Goal: Task Accomplishment & Management: Manage account settings

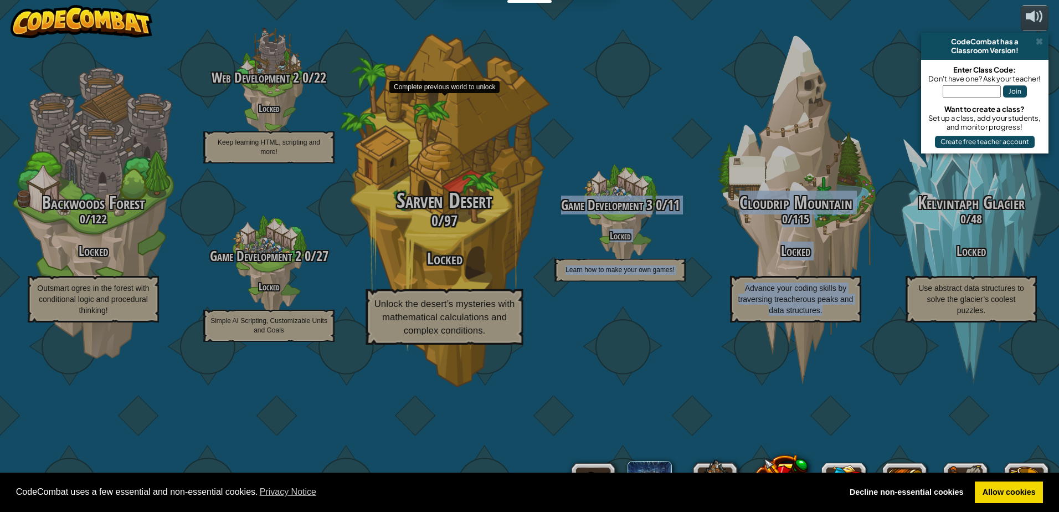
drag, startPoint x: 994, startPoint y: 210, endPoint x: 432, endPoint y: 193, distance: 562.2
click at [432, 193] on div "CodeCombat Junior 0 / 172 Play Ages [DEMOGRAPHIC_DATA] Blocks or simple text co…" at bounding box center [268, 256] width 1579 height 512
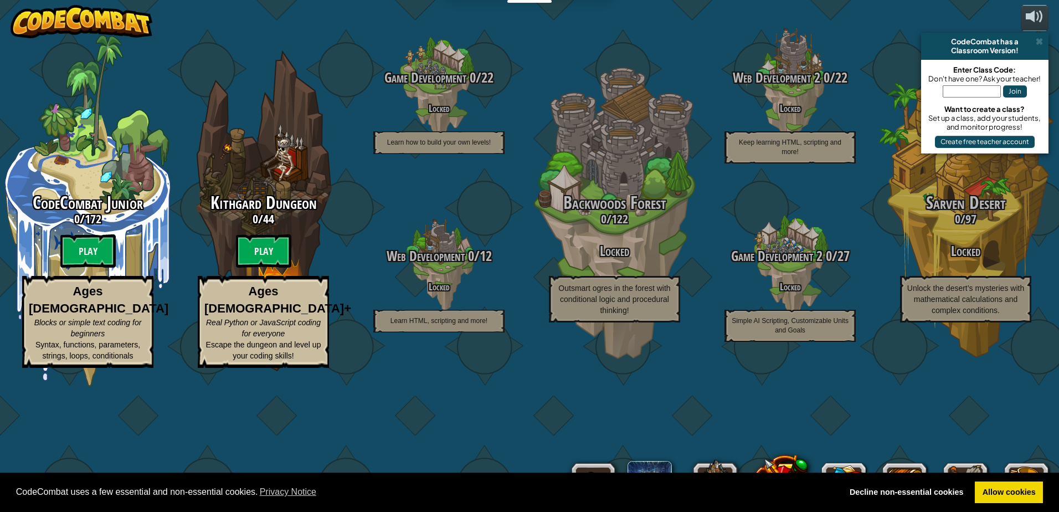
click at [230, 63] on div "CodeCombat Junior 0 / 172 Play Ages [DEMOGRAPHIC_DATA] Blocks or simple text co…" at bounding box center [529, 256] width 1059 height 512
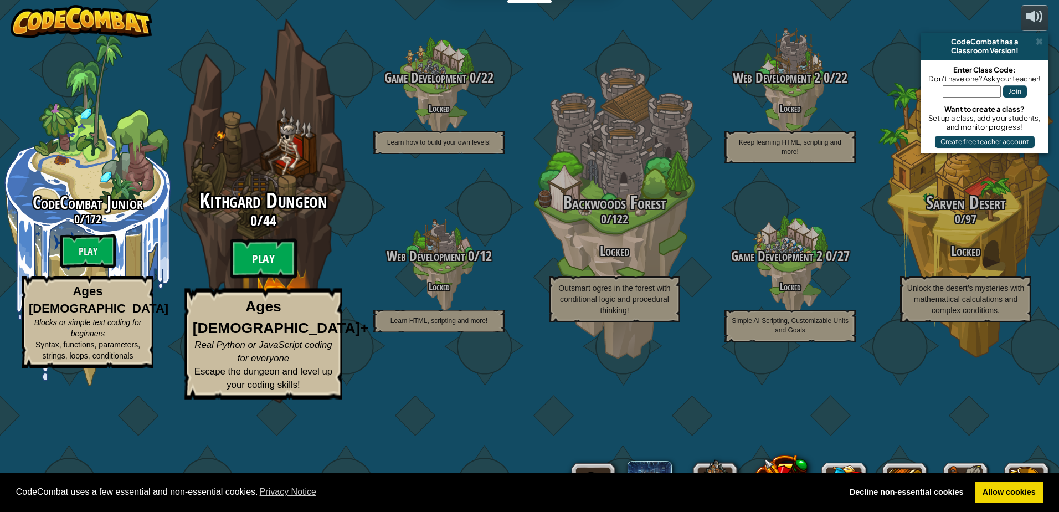
click at [245, 278] on btn "Play" at bounding box center [263, 259] width 66 height 40
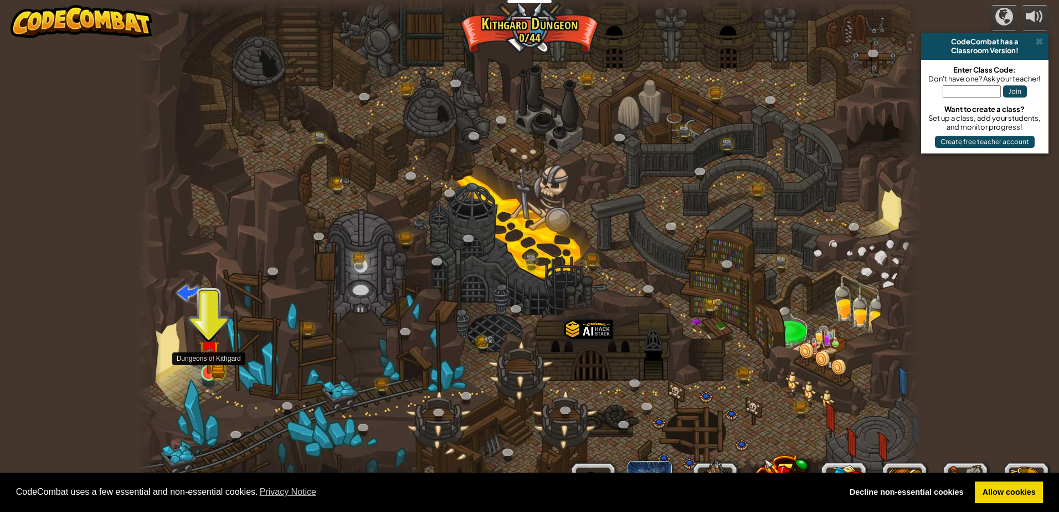
click at [209, 370] on img at bounding box center [208, 351] width 21 height 46
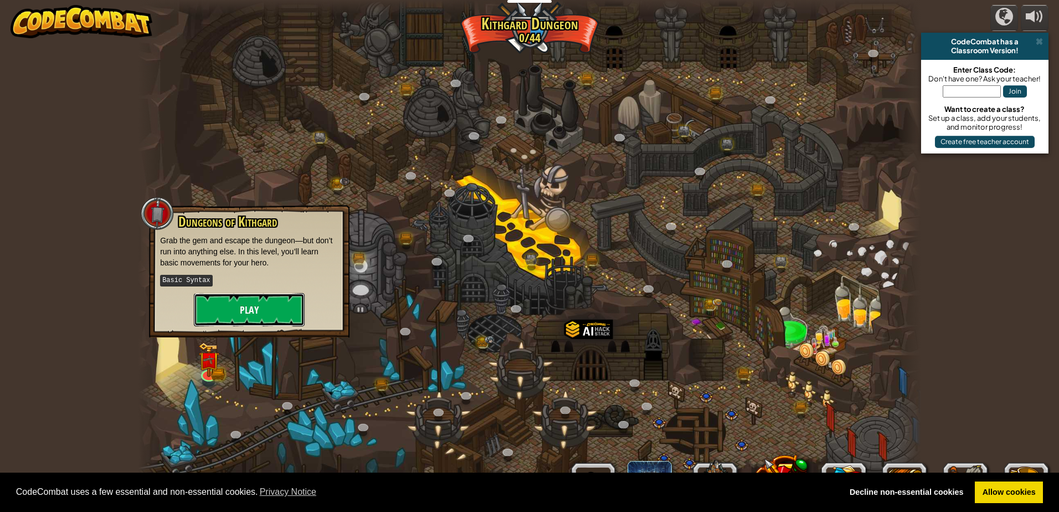
click at [235, 309] on button "Play" at bounding box center [249, 309] width 111 height 33
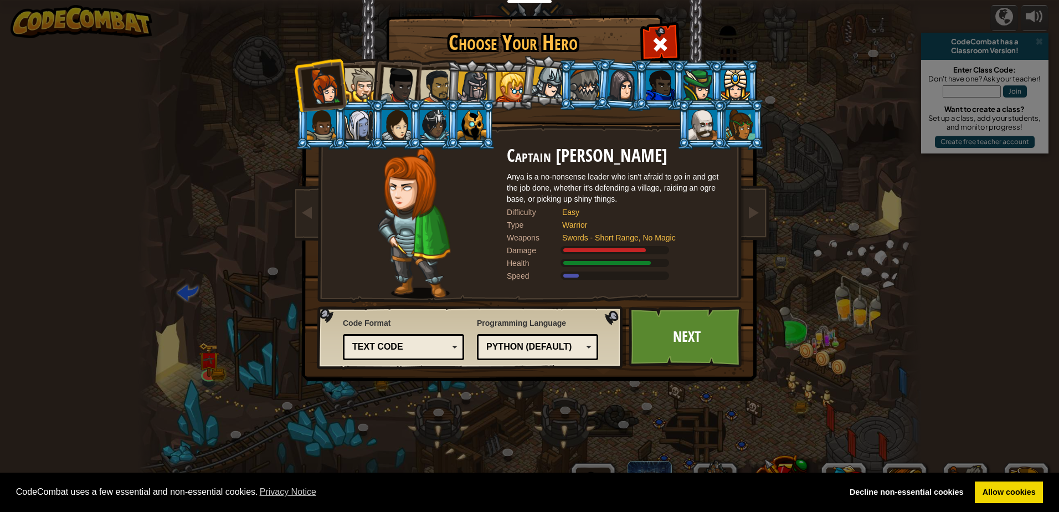
click at [359, 85] on div at bounding box center [361, 85] width 34 height 34
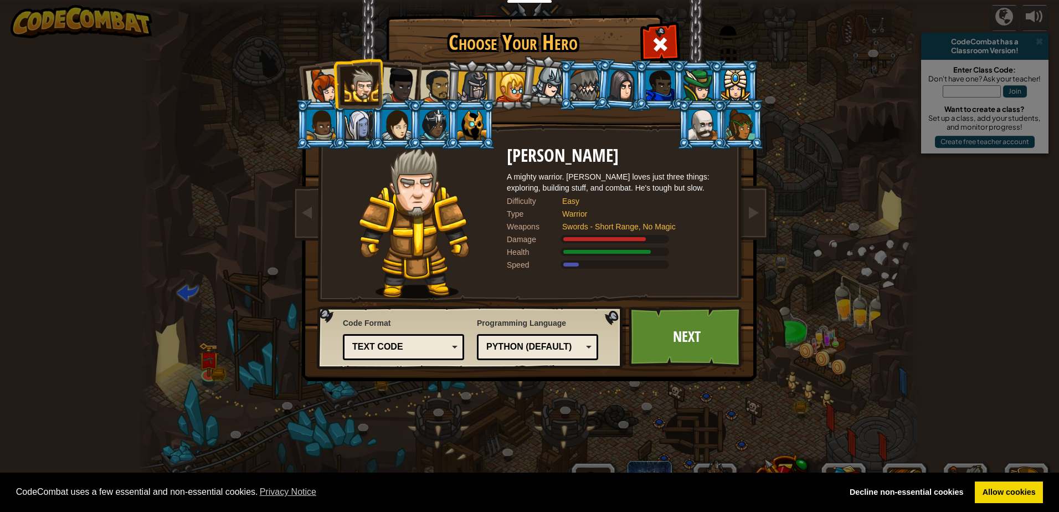
click at [396, 79] on div at bounding box center [398, 85] width 37 height 37
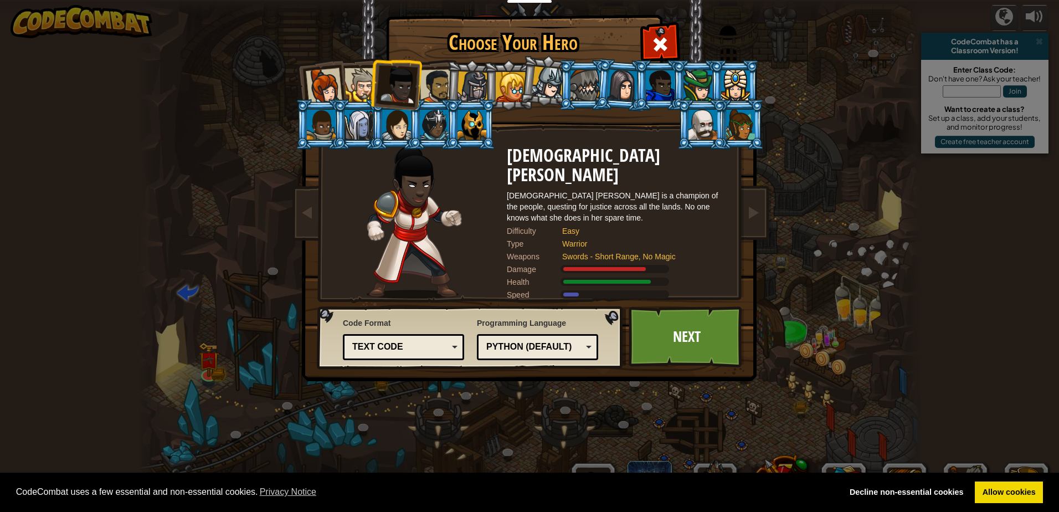
click at [434, 80] on div at bounding box center [437, 86] width 34 height 34
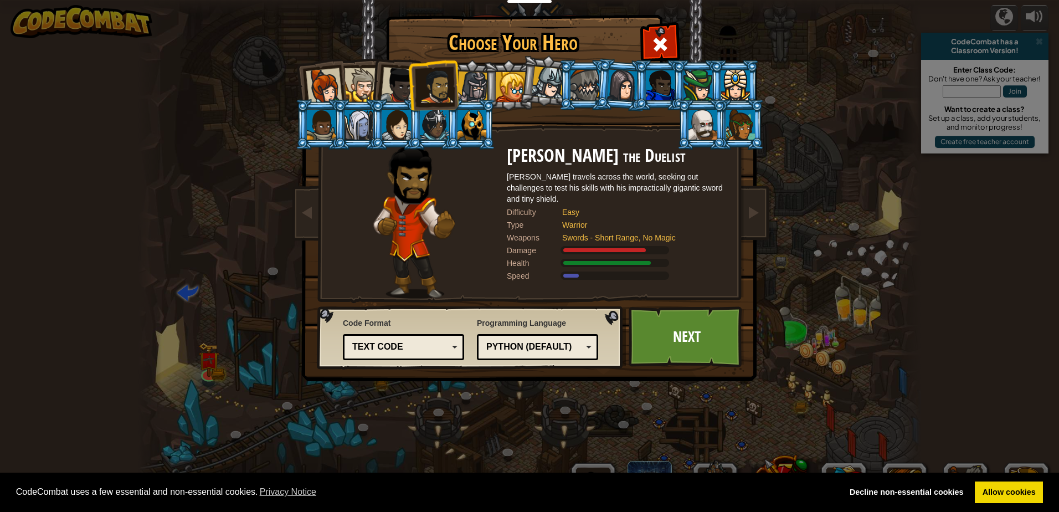
click at [461, 87] on div at bounding box center [473, 87] width 32 height 32
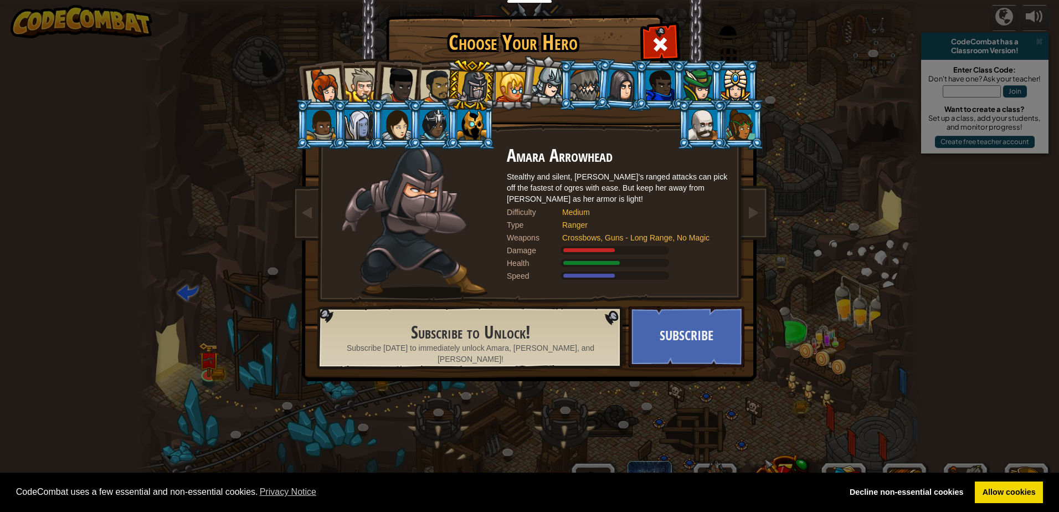
click at [427, 82] on div at bounding box center [437, 86] width 34 height 34
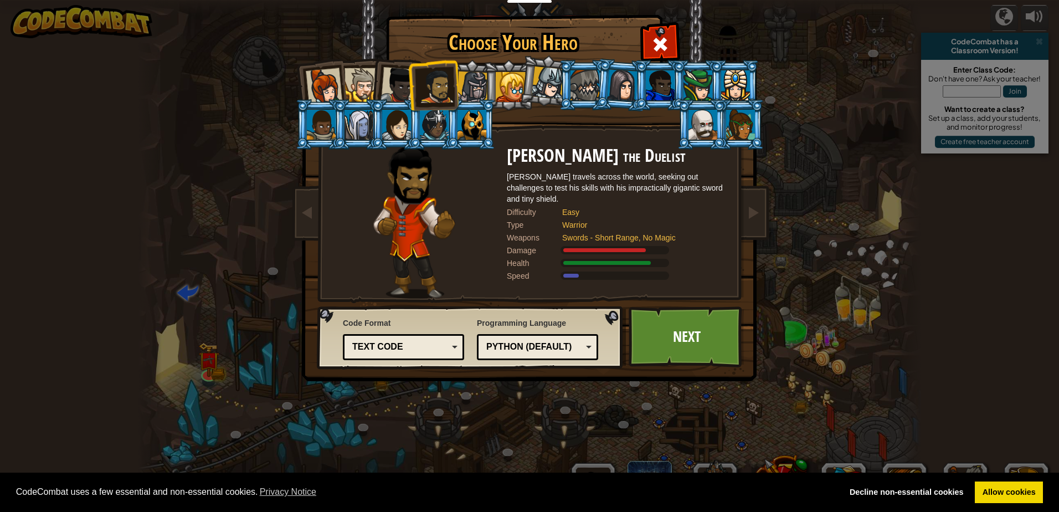
click at [396, 85] on div at bounding box center [398, 85] width 37 height 37
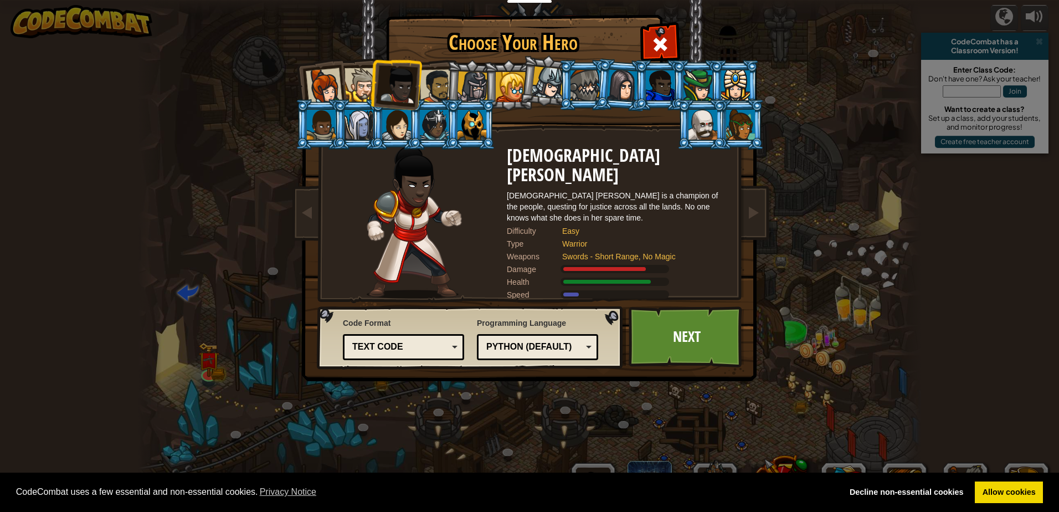
click at [364, 89] on div at bounding box center [361, 85] width 34 height 34
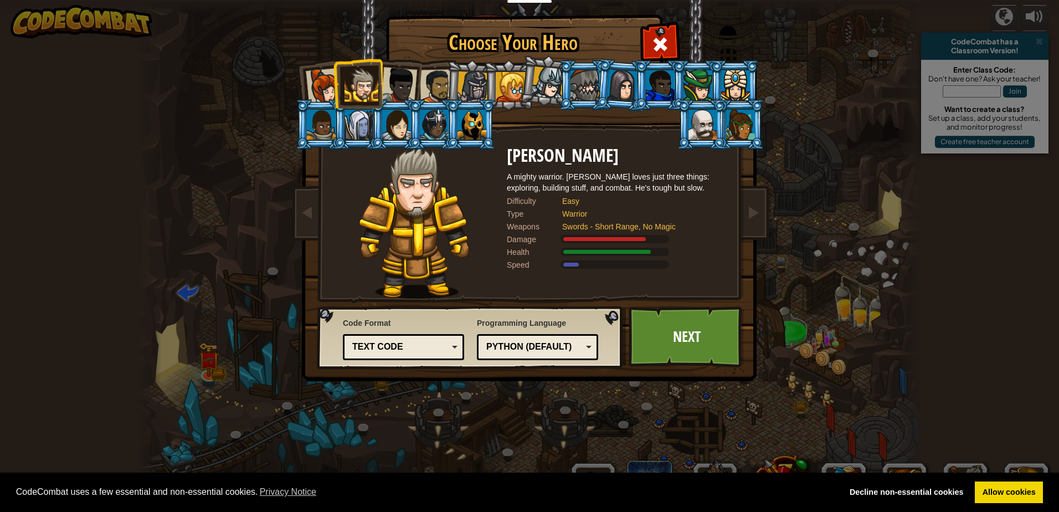
click at [329, 90] on div at bounding box center [324, 86] width 37 height 37
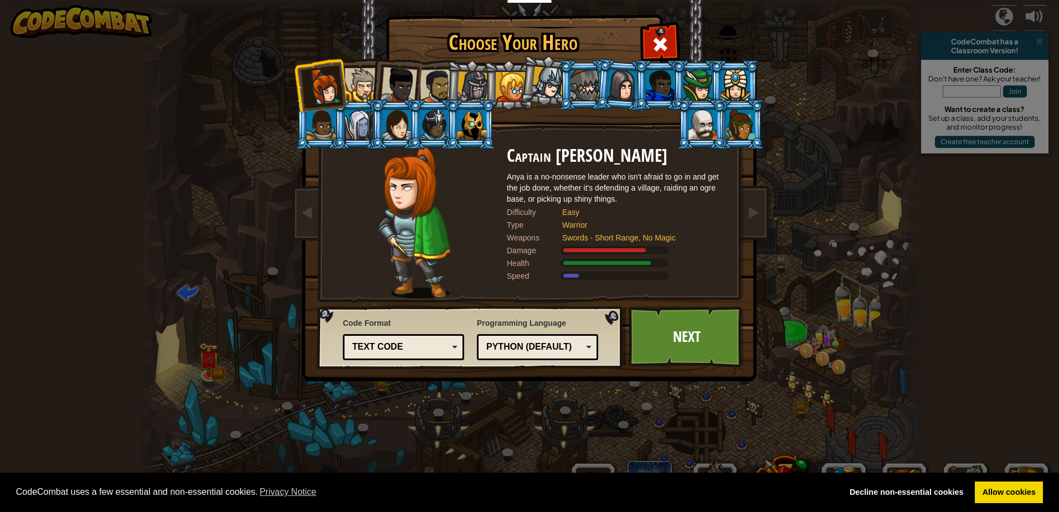
click at [369, 85] on div at bounding box center [361, 85] width 34 height 34
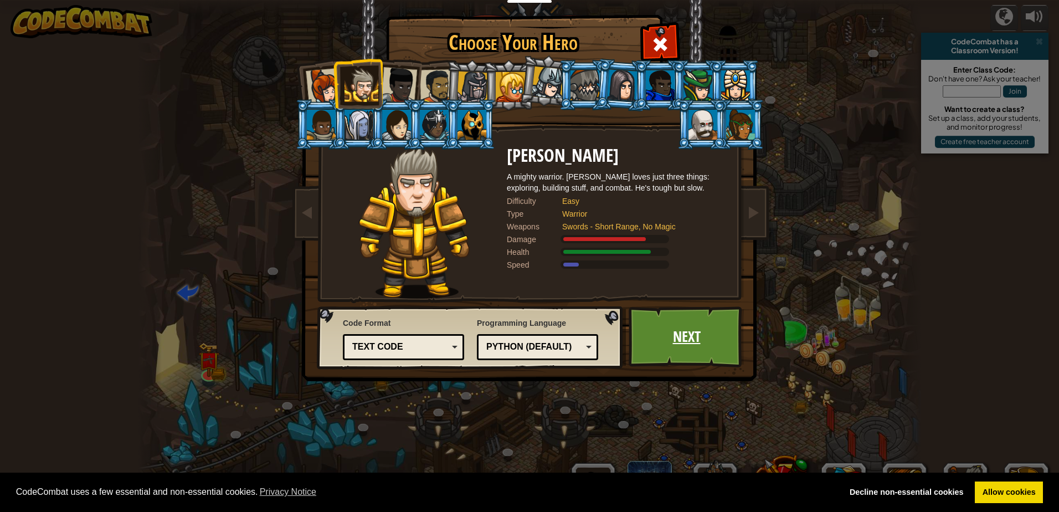
click at [659, 335] on link "Next" at bounding box center [686, 336] width 116 height 61
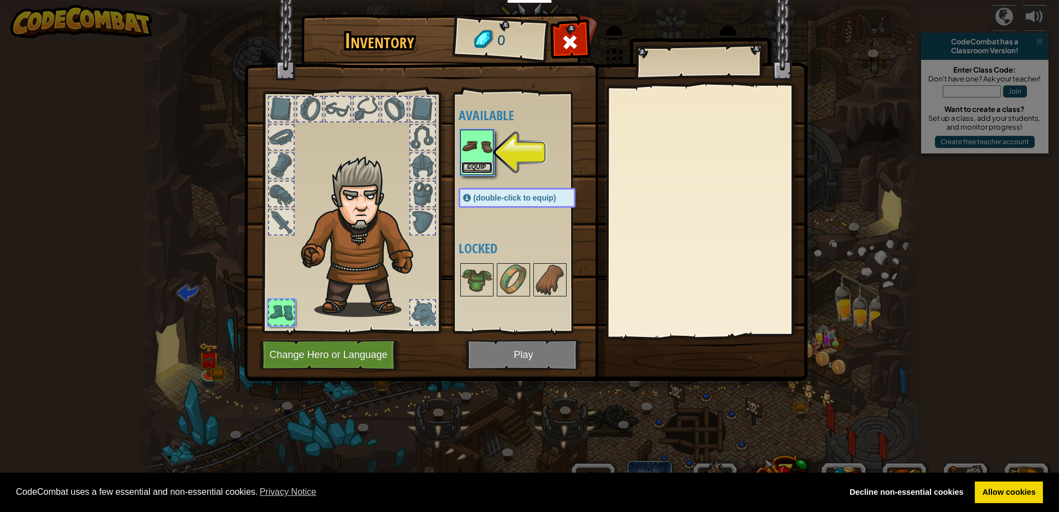
click at [468, 167] on button "Equip" at bounding box center [476, 168] width 31 height 12
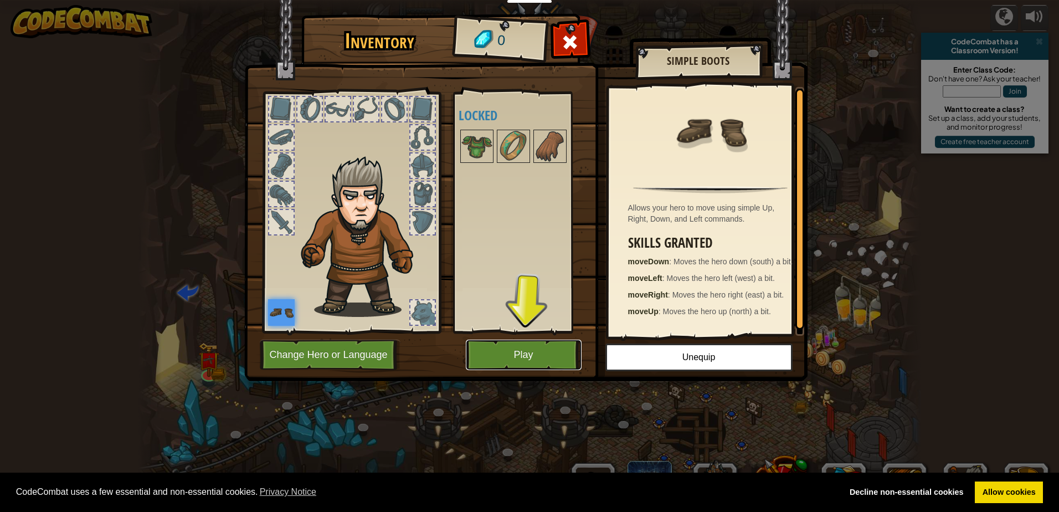
click at [525, 350] on button "Play" at bounding box center [524, 354] width 116 height 30
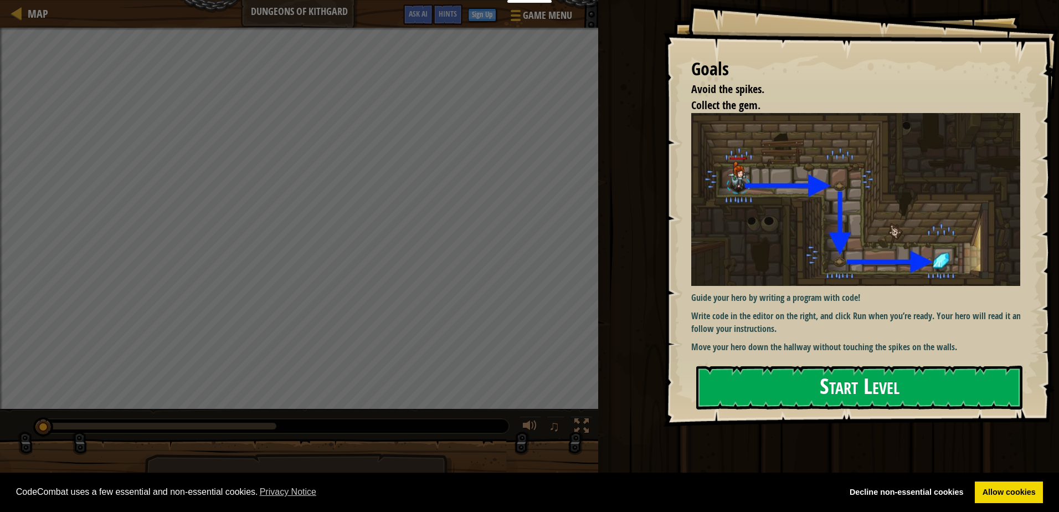
click at [817, 387] on button "Start Level" at bounding box center [859, 387] width 326 height 44
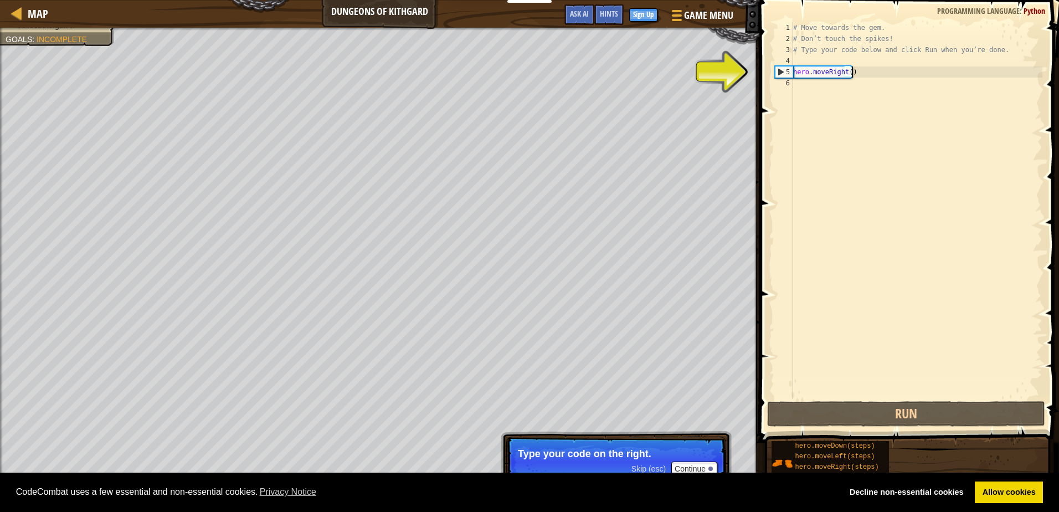
click at [861, 72] on div "# Move towards the gem. # Don’t touch the spikes! # Type your code below and cl…" at bounding box center [916, 221] width 251 height 399
type textarea "hero.moveRight()"
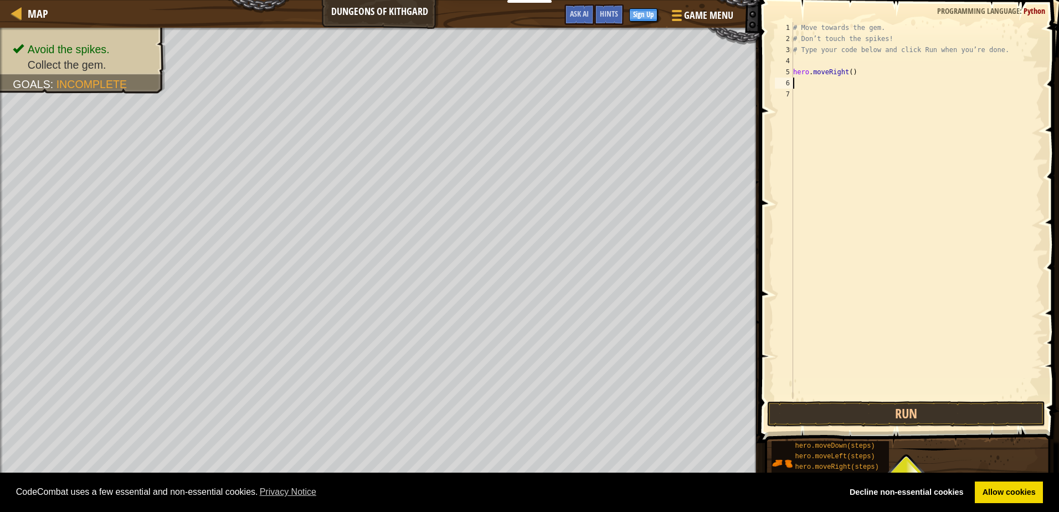
scroll to position [5, 0]
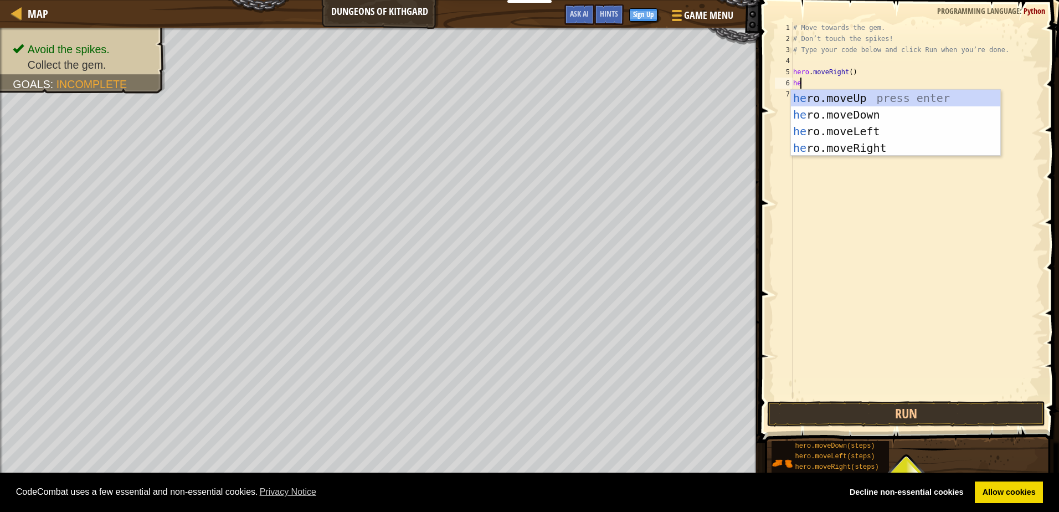
type textarea "her"
click at [855, 118] on div "her o.moveUp press enter her o.moveDown press enter her o.moveLeft press enter …" at bounding box center [895, 140] width 209 height 100
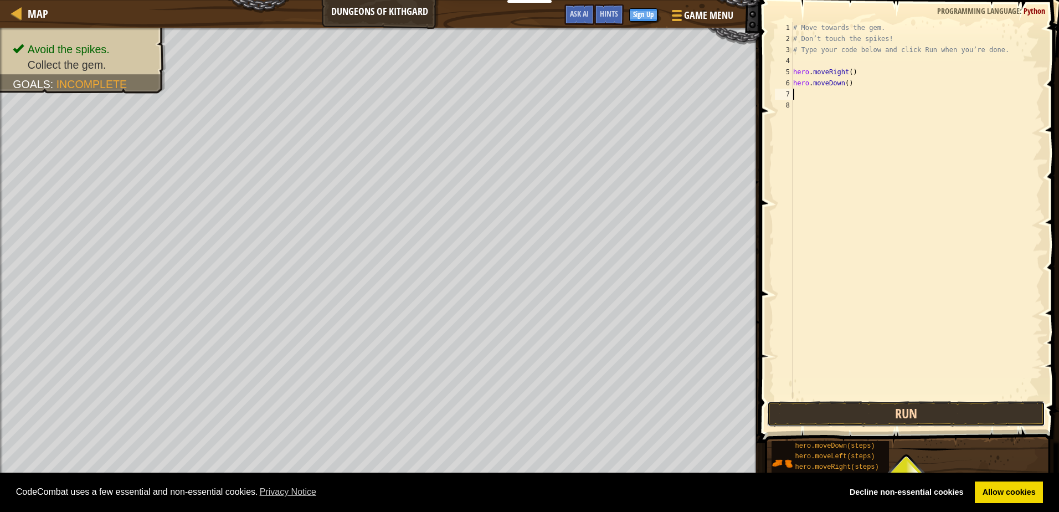
click at [927, 417] on button "Run" at bounding box center [905, 413] width 277 height 25
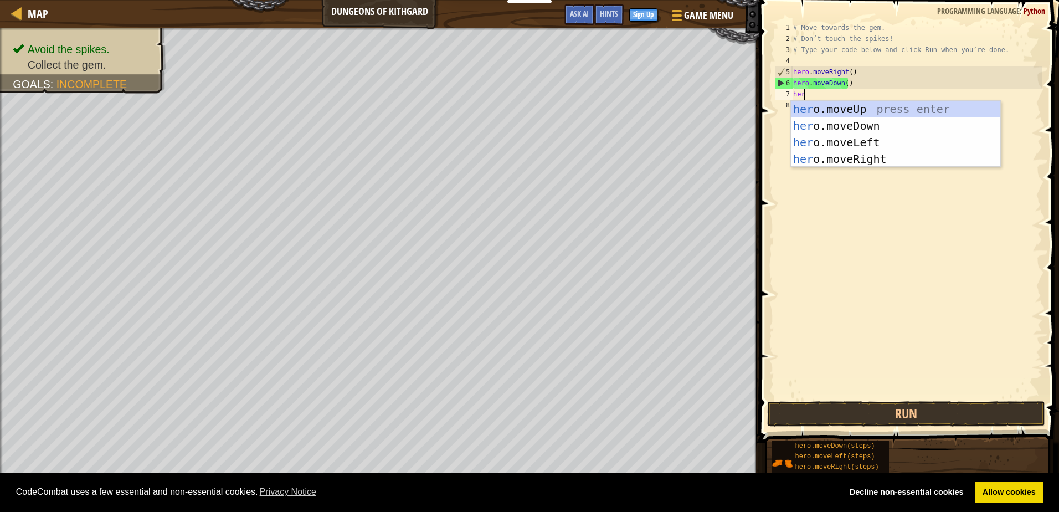
scroll to position [5, 1]
type textarea "hero"
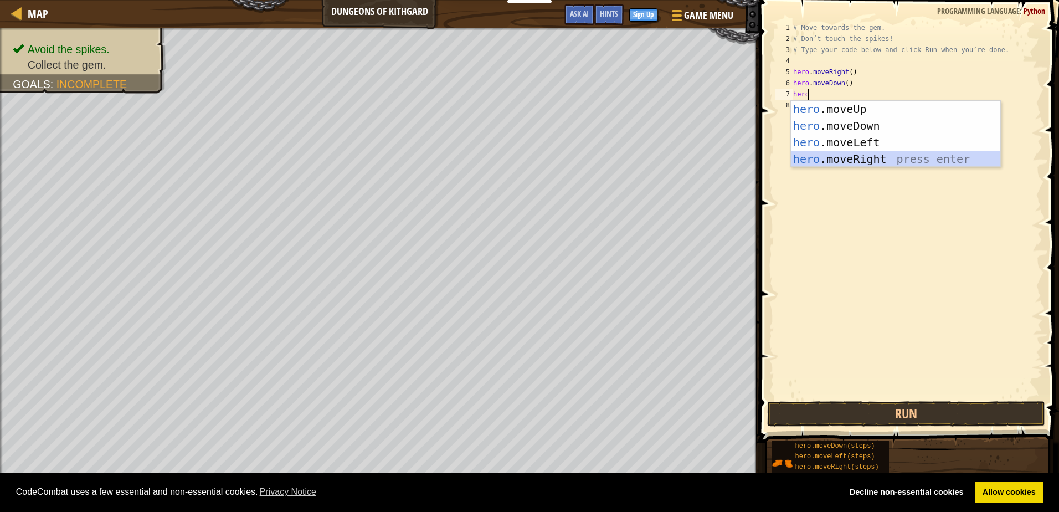
scroll to position [5, 0]
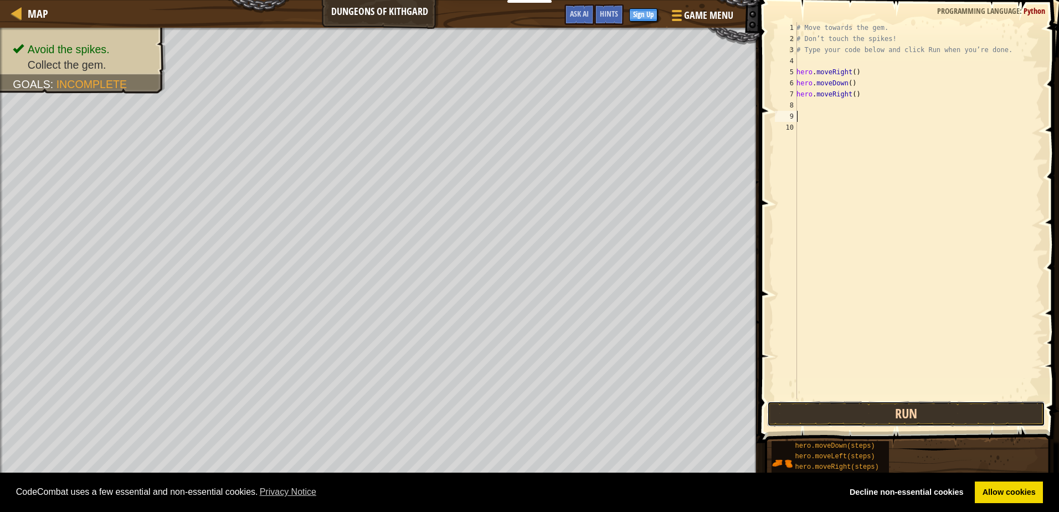
click at [872, 410] on button "Run" at bounding box center [905, 413] width 277 height 25
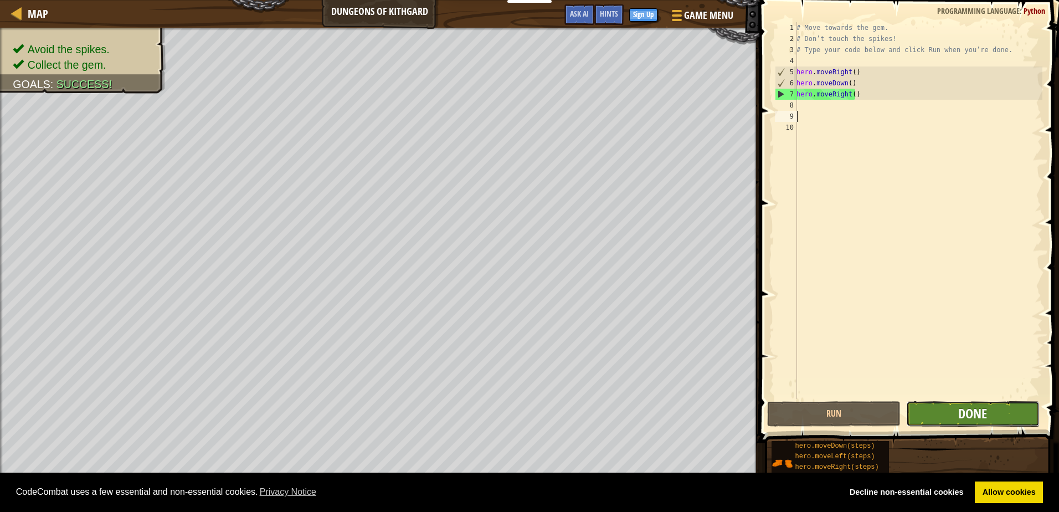
click at [981, 413] on span "Done" at bounding box center [972, 413] width 29 height 18
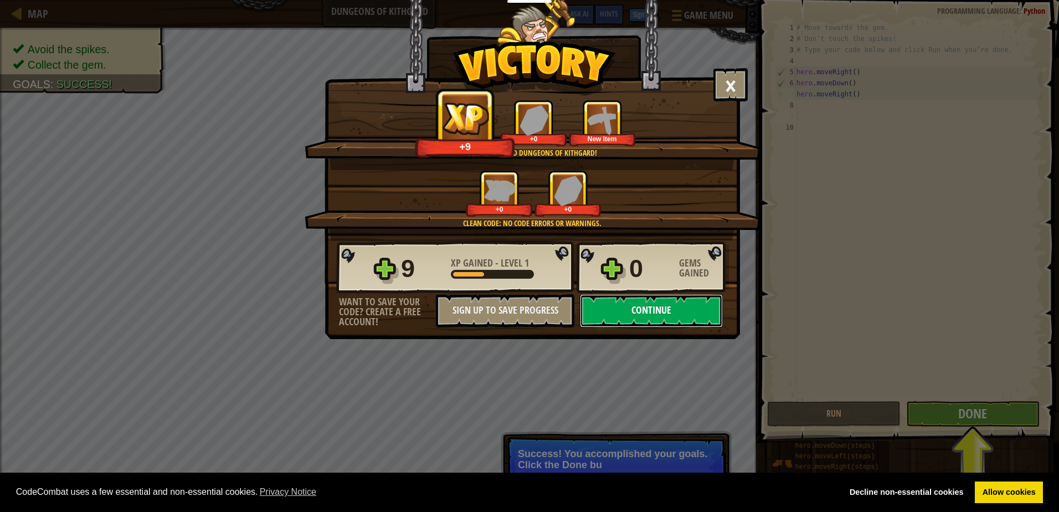
click at [646, 307] on button "Continue" at bounding box center [651, 310] width 143 height 33
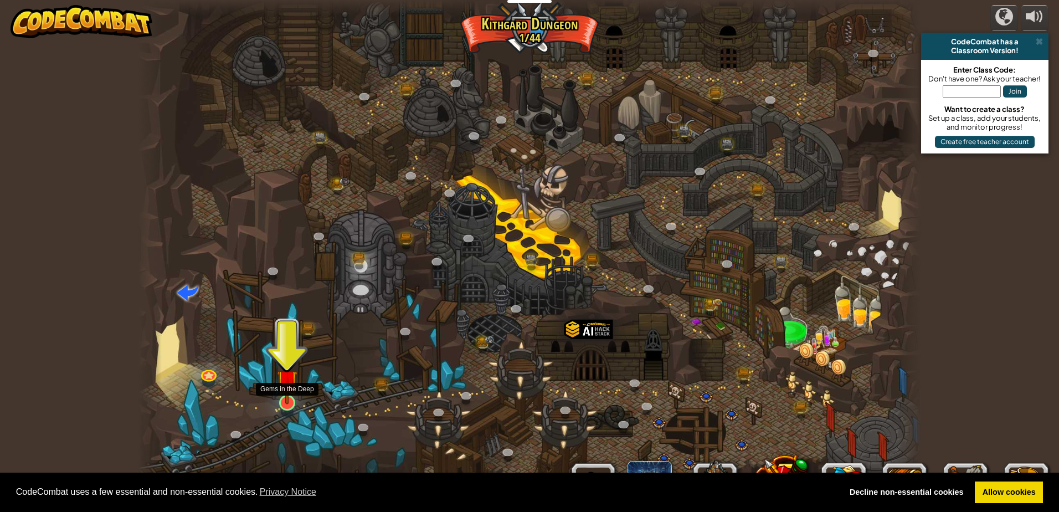
click at [282, 388] on img at bounding box center [287, 380] width 21 height 48
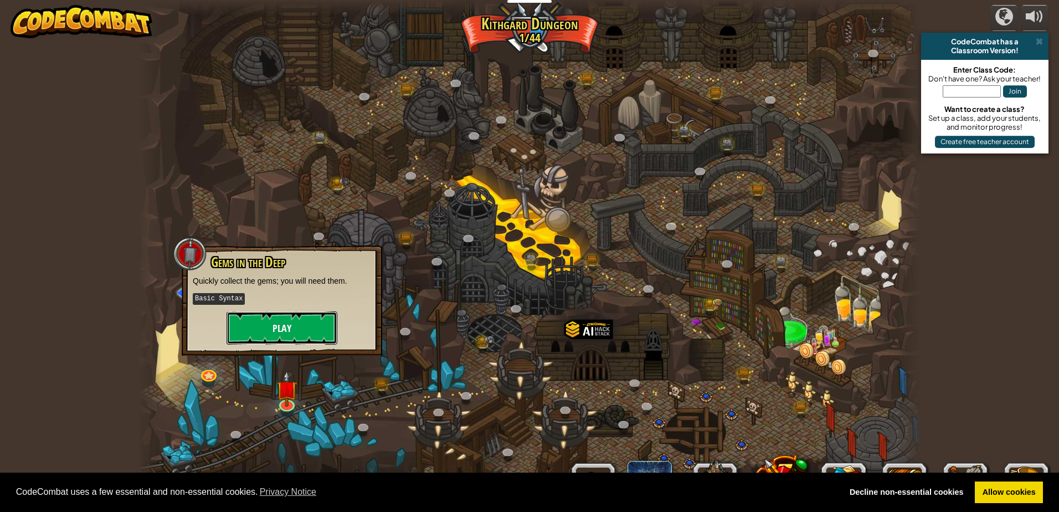
click at [289, 333] on button "Play" at bounding box center [281, 327] width 111 height 33
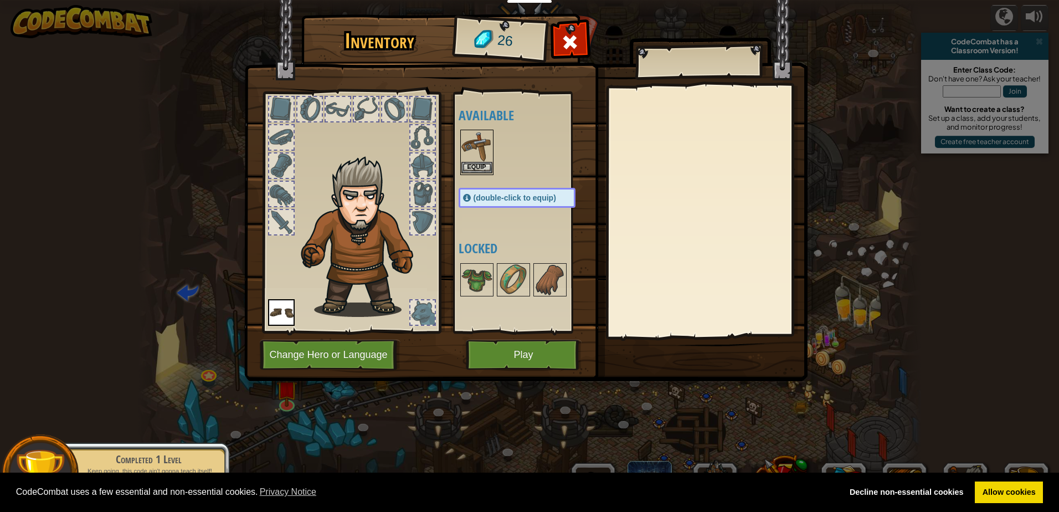
click at [480, 161] on img at bounding box center [476, 146] width 31 height 31
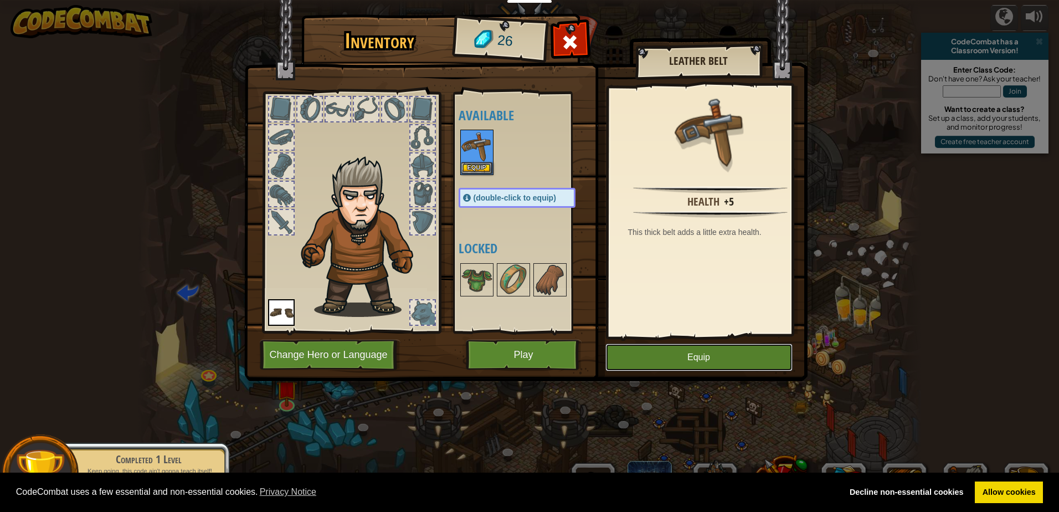
click at [694, 363] on button "Equip" at bounding box center [698, 357] width 187 height 28
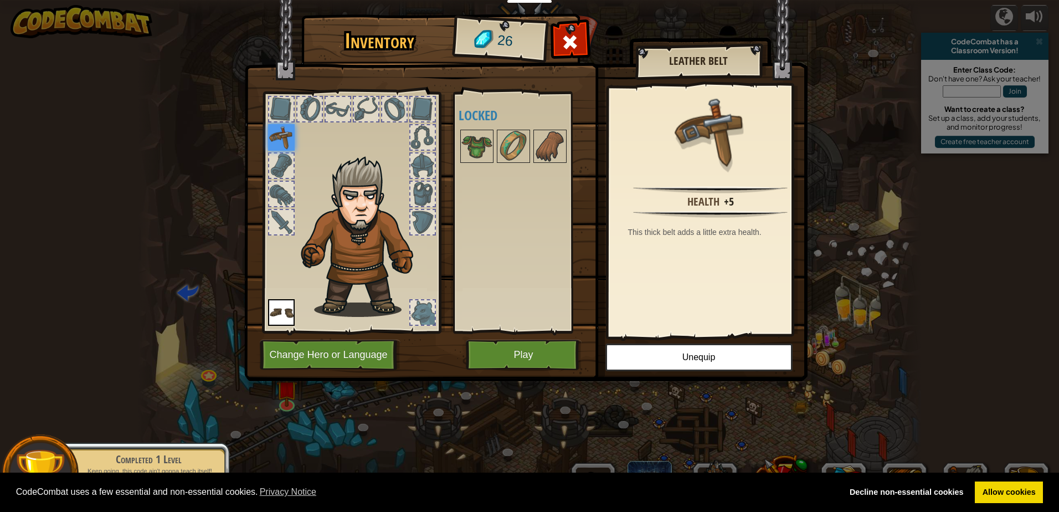
click at [281, 224] on div at bounding box center [281, 222] width 24 height 24
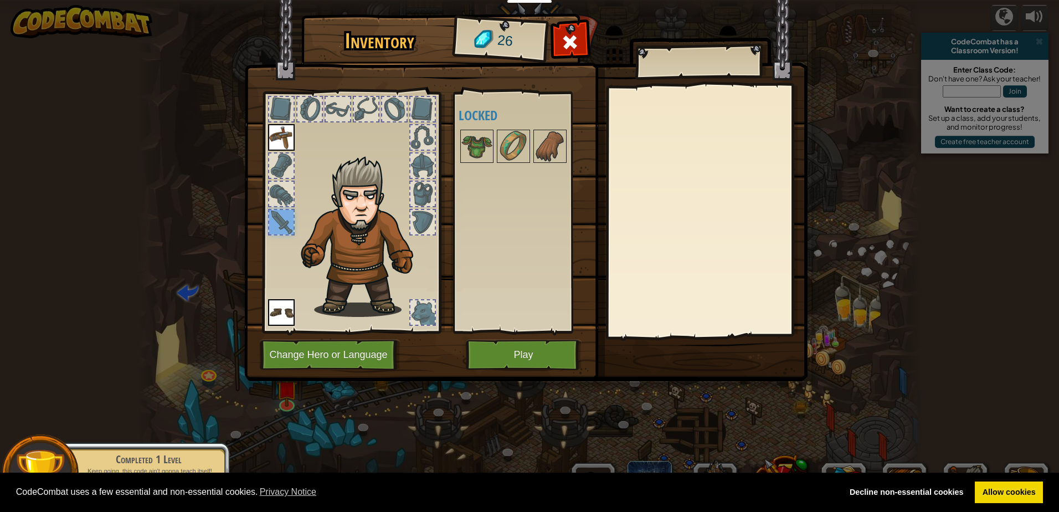
click at [282, 193] on div at bounding box center [281, 194] width 24 height 24
click at [277, 159] on div at bounding box center [281, 165] width 24 height 24
click at [285, 126] on img at bounding box center [281, 137] width 27 height 27
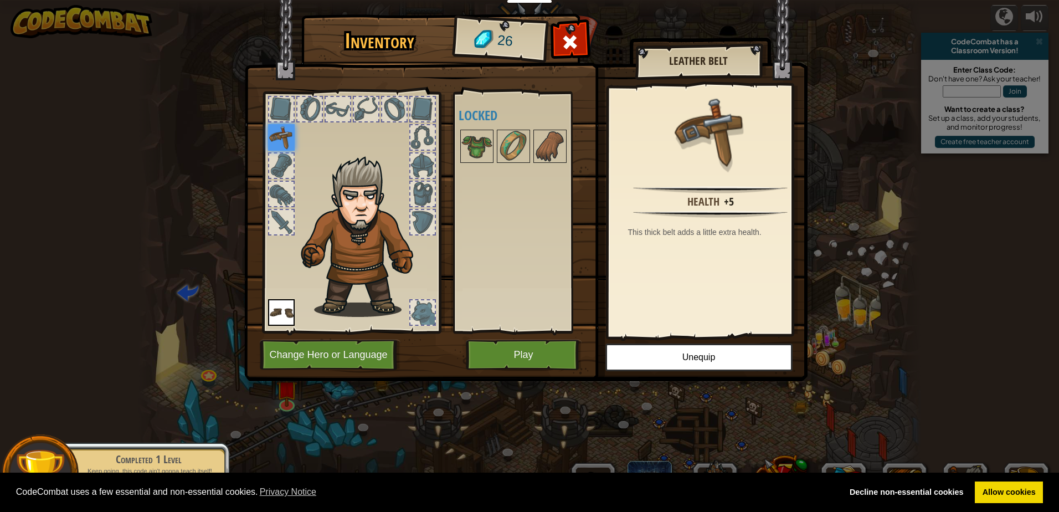
click at [286, 116] on div at bounding box center [281, 109] width 24 height 24
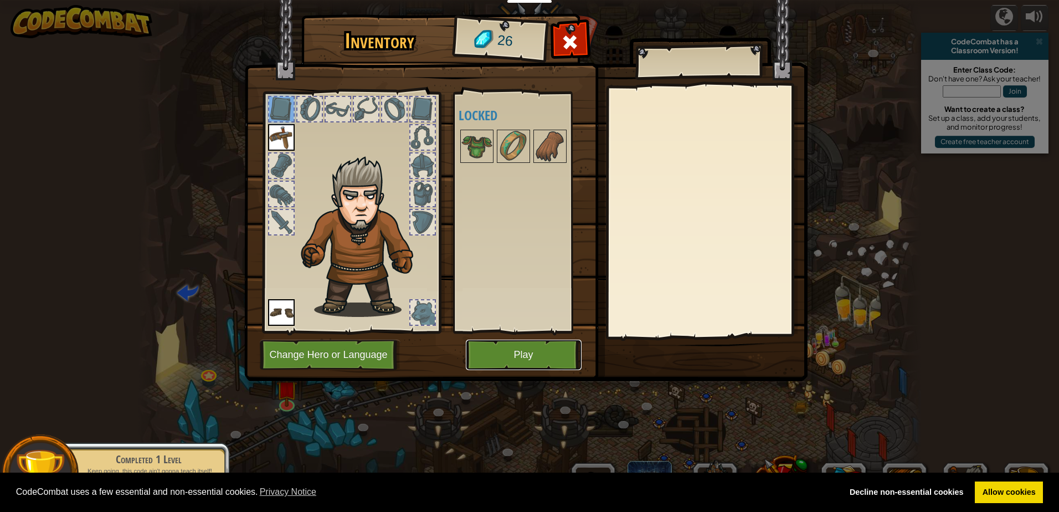
click at [518, 360] on button "Play" at bounding box center [524, 354] width 116 height 30
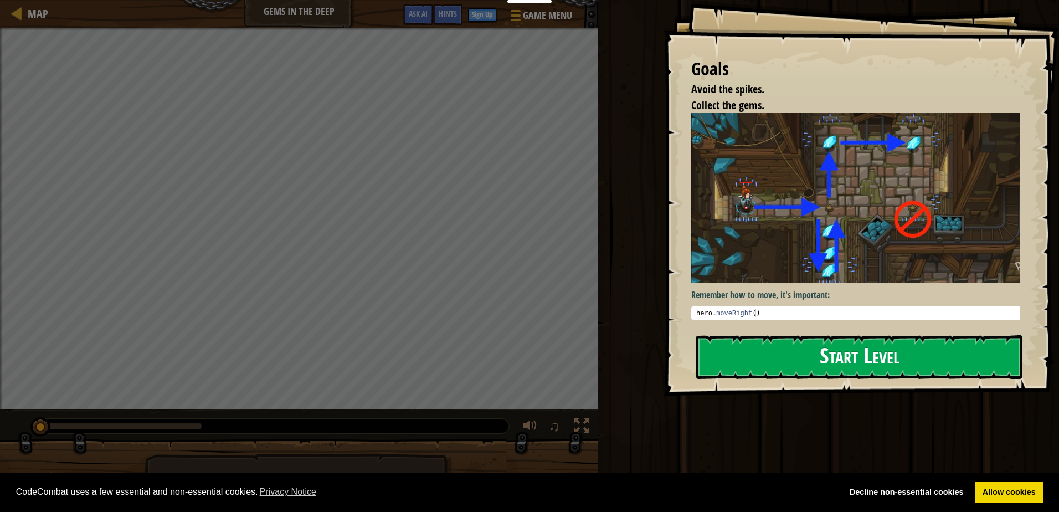
click at [750, 353] on button "Start Level" at bounding box center [859, 357] width 326 height 44
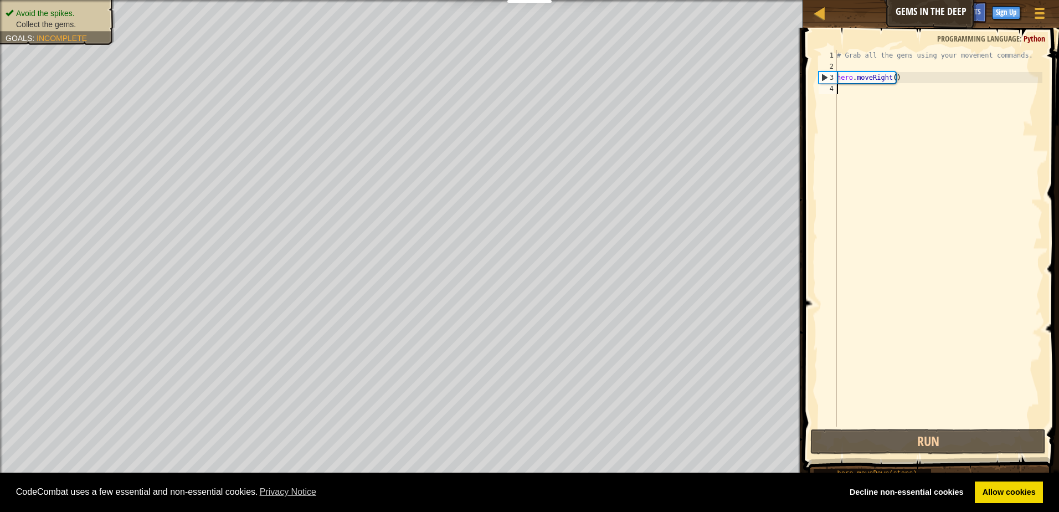
scroll to position [5, 0]
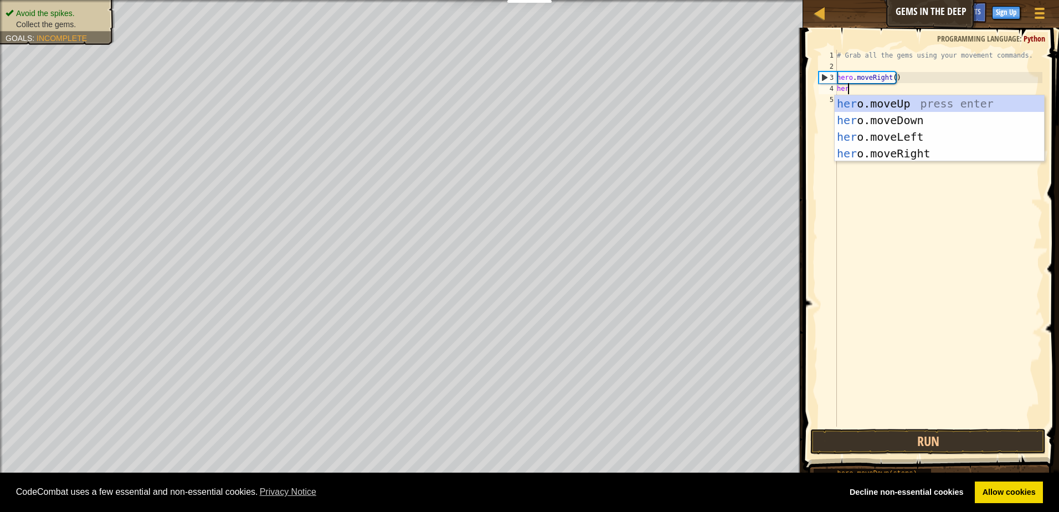
type textarea "hero"
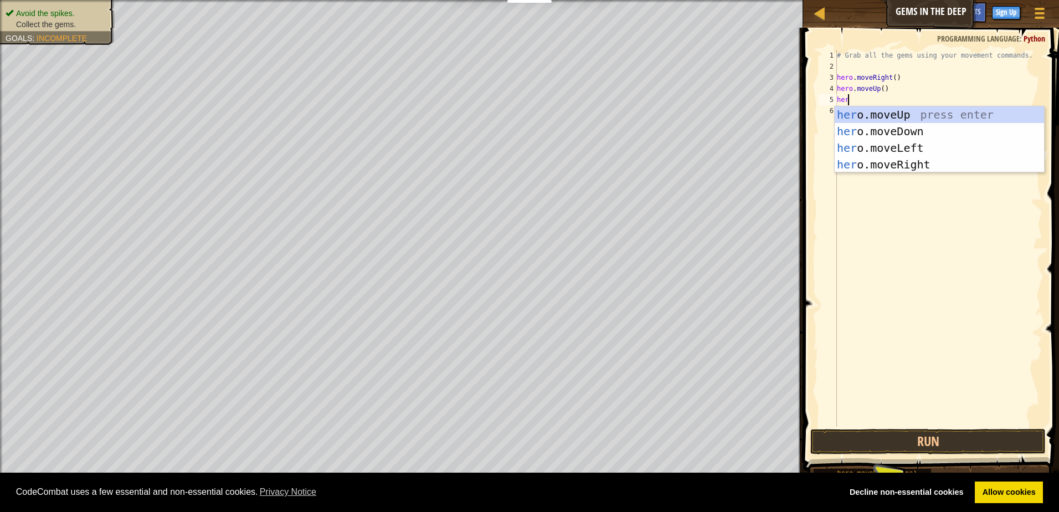
type textarea "hero"
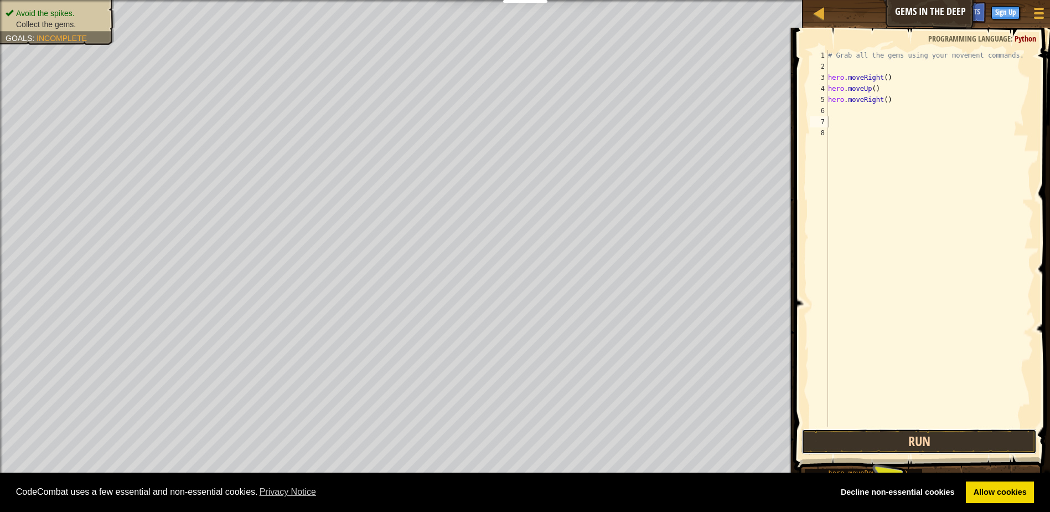
click at [927, 431] on button "Run" at bounding box center [919, 440] width 235 height 25
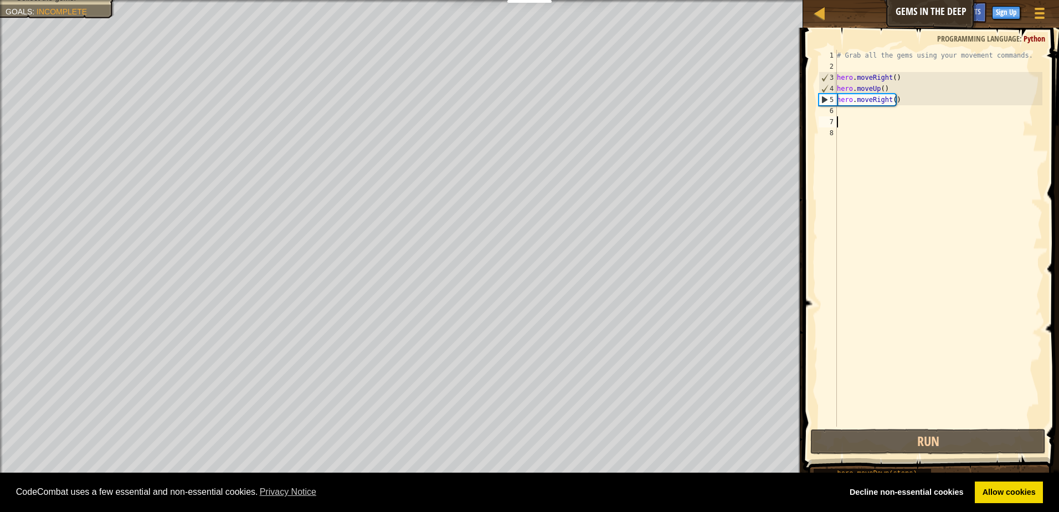
click at [844, 116] on div "# Grab all the gems using your movement commands. hero . moveRight ( ) hero . m…" at bounding box center [938, 249] width 208 height 399
click at [843, 109] on div "# Grab all the gems using your movement commands. hero . moveRight ( ) hero . m…" at bounding box center [938, 249] width 208 height 399
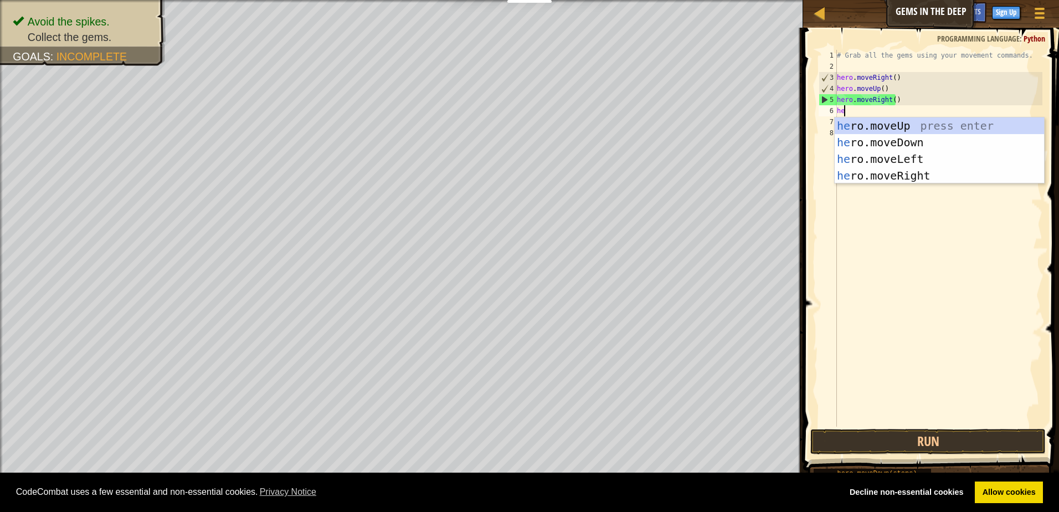
type textarea "her"
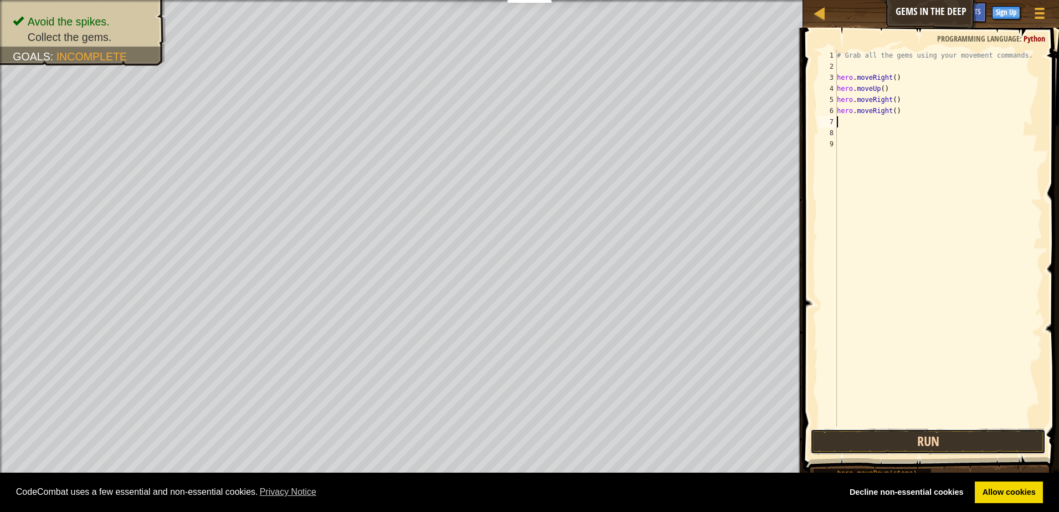
click at [922, 440] on button "Run" at bounding box center [927, 440] width 235 height 25
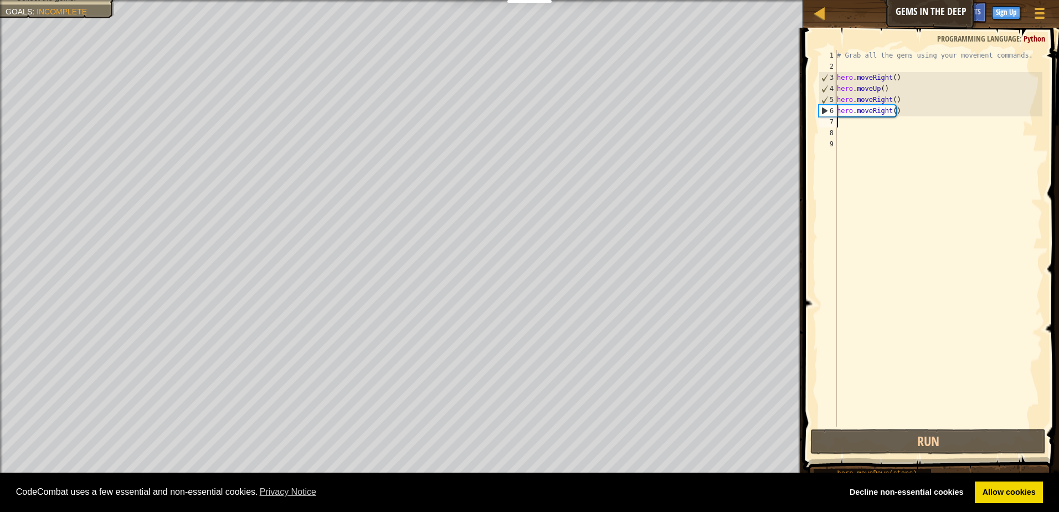
click at [844, 123] on div "# Grab all the gems using your movement commands. hero . moveRight ( ) hero . m…" at bounding box center [938, 249] width 208 height 399
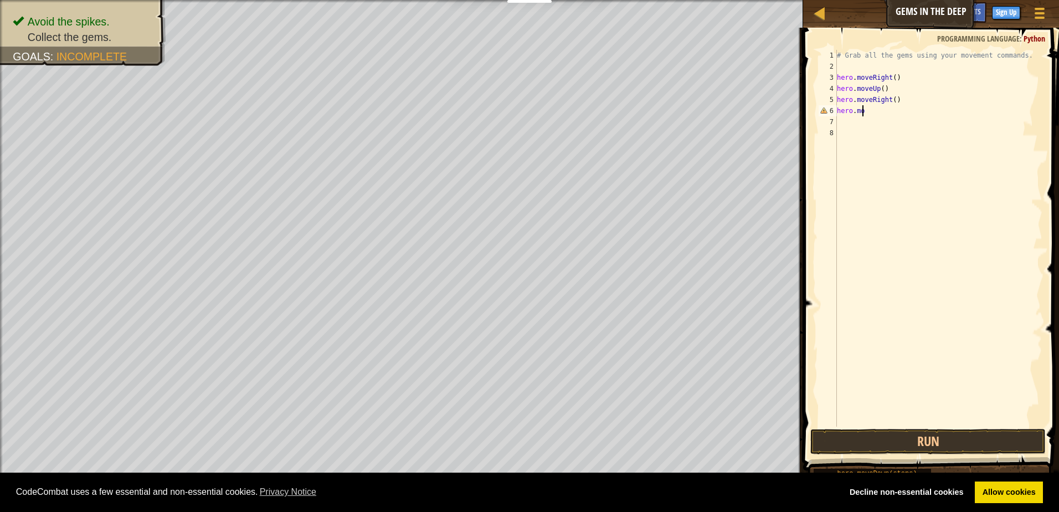
scroll to position [5, 1]
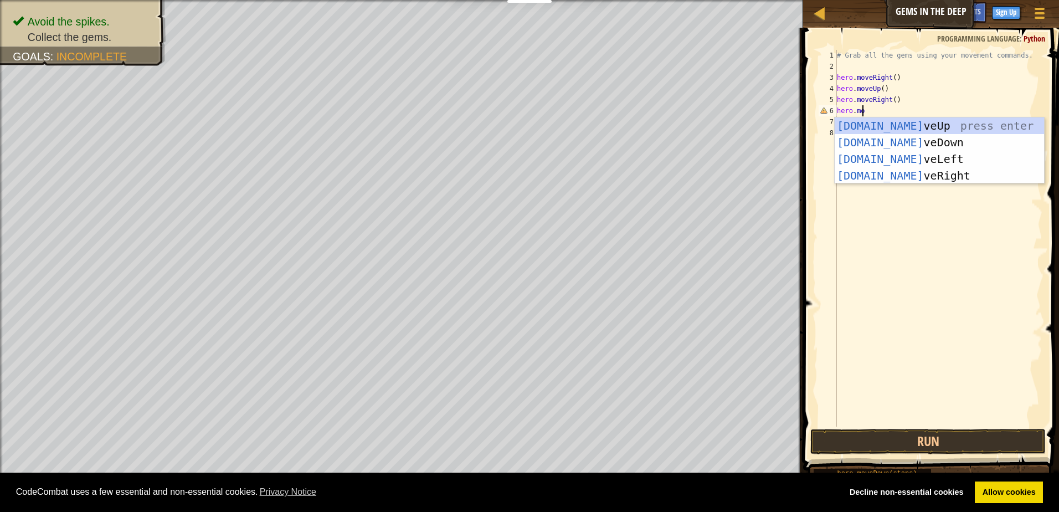
type textarea "hero.mov"
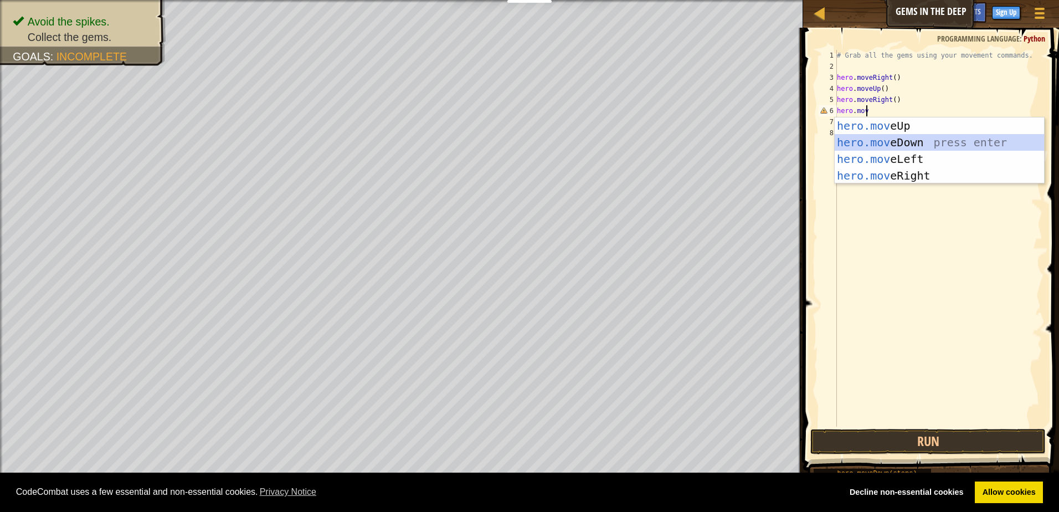
scroll to position [5, 0]
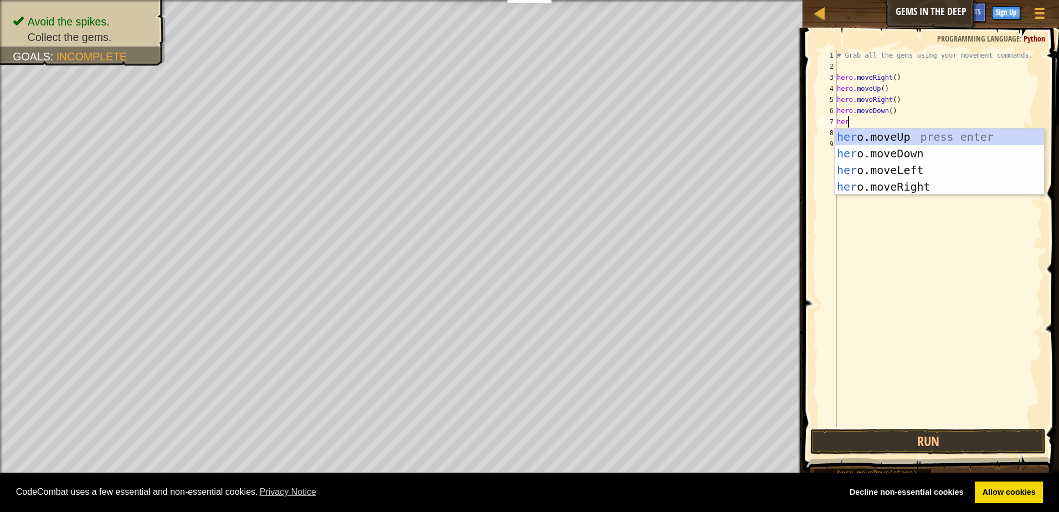
type textarea "hero"
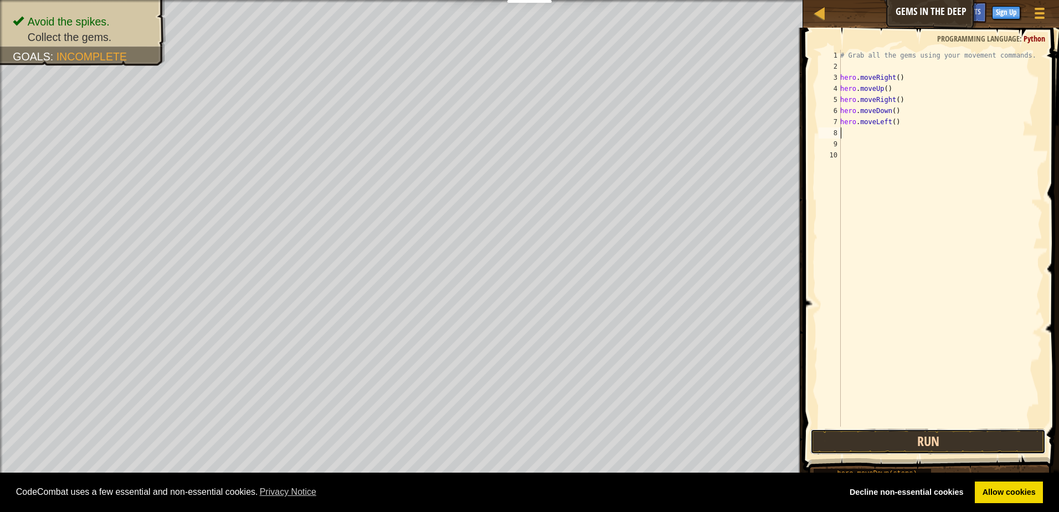
click at [993, 444] on button "Run" at bounding box center [927, 440] width 235 height 25
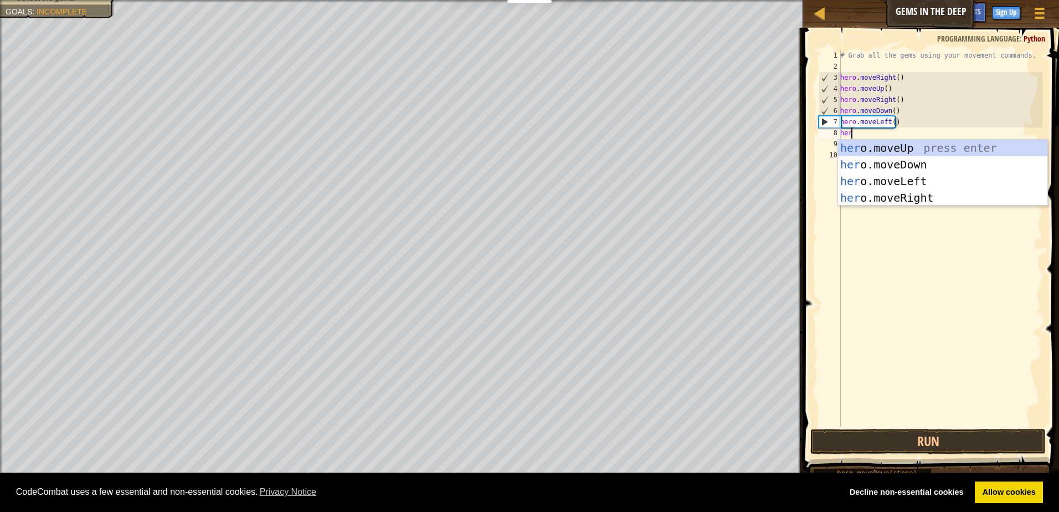
type textarea "hero"
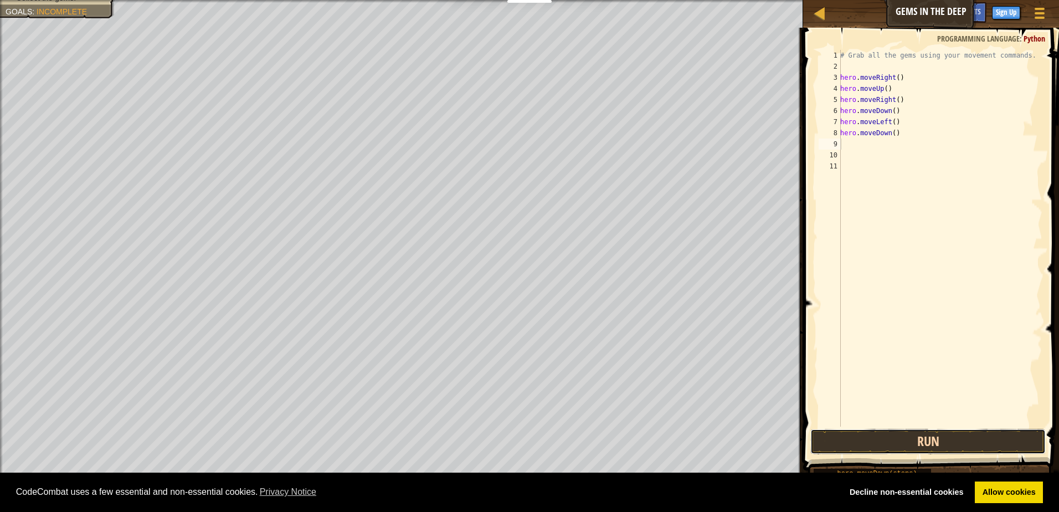
click at [925, 441] on button "Run" at bounding box center [927, 440] width 235 height 25
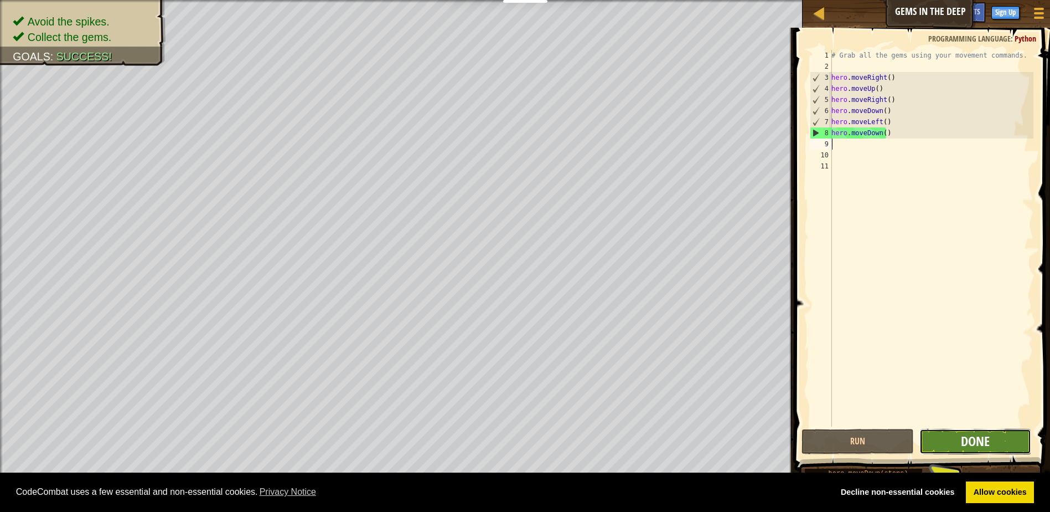
click at [987, 436] on span "Done" at bounding box center [975, 441] width 29 height 18
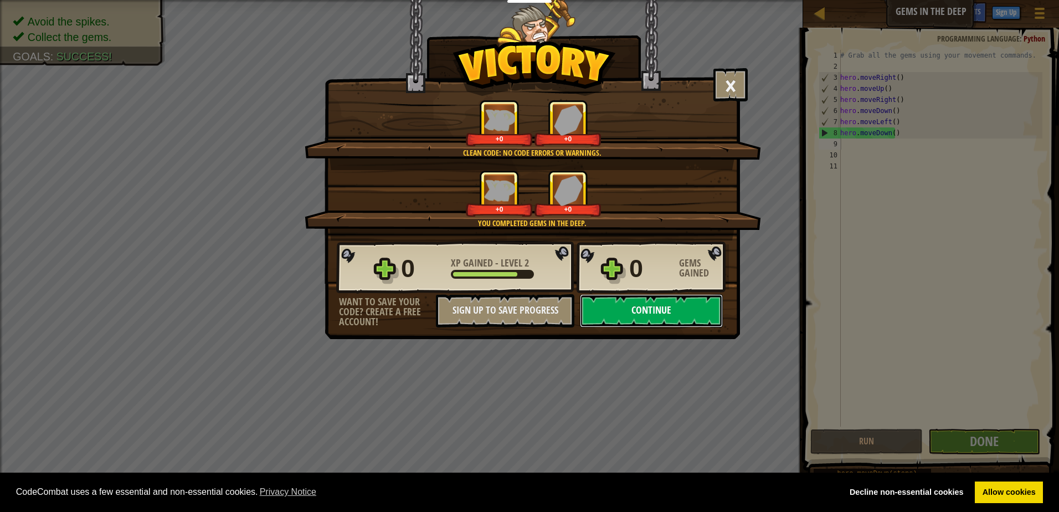
click at [670, 318] on button "Continue" at bounding box center [651, 310] width 143 height 33
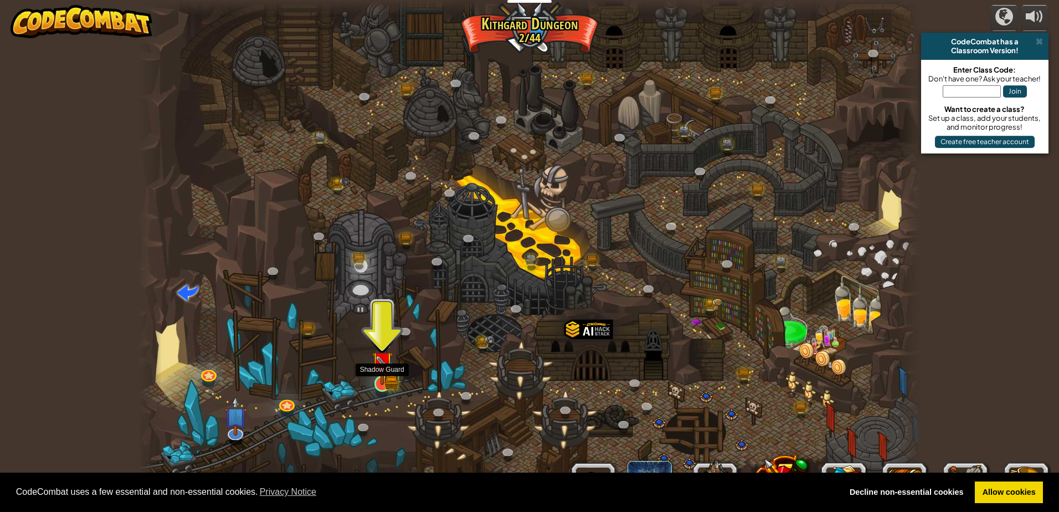
click at [374, 370] on img at bounding box center [381, 362] width 21 height 46
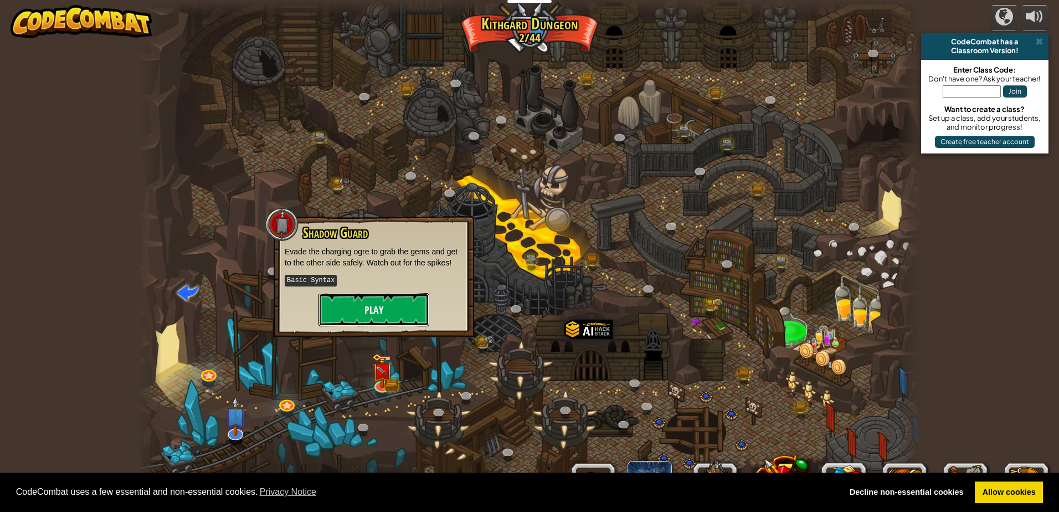
click at [404, 318] on button "Play" at bounding box center [373, 309] width 111 height 33
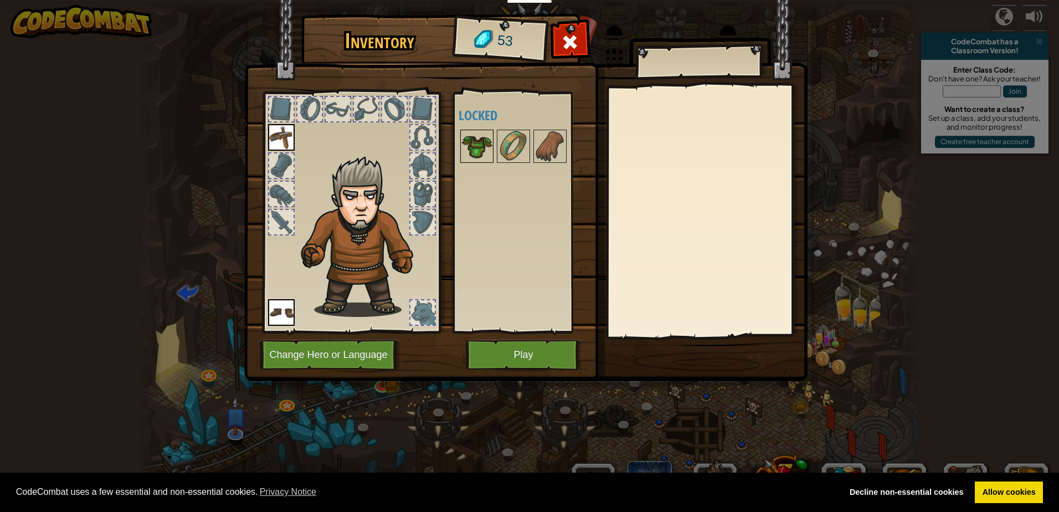
click at [484, 149] on img at bounding box center [476, 146] width 31 height 31
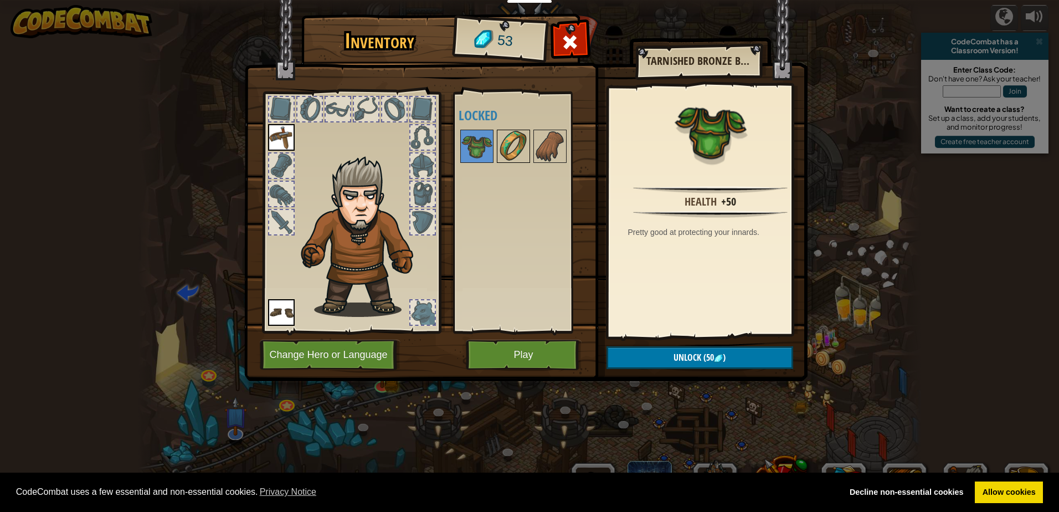
click at [512, 149] on img at bounding box center [513, 146] width 31 height 31
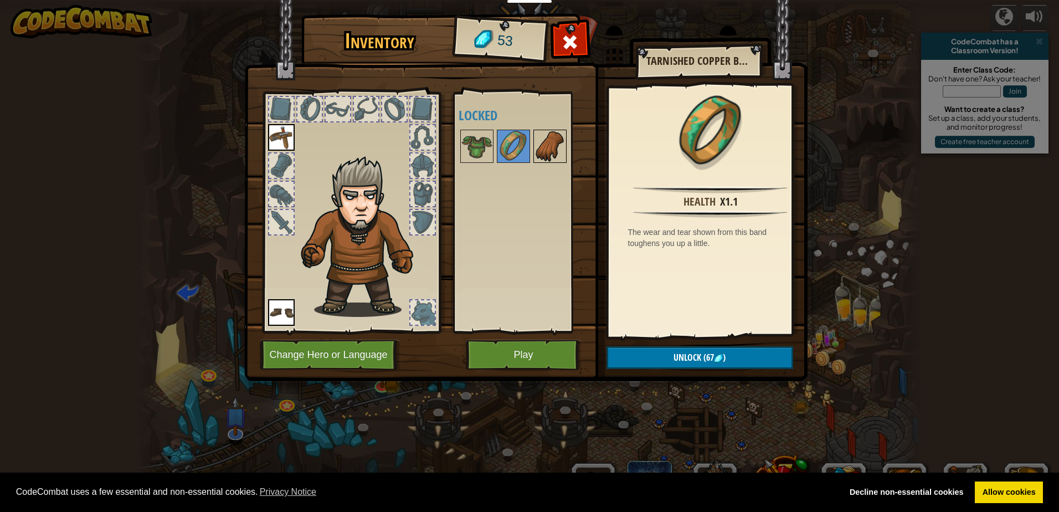
click at [549, 137] on img at bounding box center [549, 146] width 31 height 31
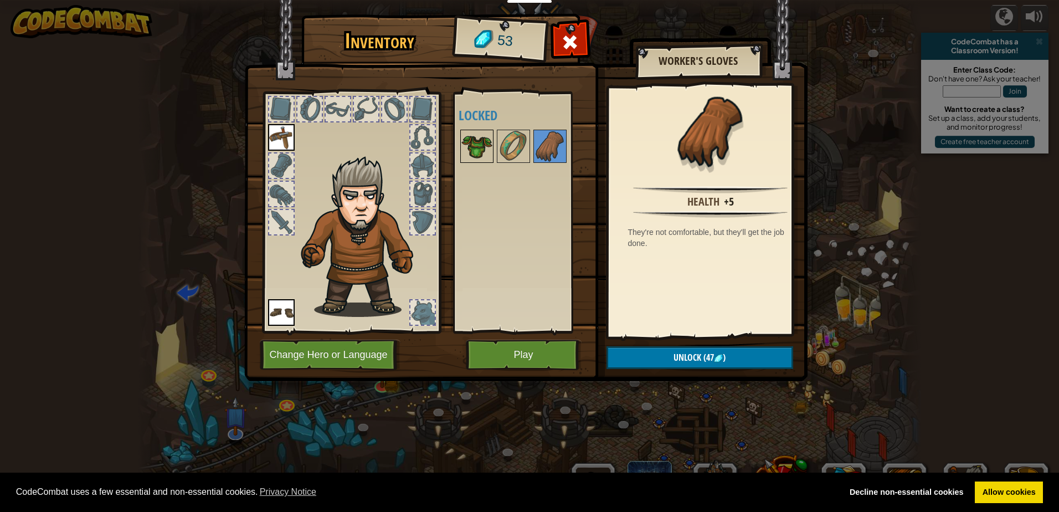
click at [484, 130] on div at bounding box center [476, 146] width 33 height 33
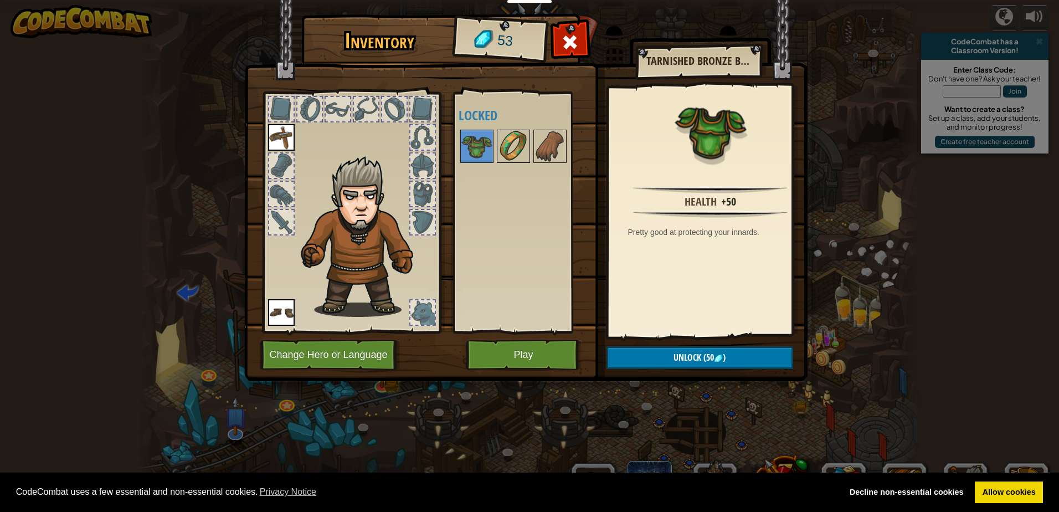
click at [511, 142] on img at bounding box center [513, 146] width 31 height 31
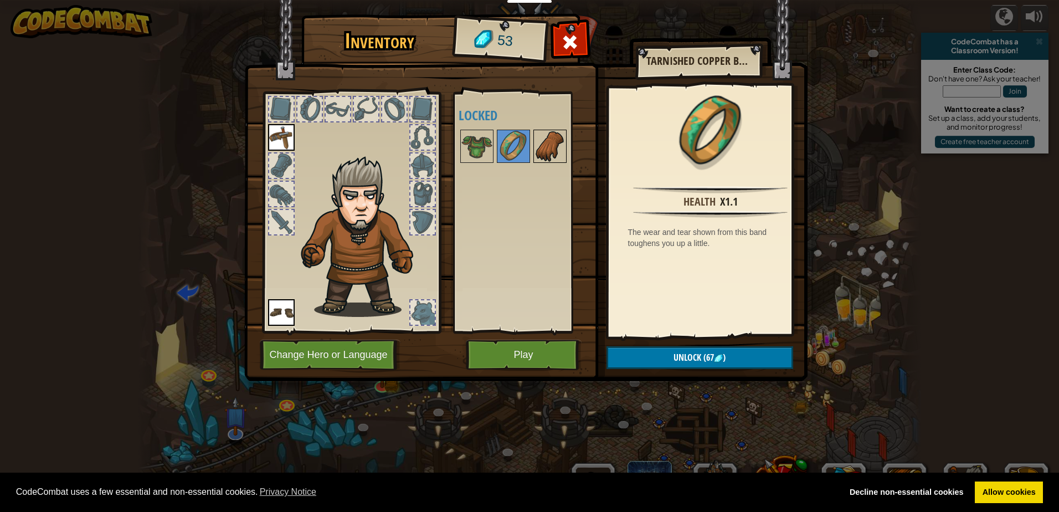
click at [538, 146] on img at bounding box center [549, 146] width 31 height 31
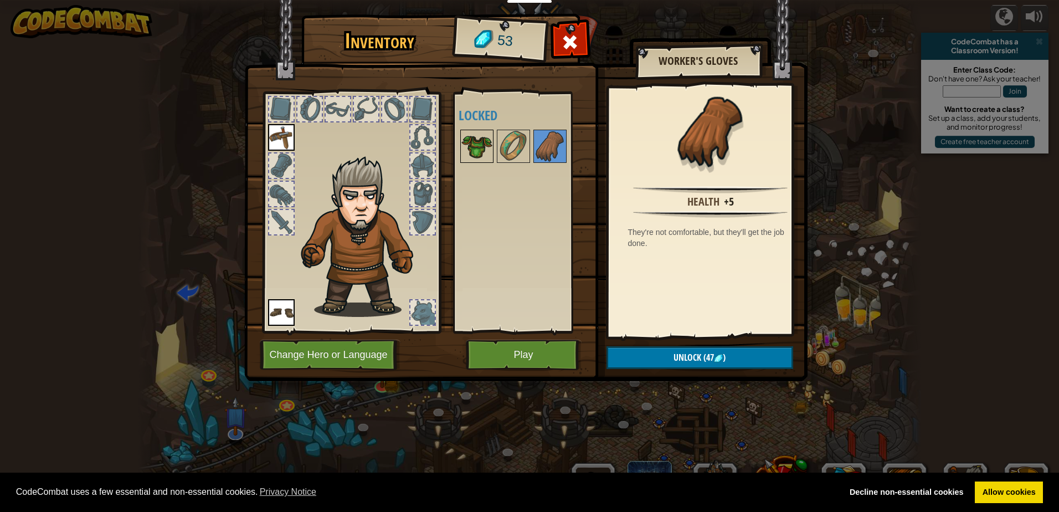
click at [483, 149] on img at bounding box center [476, 146] width 31 height 31
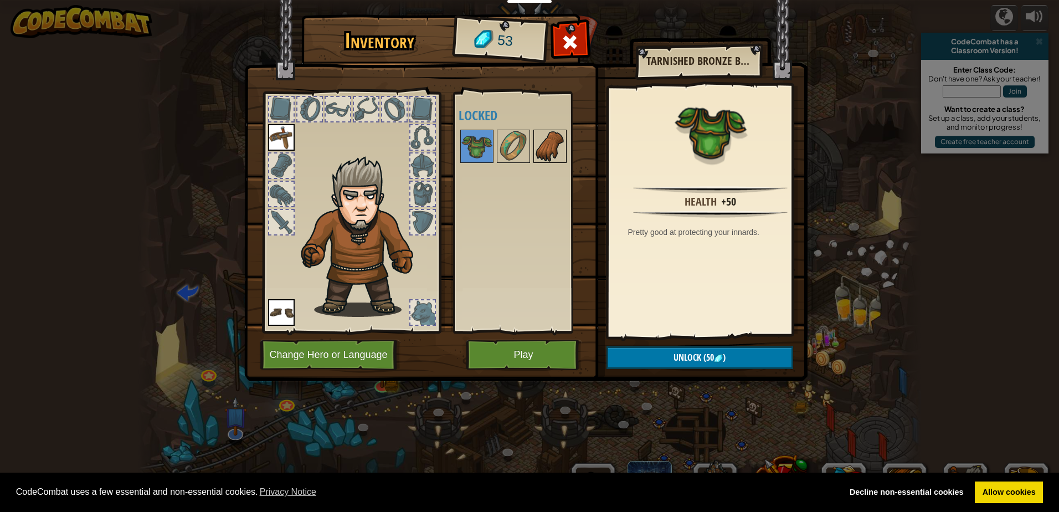
click at [549, 157] on img at bounding box center [549, 146] width 31 height 31
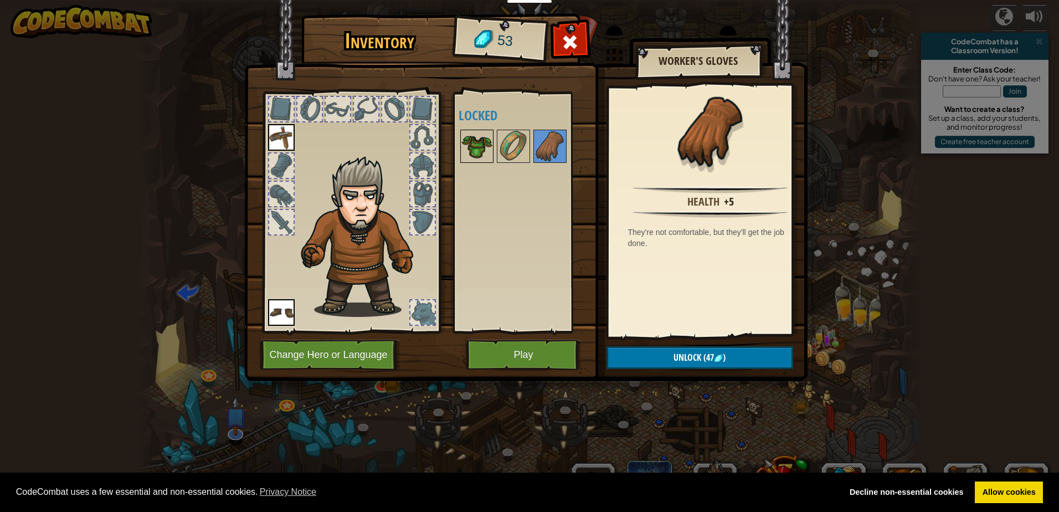
click at [462, 150] on img at bounding box center [476, 146] width 31 height 31
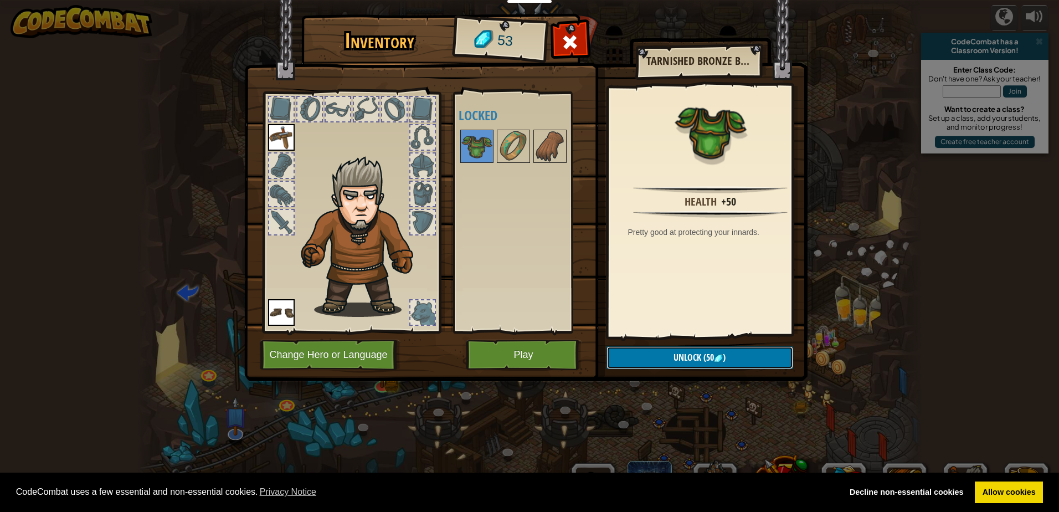
click at [698, 360] on span "Unlock" at bounding box center [687, 357] width 28 height 12
click at [698, 352] on button "Confirm" at bounding box center [699, 357] width 187 height 23
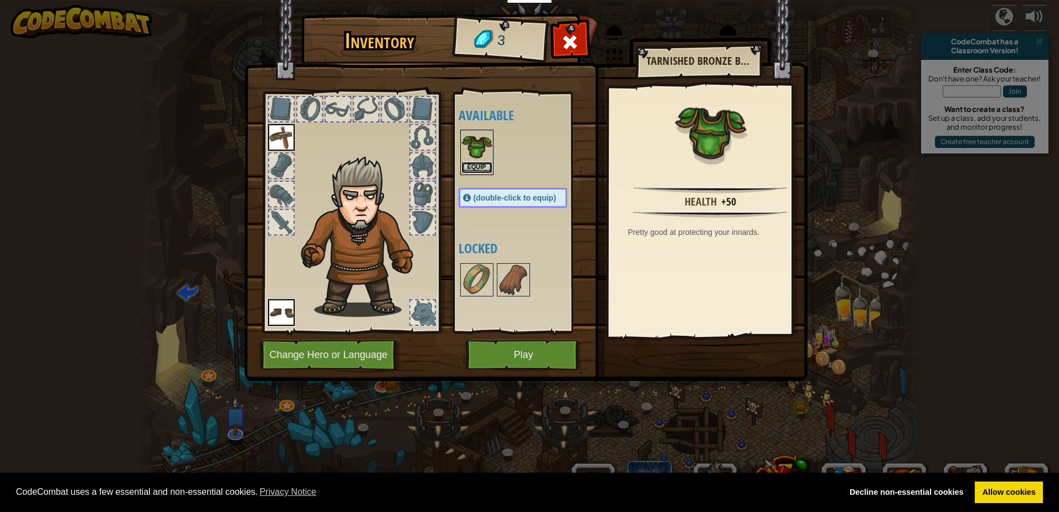
click at [489, 163] on button "Equip" at bounding box center [476, 168] width 31 height 12
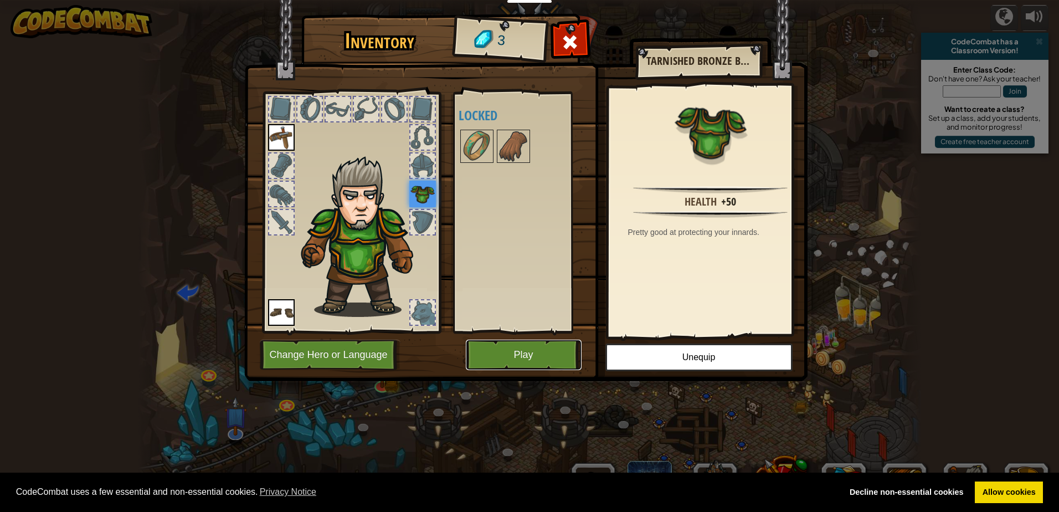
click at [564, 344] on button "Play" at bounding box center [524, 354] width 116 height 30
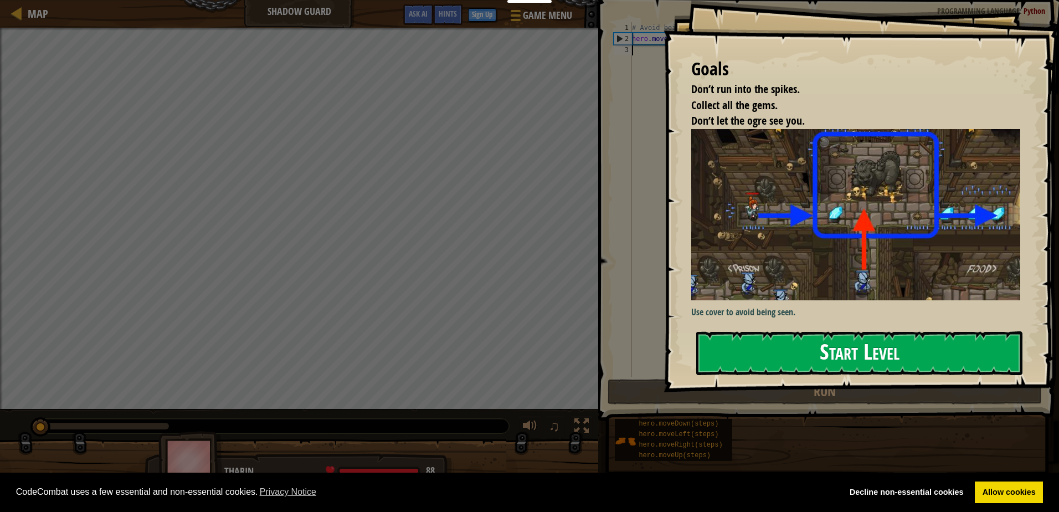
click at [768, 334] on button "Start Level" at bounding box center [859, 353] width 326 height 44
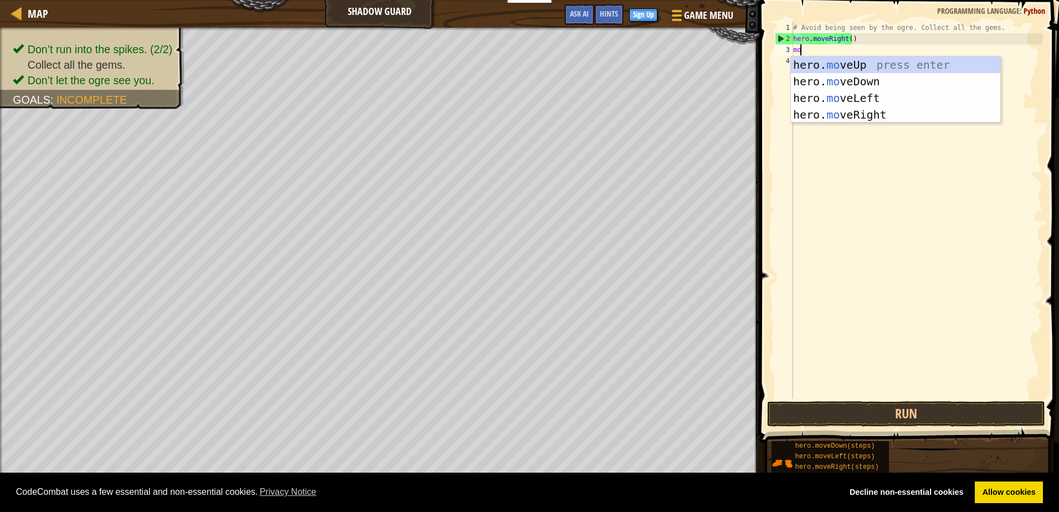
scroll to position [5, 1]
type textarea "move"
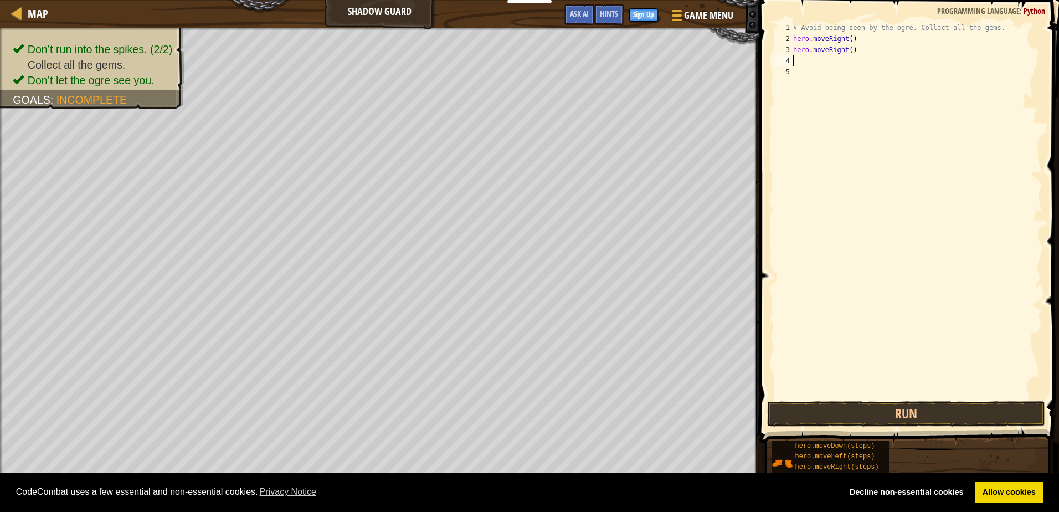
scroll to position [5, 0]
click at [900, 415] on button "Run" at bounding box center [905, 413] width 277 height 25
type textarea "a"
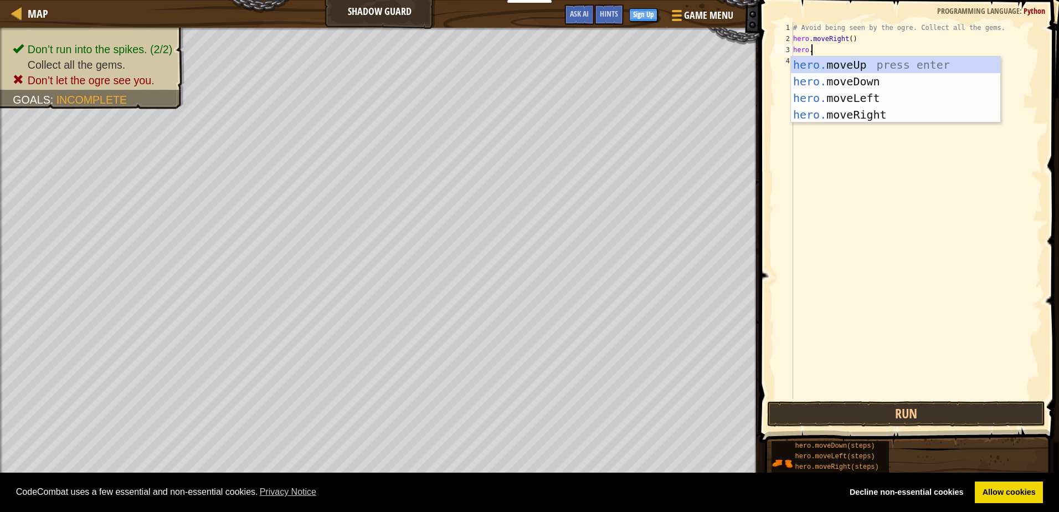
type textarea "hero."
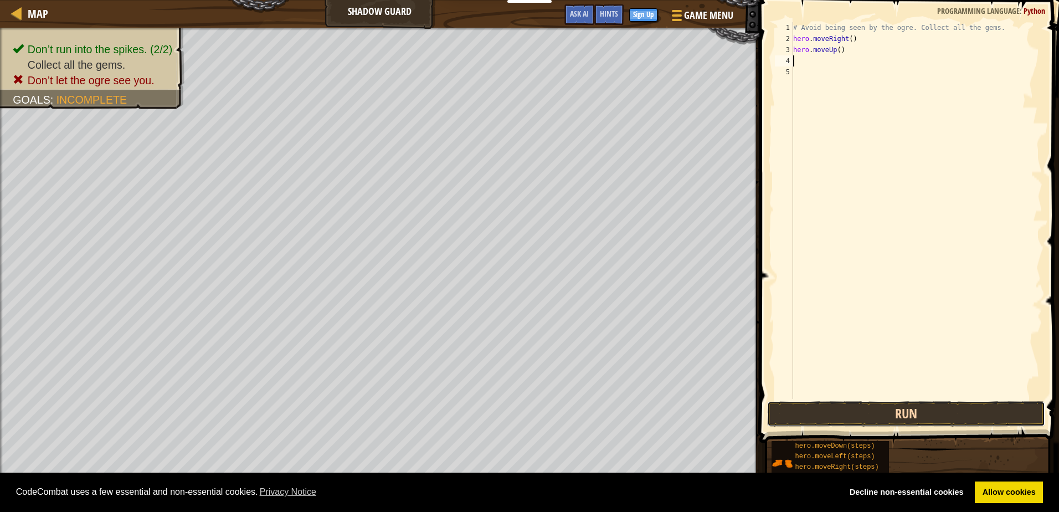
click at [839, 407] on button "Run" at bounding box center [905, 413] width 277 height 25
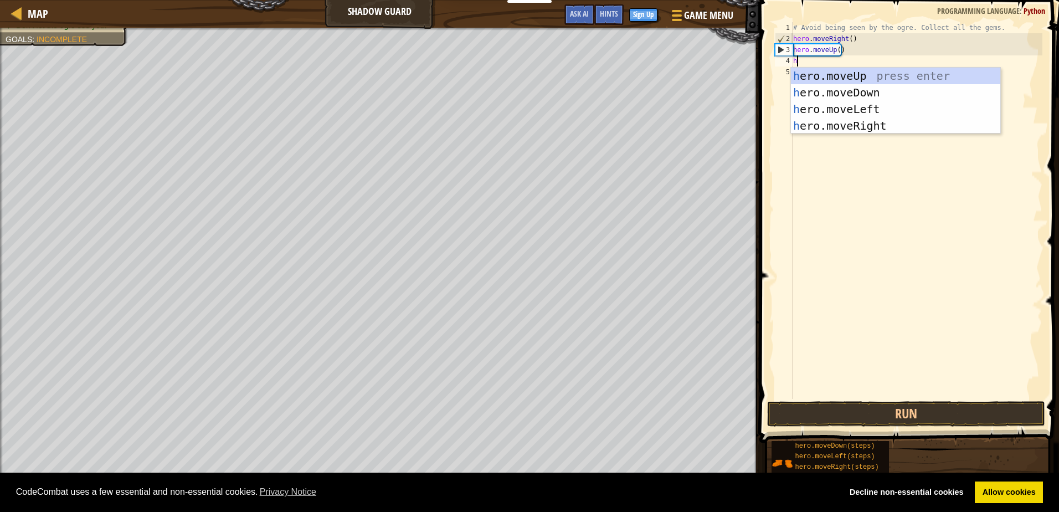
type textarea "he"
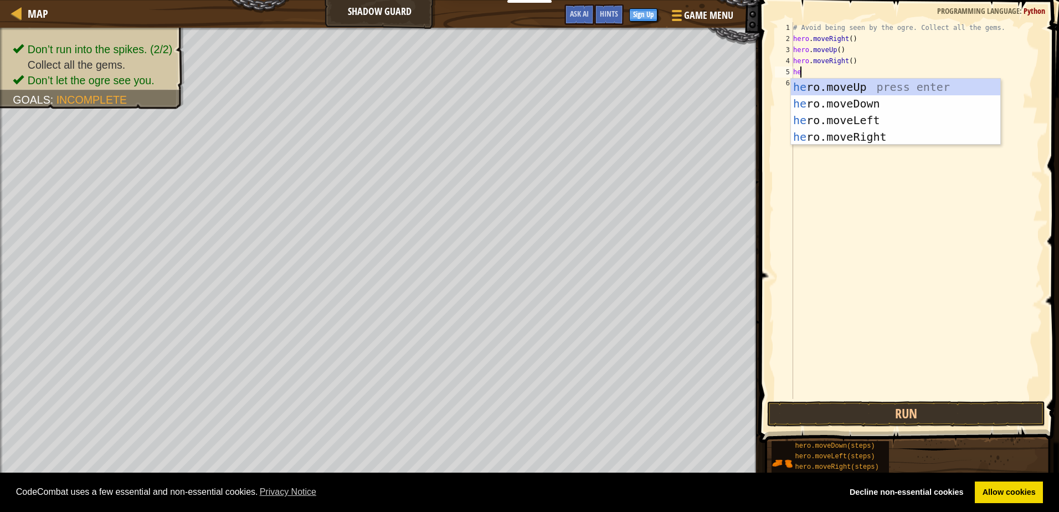
scroll to position [5, 1]
type textarea "hero"
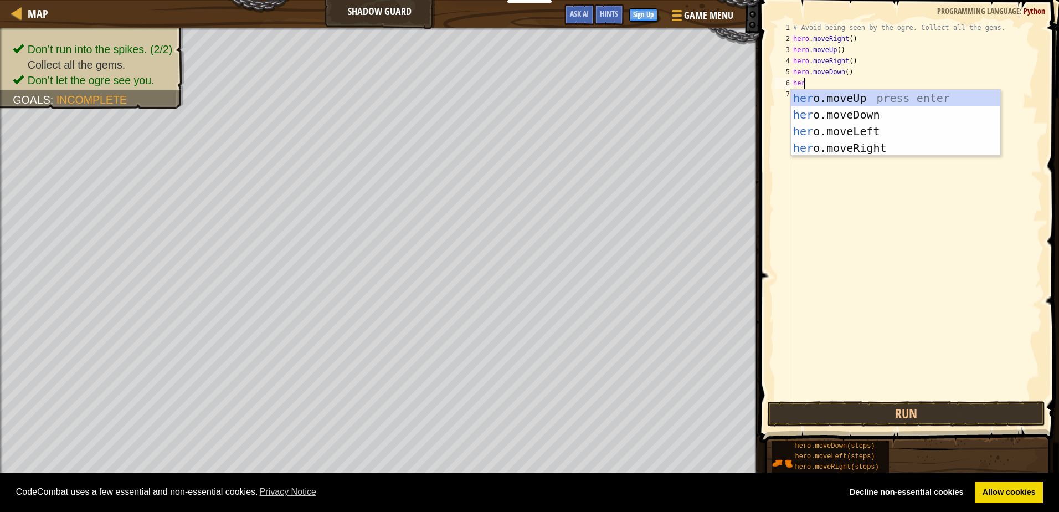
type textarea "hero"
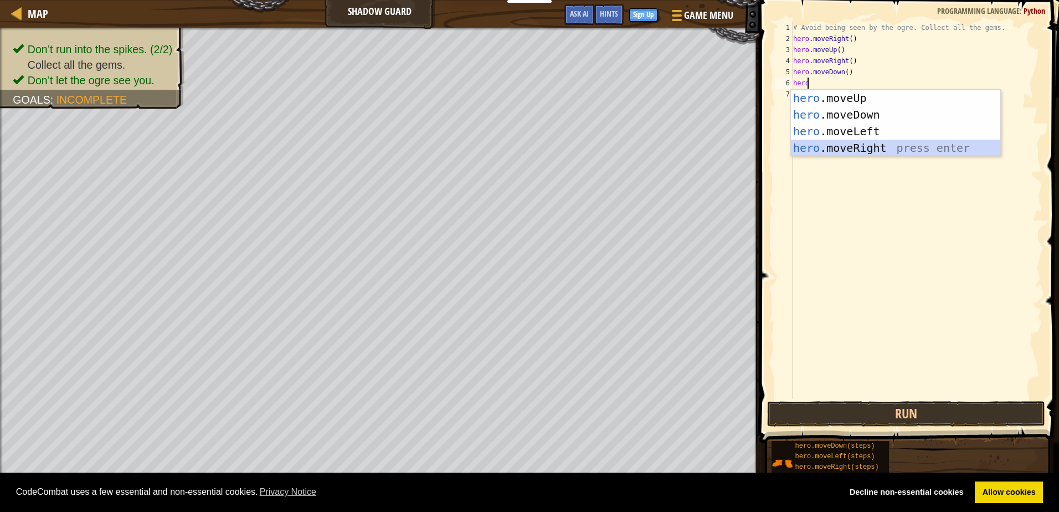
scroll to position [5, 0]
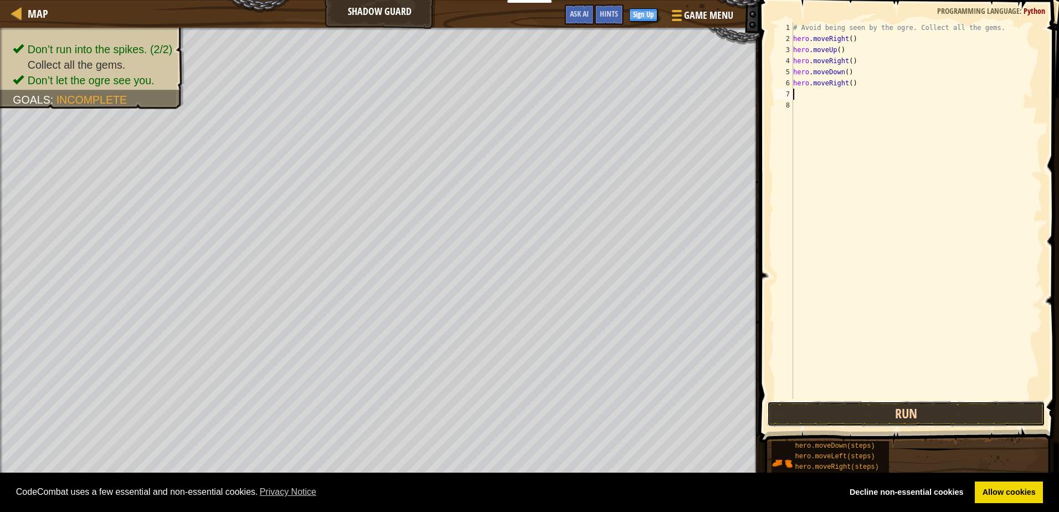
click at [912, 414] on button "Run" at bounding box center [905, 413] width 277 height 25
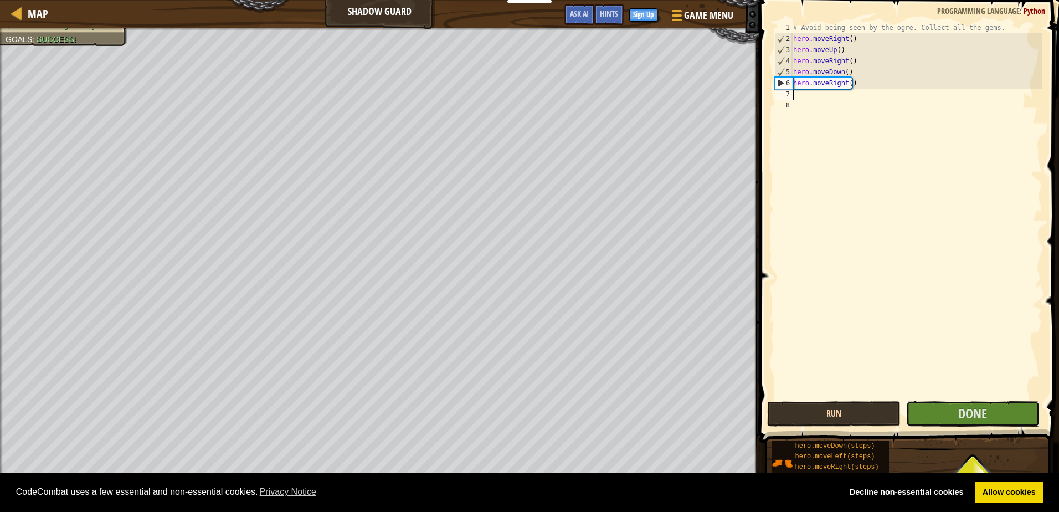
click at [912, 414] on button "Done" at bounding box center [972, 413] width 133 height 25
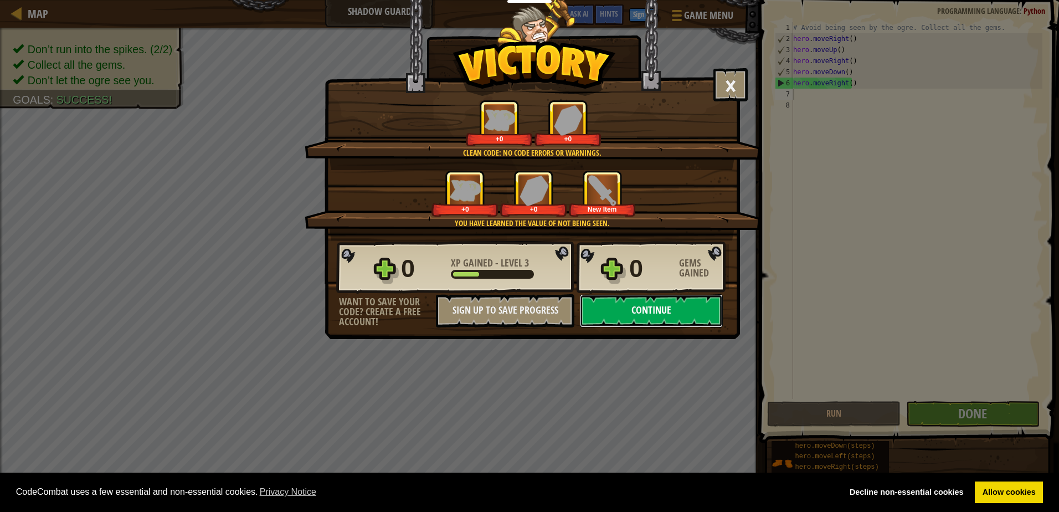
click at [615, 321] on button "Continue" at bounding box center [651, 310] width 143 height 33
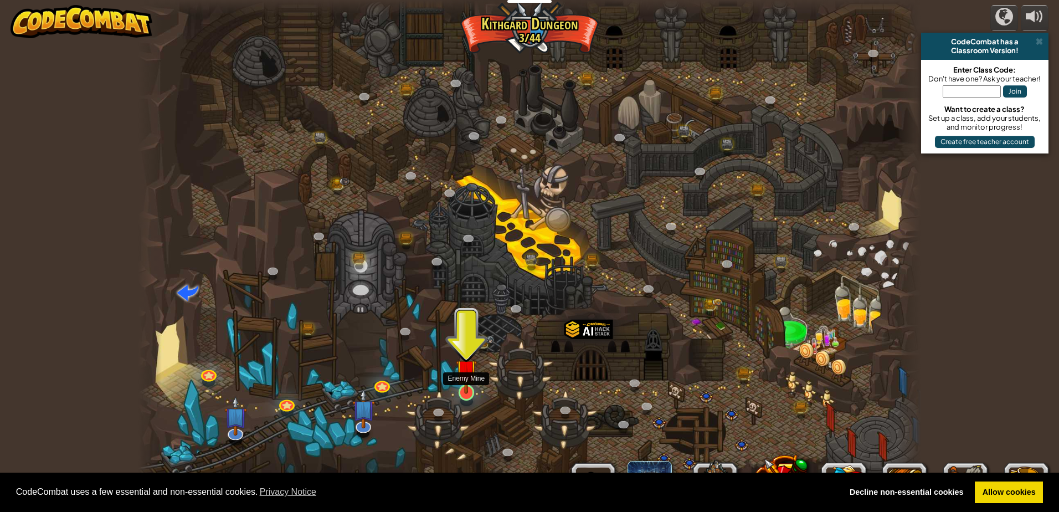
click at [468, 390] on img at bounding box center [466, 369] width 21 height 48
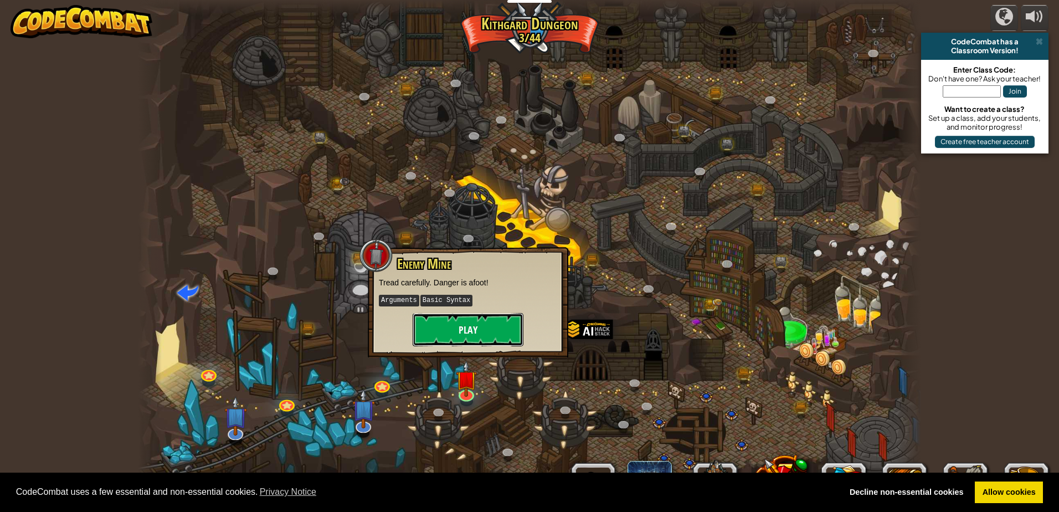
click at [495, 345] on button "Play" at bounding box center [467, 329] width 111 height 33
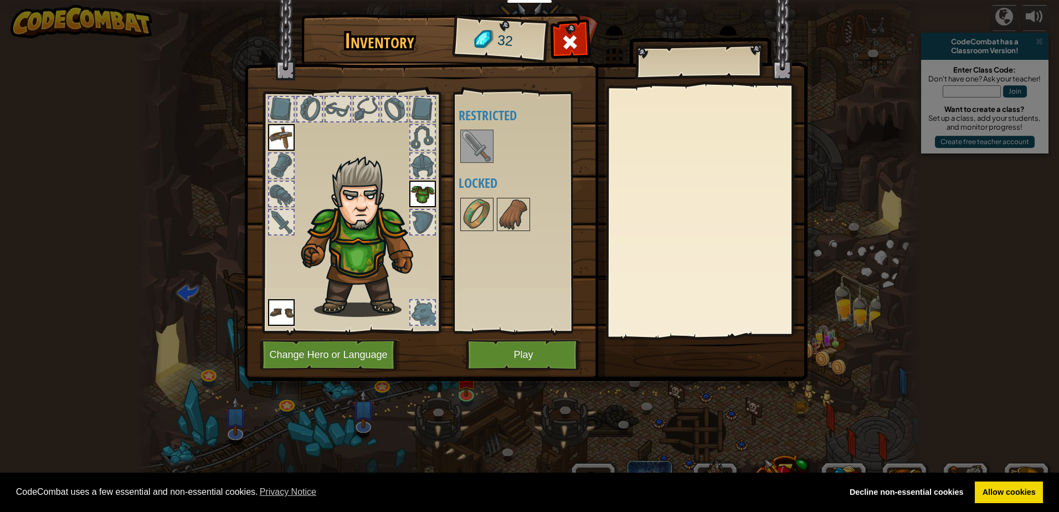
click at [467, 137] on img at bounding box center [476, 146] width 31 height 31
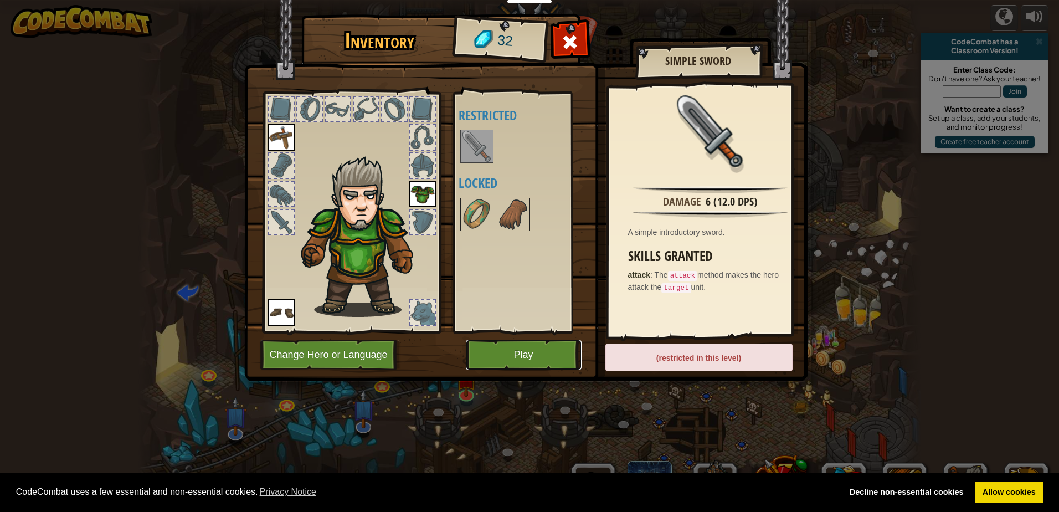
click at [548, 352] on button "Play" at bounding box center [524, 354] width 116 height 30
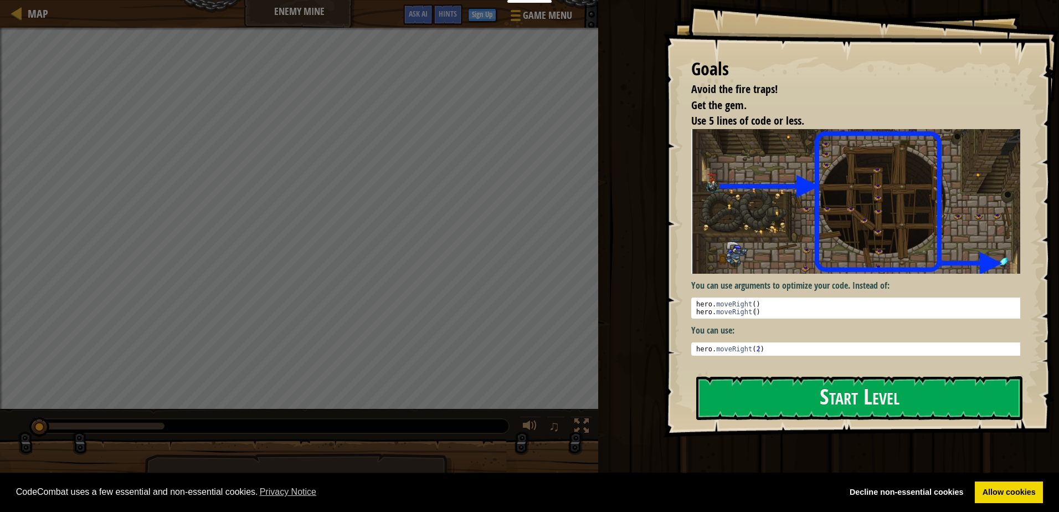
type textarea "hero.moveRight(2)"
click at [742, 345] on div "hero . moveRight ( 2 )" at bounding box center [860, 356] width 332 height 23
click at [761, 394] on button "Start Level" at bounding box center [859, 398] width 326 height 44
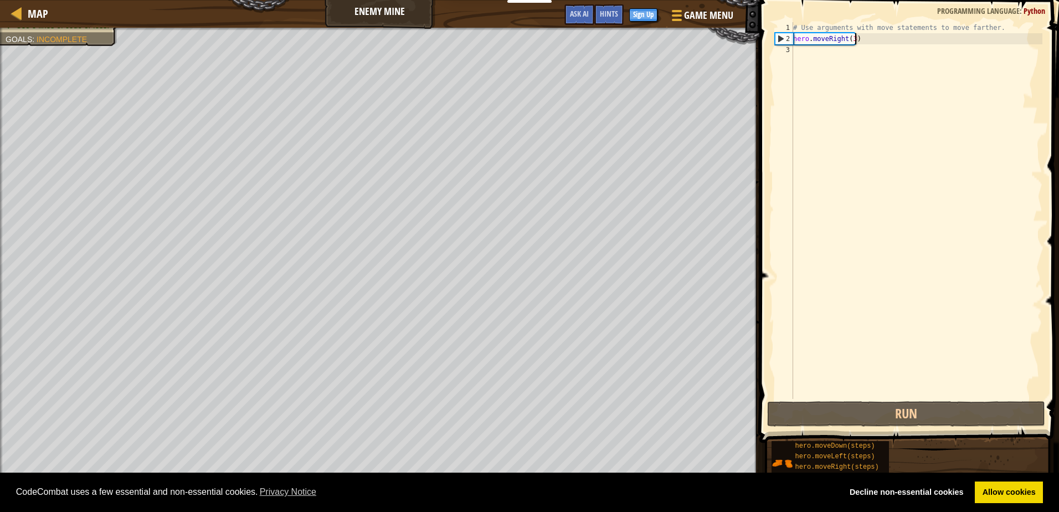
click at [865, 39] on div "# Use arguments with move statements to move farther. hero . moveRight ( 3 )" at bounding box center [916, 221] width 251 height 399
type textarea "hero.moveRight(3)"
click at [862, 38] on div "# Use arguments with move statements to move farther. hero . moveRight ( 3 )" at bounding box center [916, 221] width 251 height 399
click at [830, 52] on div "# Use arguments with move statements to move farther. hero . moveRight ( 3 )" at bounding box center [916, 221] width 251 height 399
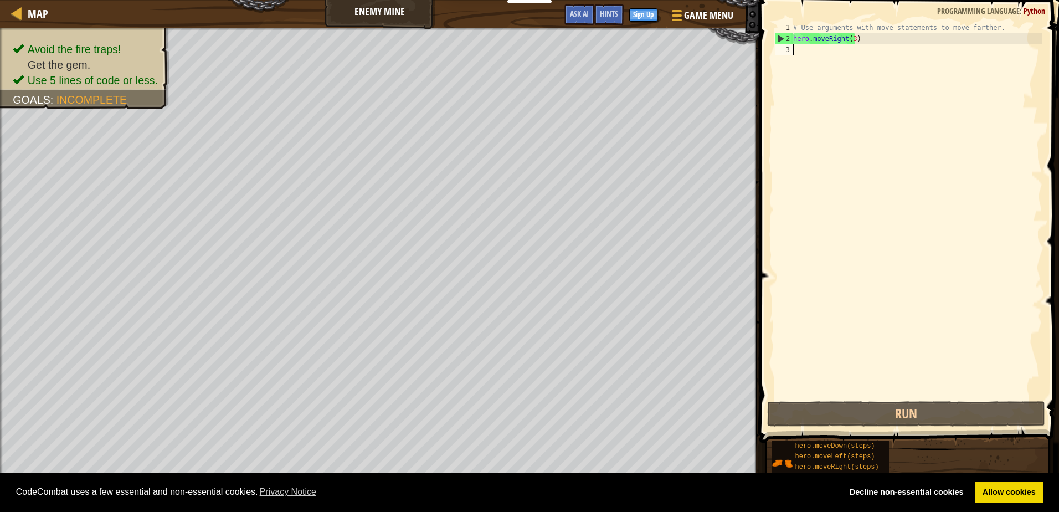
scroll to position [5, 0]
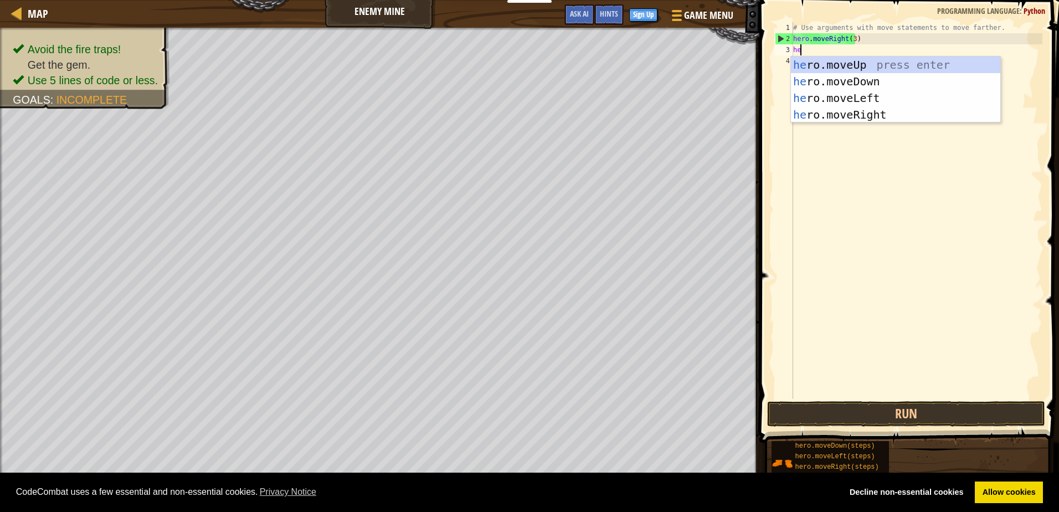
type textarea "her"
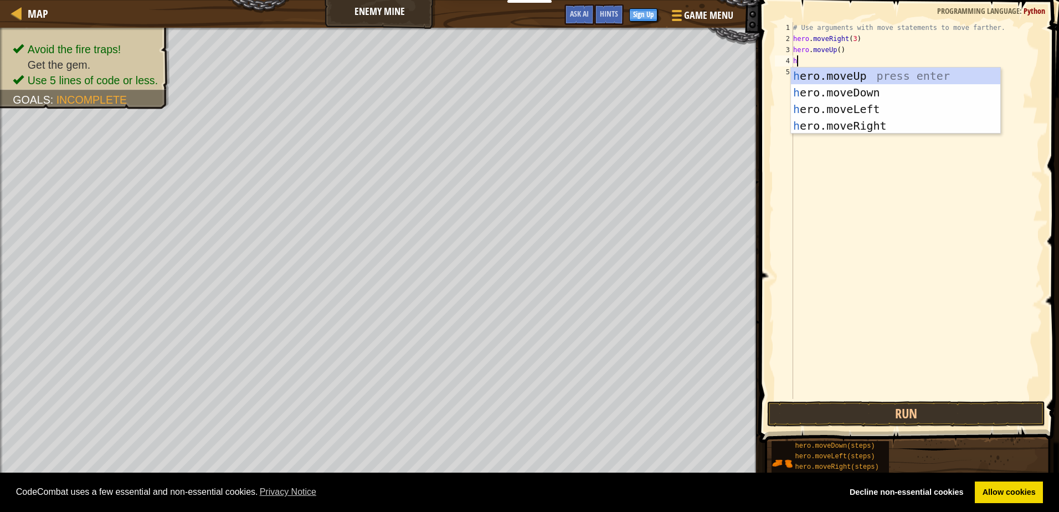
type textarea "her"
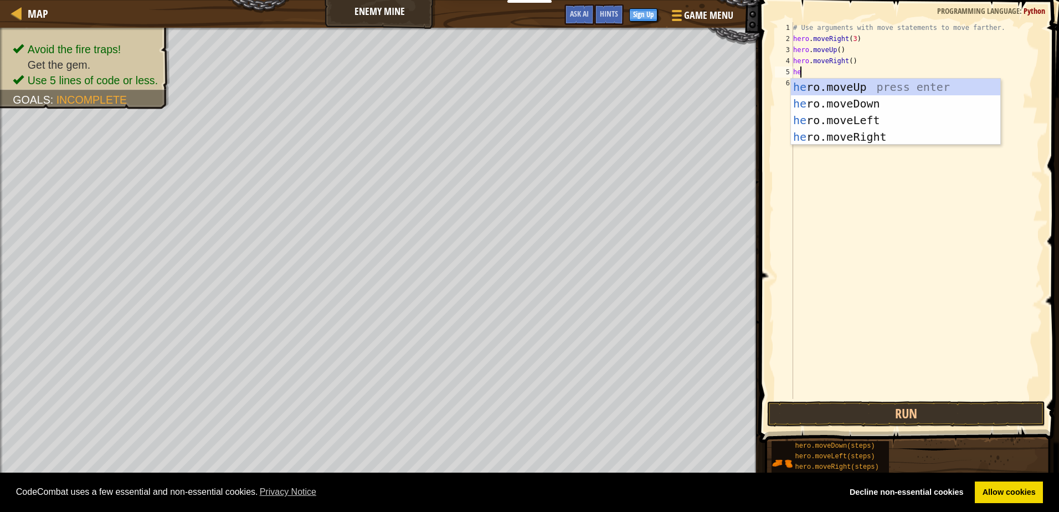
scroll to position [5, 1]
type textarea "hero"
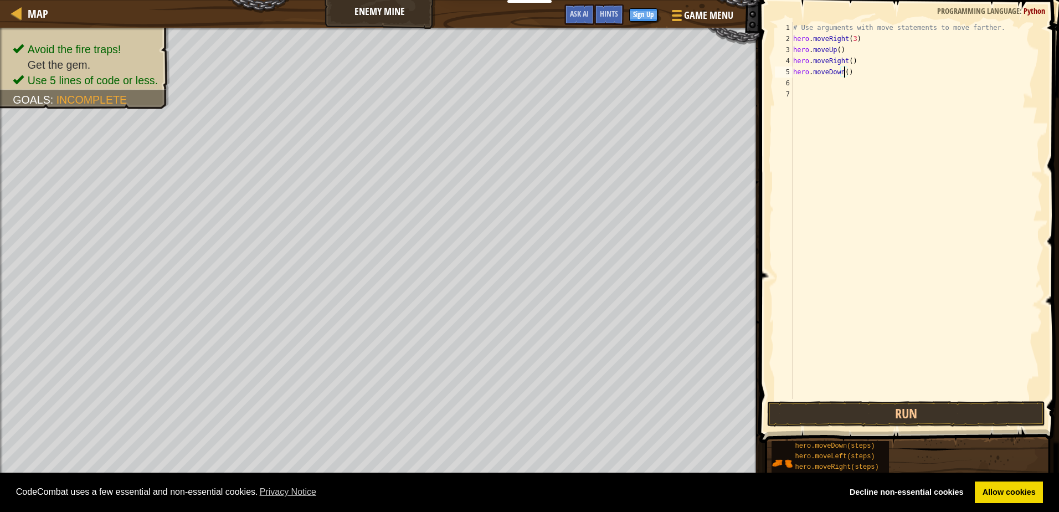
scroll to position [5, 4]
type textarea "hero.moveDown(3)"
click at [907, 407] on button "Run" at bounding box center [905, 413] width 277 height 25
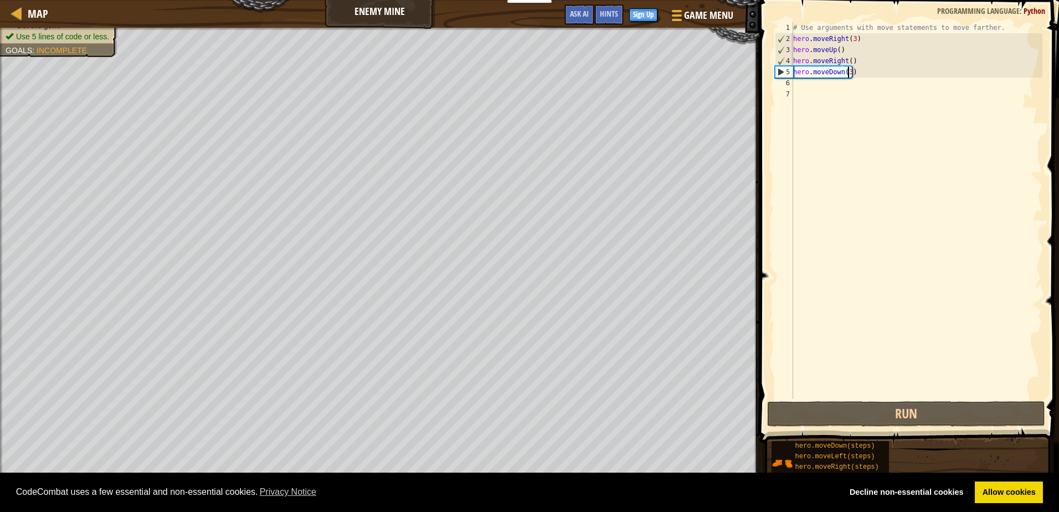
click at [804, 82] on div "# Use arguments with move statements to move farther. hero . moveRight ( 3 ) he…" at bounding box center [916, 221] width 251 height 399
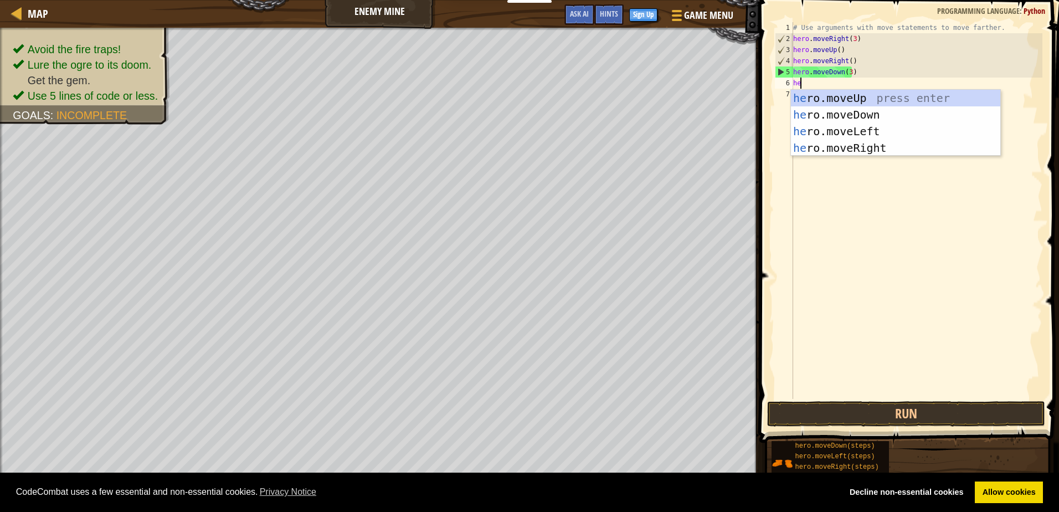
type textarea "her"
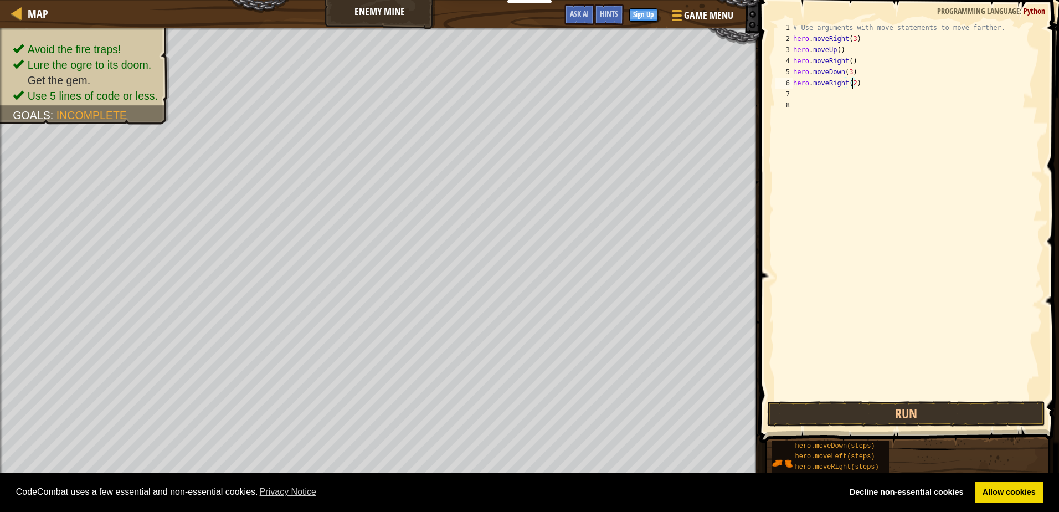
scroll to position [5, 4]
type textarea "hero.moveRight(2)"
click at [869, 417] on button "Run" at bounding box center [905, 413] width 277 height 25
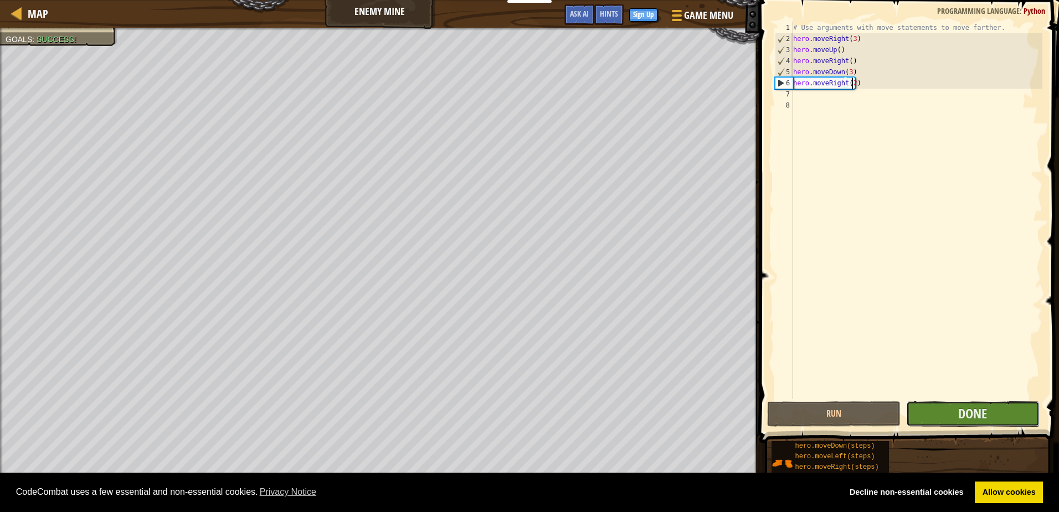
click at [998, 417] on button "Done" at bounding box center [972, 413] width 133 height 25
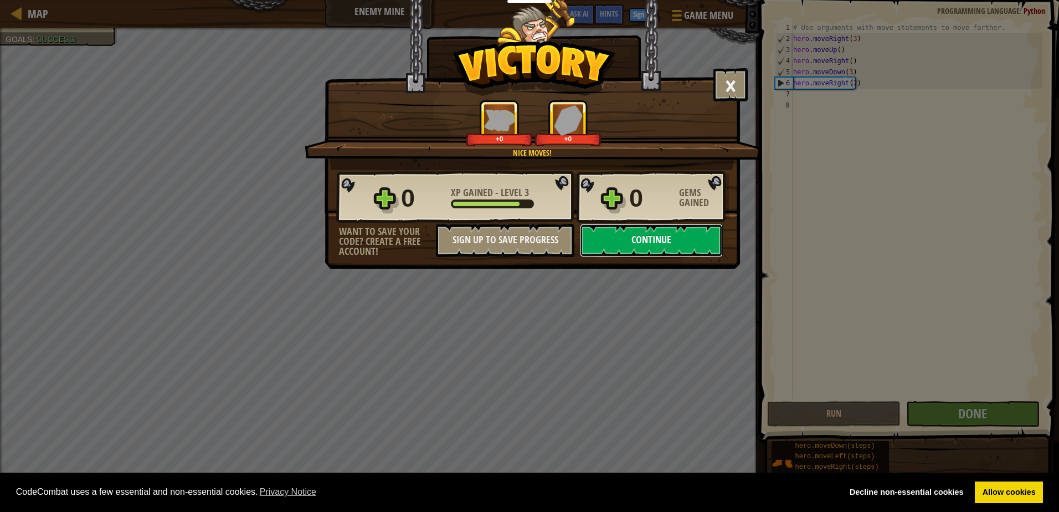
click at [612, 244] on button "Continue" at bounding box center [651, 240] width 143 height 33
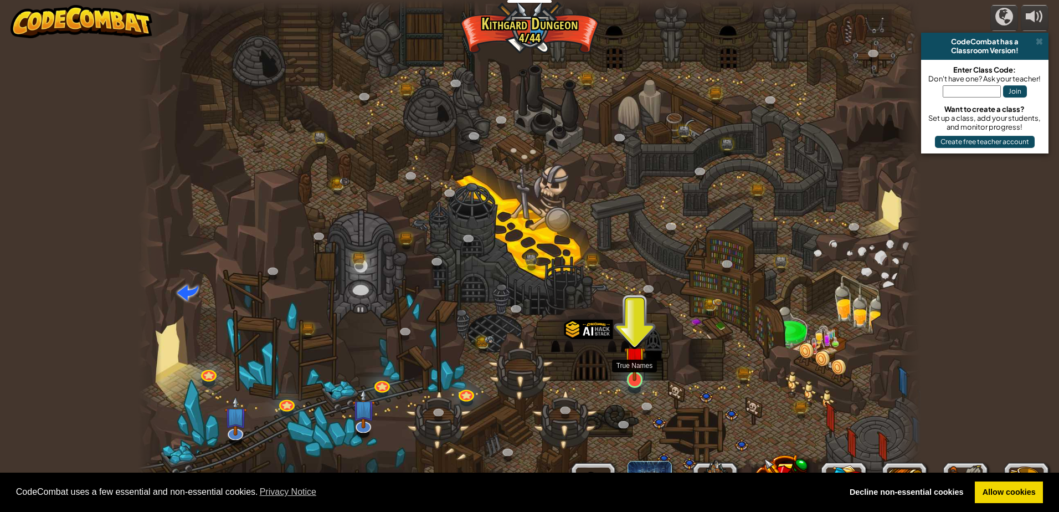
click at [631, 378] on img at bounding box center [634, 357] width 21 height 48
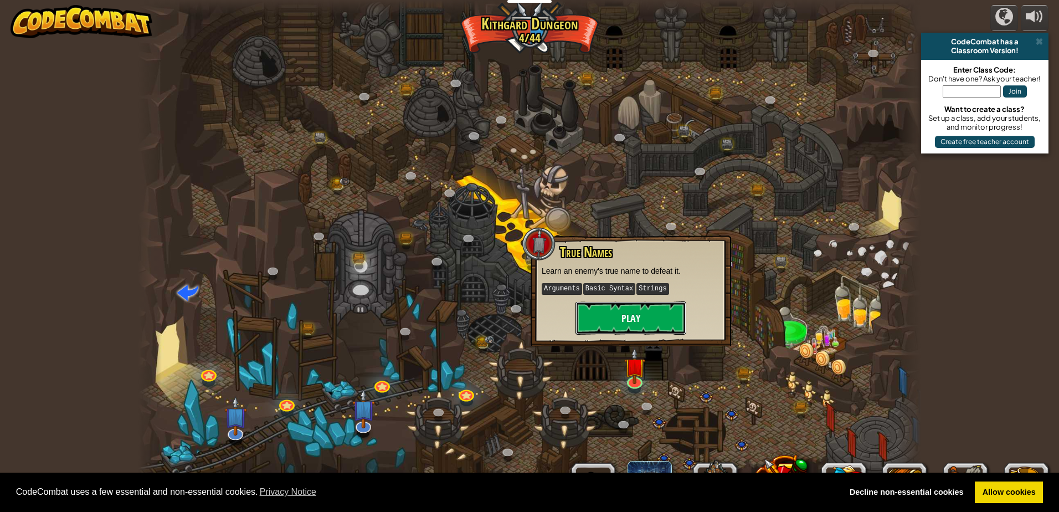
click at [644, 324] on button "Play" at bounding box center [630, 317] width 111 height 33
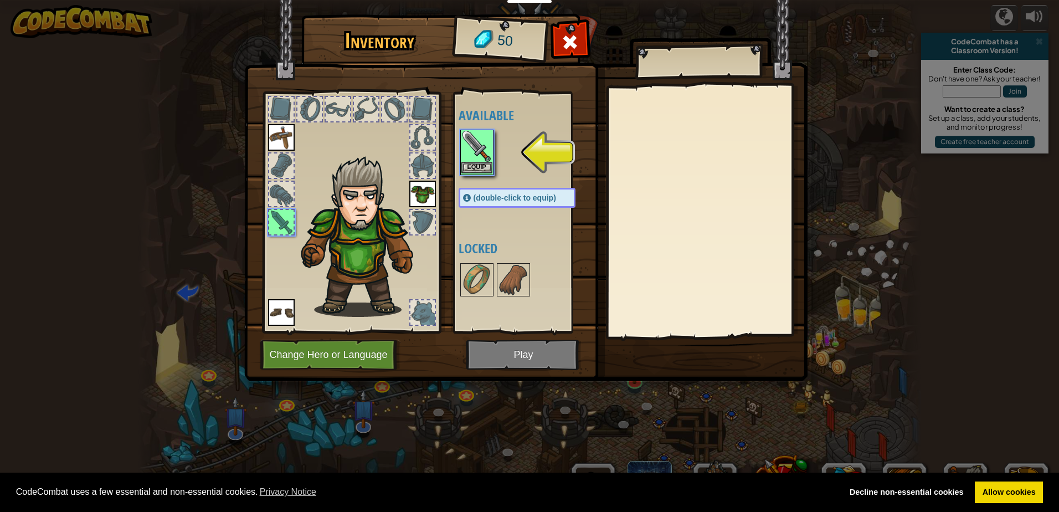
click at [483, 158] on img at bounding box center [476, 146] width 31 height 31
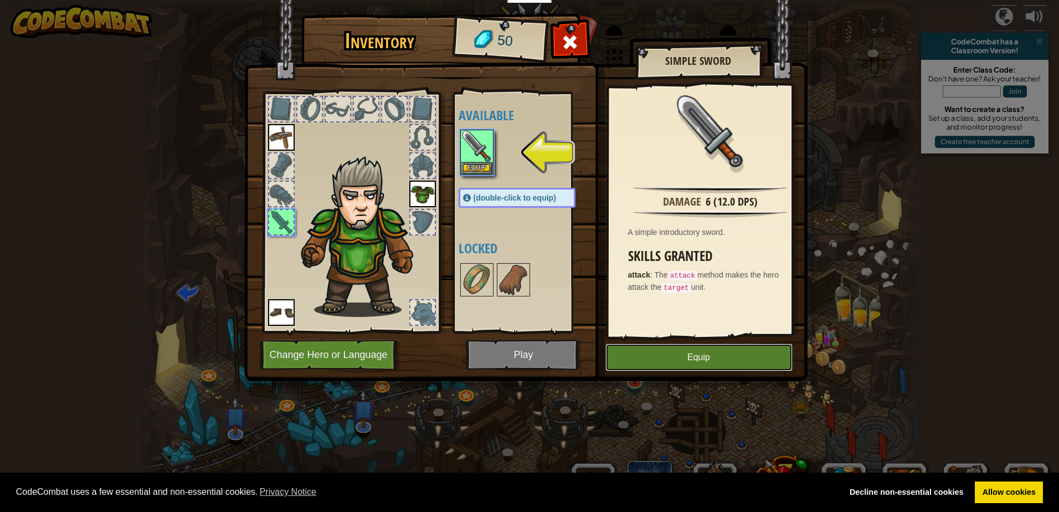
click at [714, 363] on button "Equip" at bounding box center [698, 357] width 187 height 28
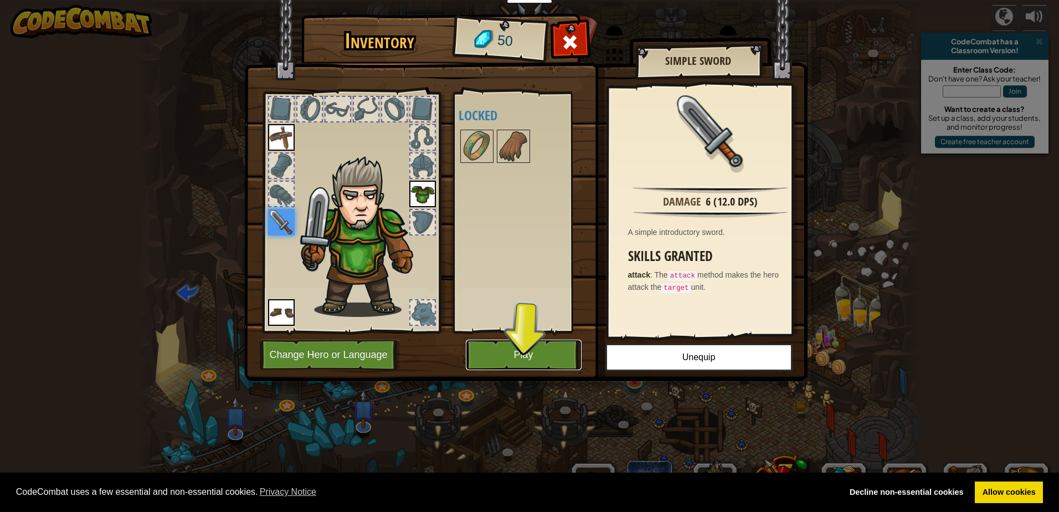
click at [562, 353] on button "Play" at bounding box center [524, 354] width 116 height 30
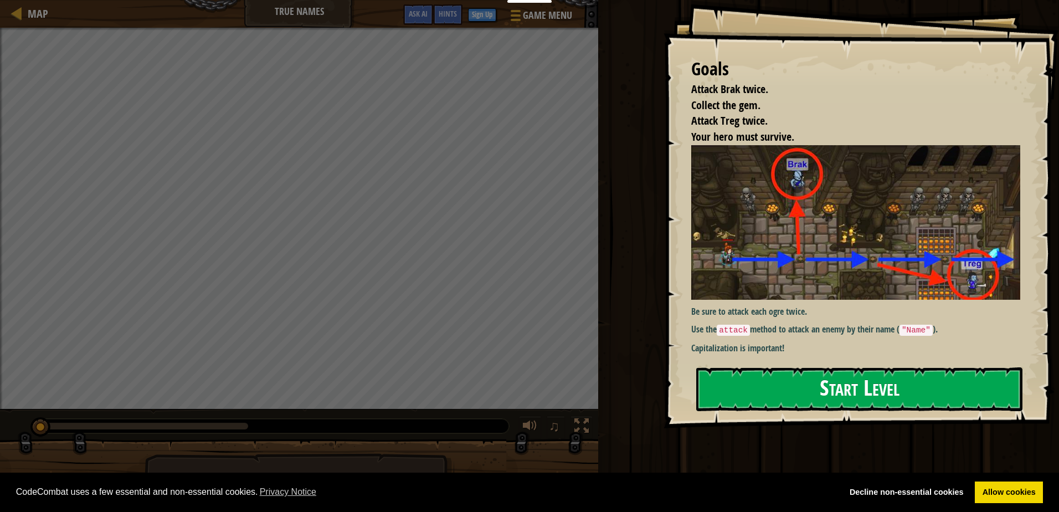
click at [913, 367] on button "Start Level" at bounding box center [859, 389] width 326 height 44
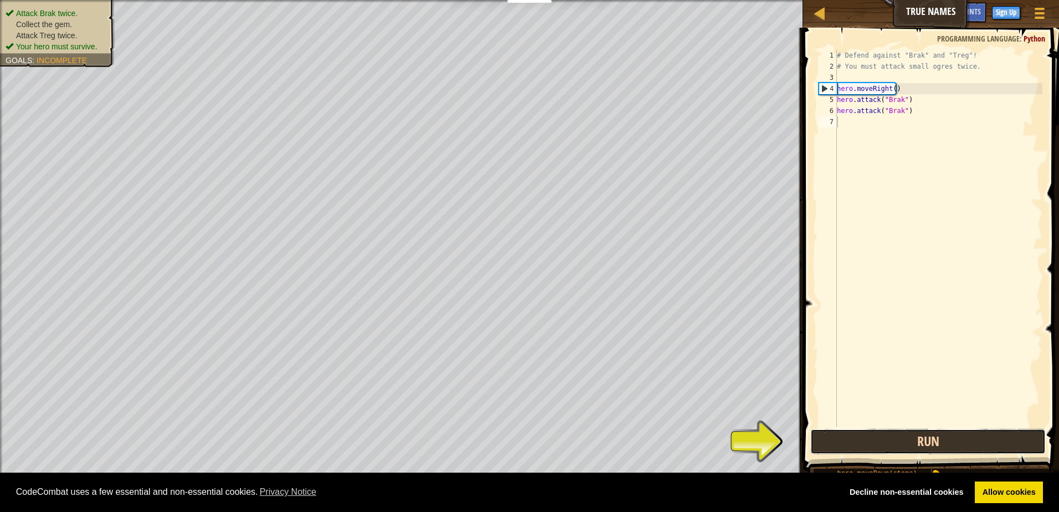
click at [892, 433] on button "Run" at bounding box center [927, 440] width 235 height 25
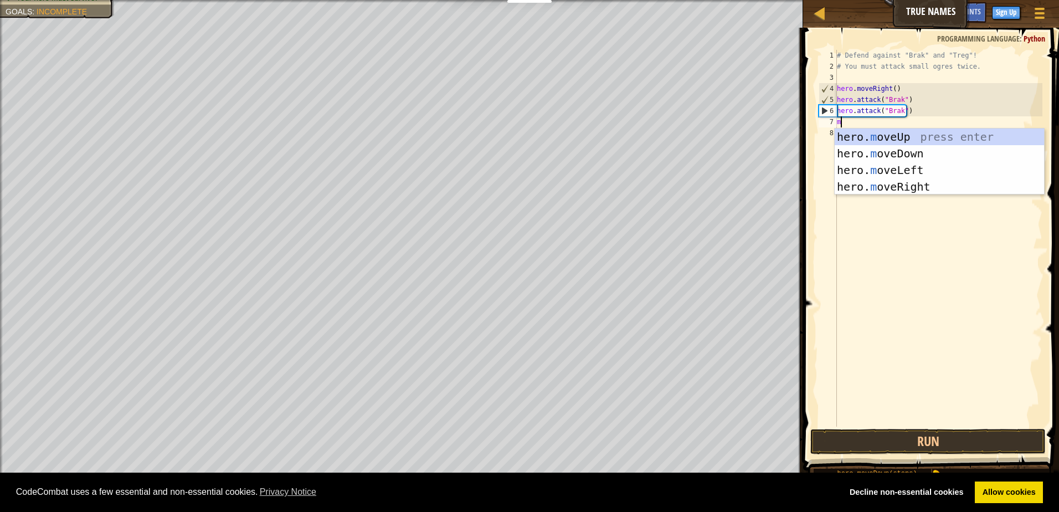
scroll to position [5, 0]
type textarea "mo"
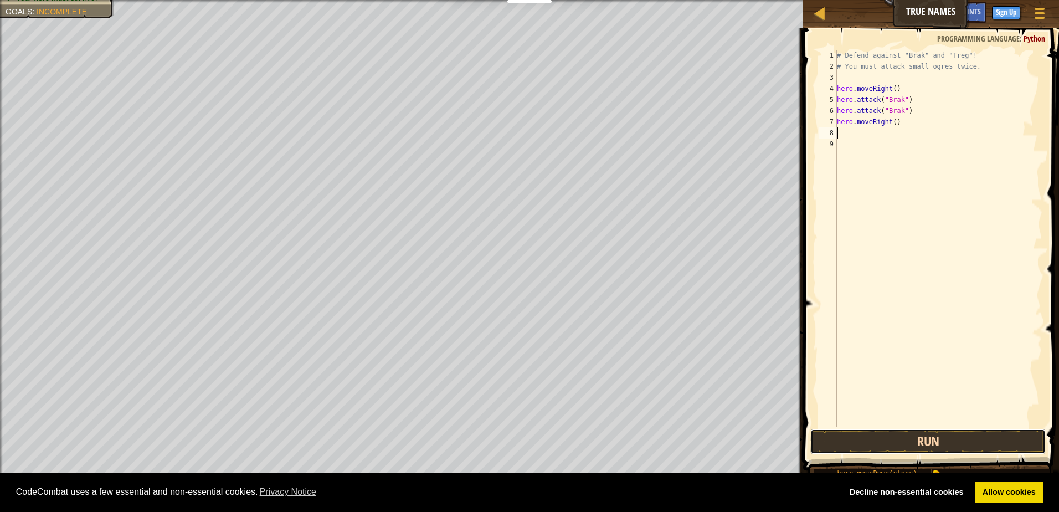
click at [938, 442] on button "Run" at bounding box center [927, 440] width 235 height 25
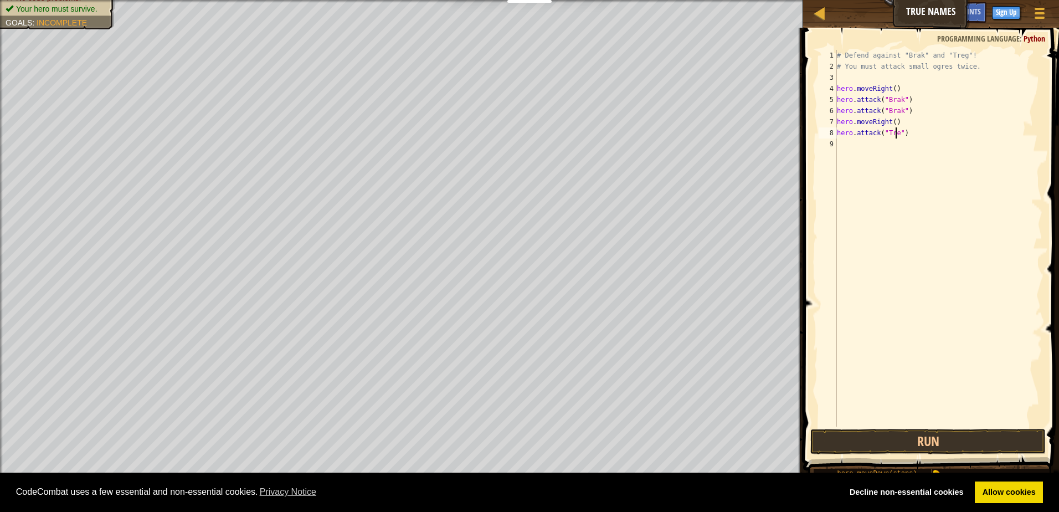
scroll to position [5, 5]
type textarea "hero.attack("Treg")"
click at [932, 441] on button "Run" at bounding box center [927, 440] width 235 height 25
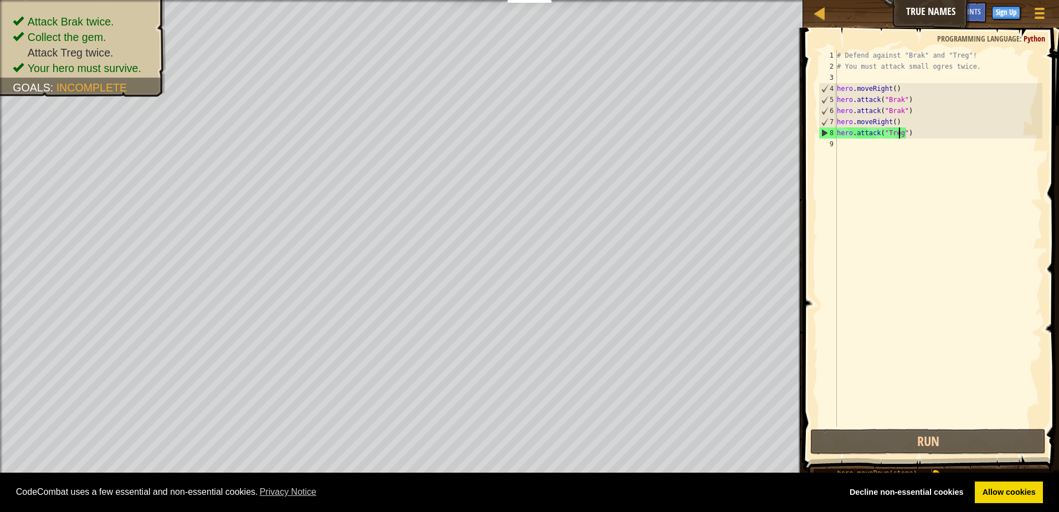
click at [844, 149] on div "# Defend against "Brak" and "Treg"! # You must attack small ogres twice. hero .…" at bounding box center [938, 249] width 208 height 399
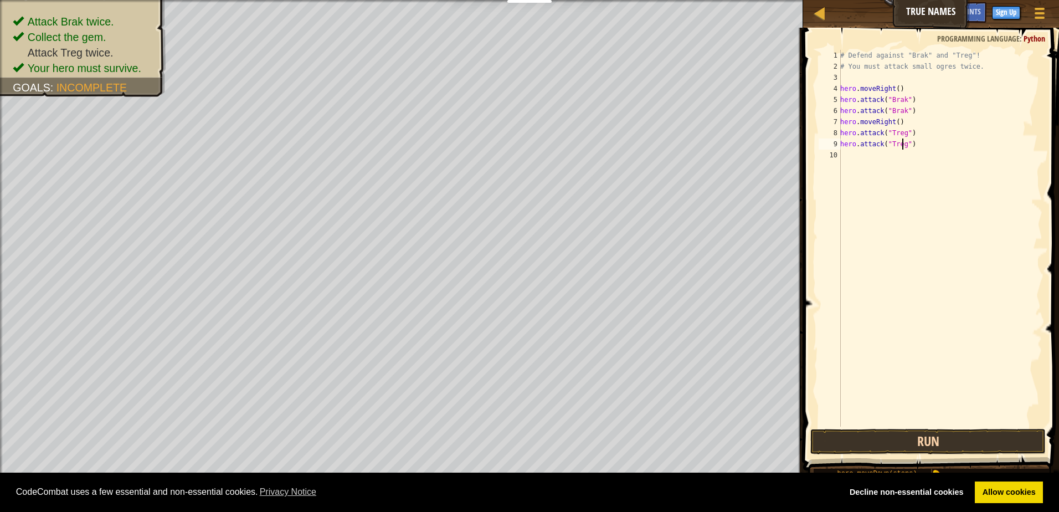
type textarea "hero.attack("Treg")"
click at [907, 450] on button "Run" at bounding box center [927, 440] width 235 height 25
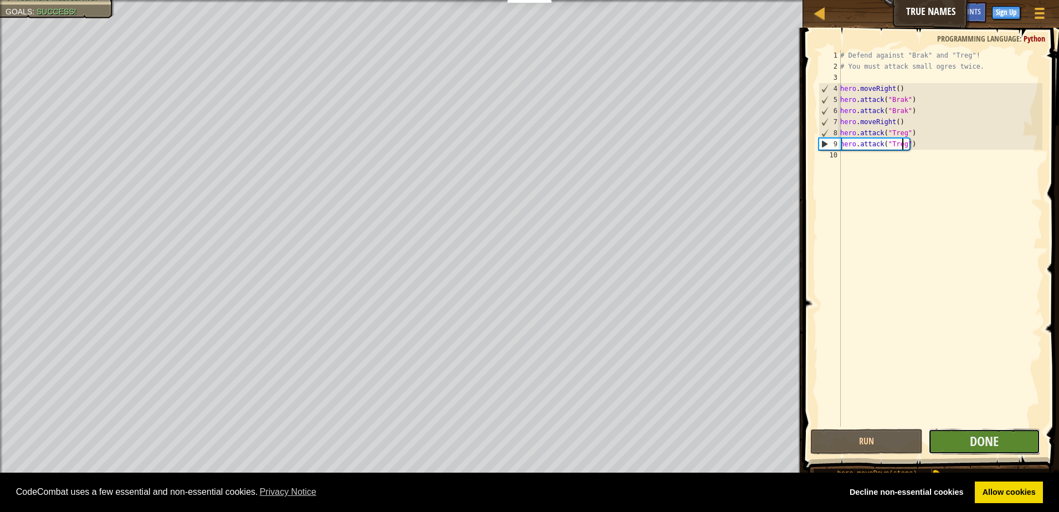
click at [1018, 453] on button "Done" at bounding box center [984, 440] width 112 height 25
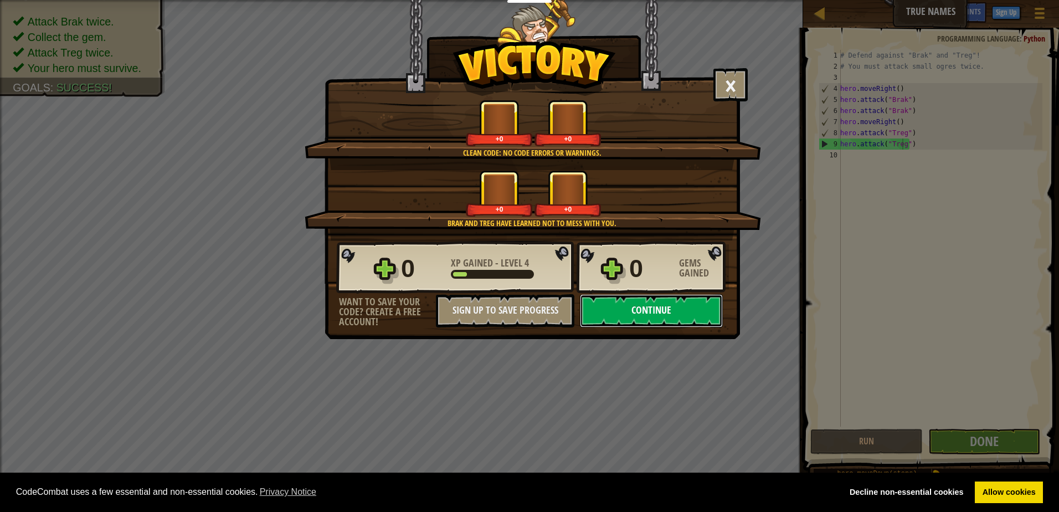
click at [621, 305] on button "Continue" at bounding box center [651, 310] width 143 height 33
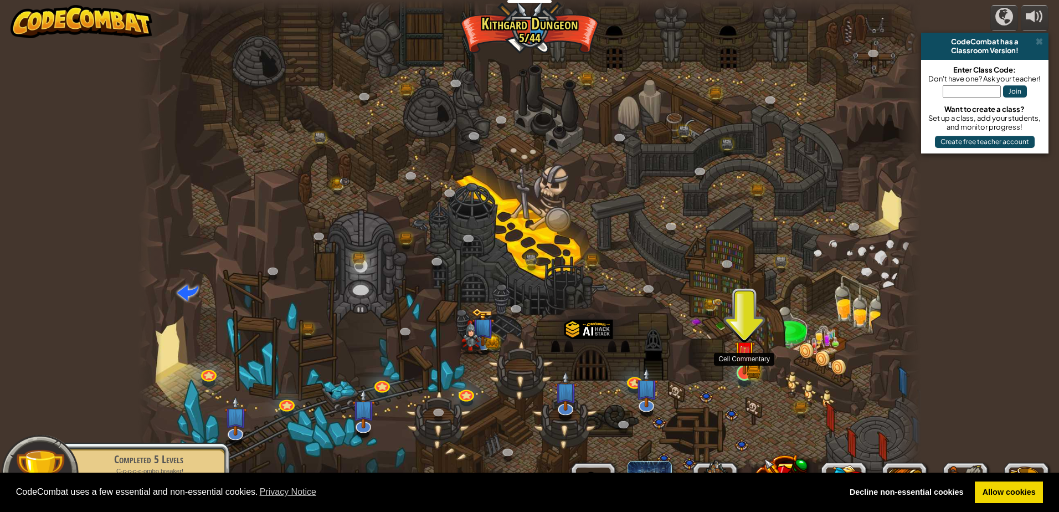
click at [744, 358] on img at bounding box center [744, 351] width 12 height 12
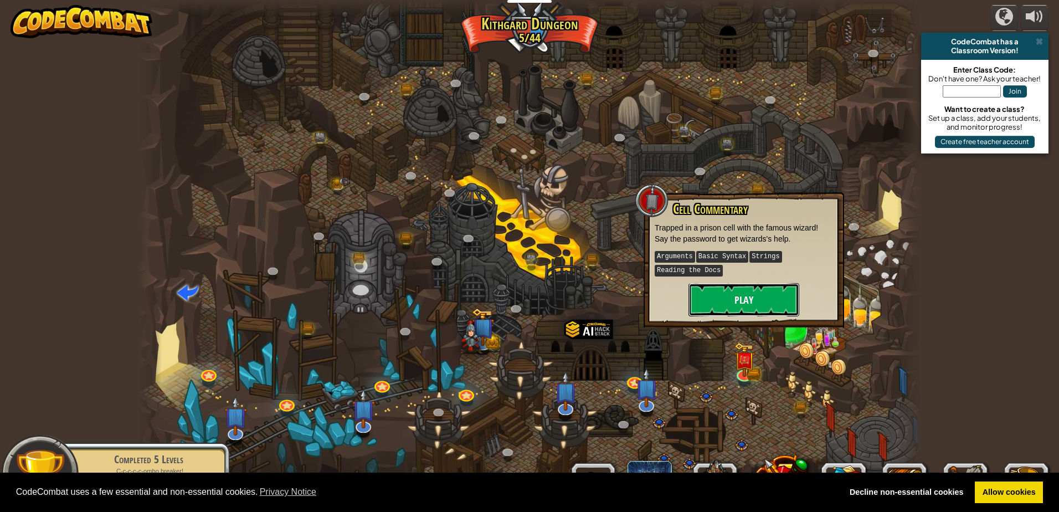
click at [739, 306] on button "Play" at bounding box center [743, 299] width 111 height 33
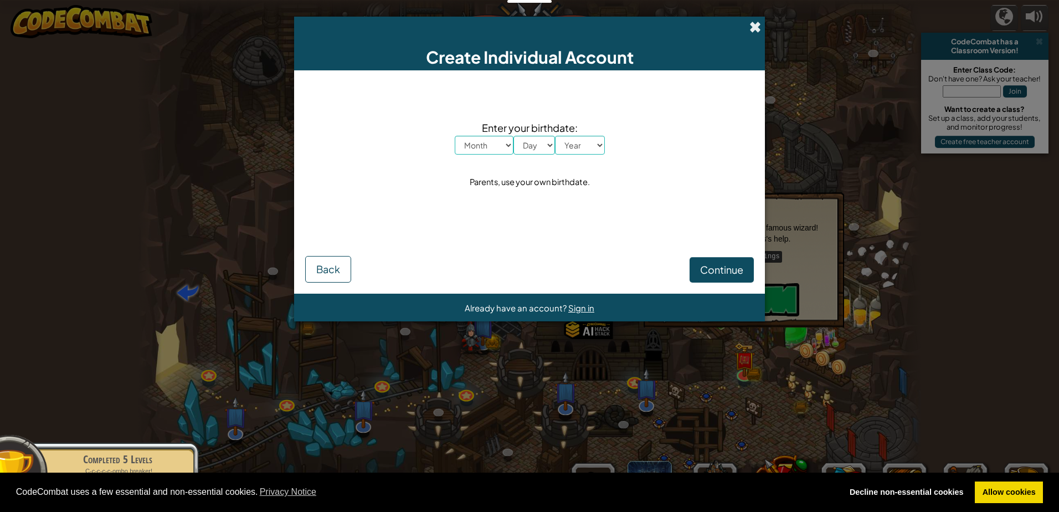
click at [753, 30] on span at bounding box center [755, 27] width 12 height 12
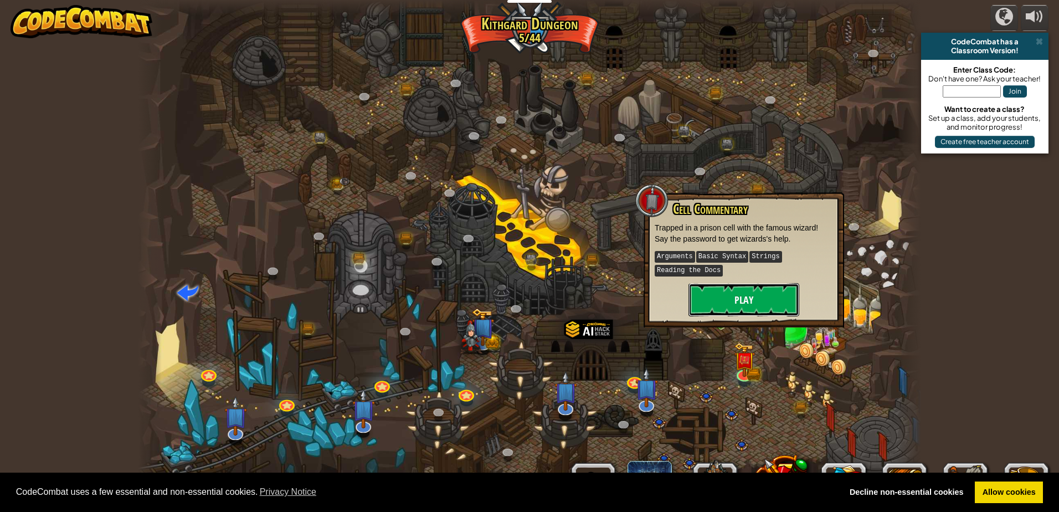
click at [739, 292] on button "Play" at bounding box center [743, 299] width 111 height 33
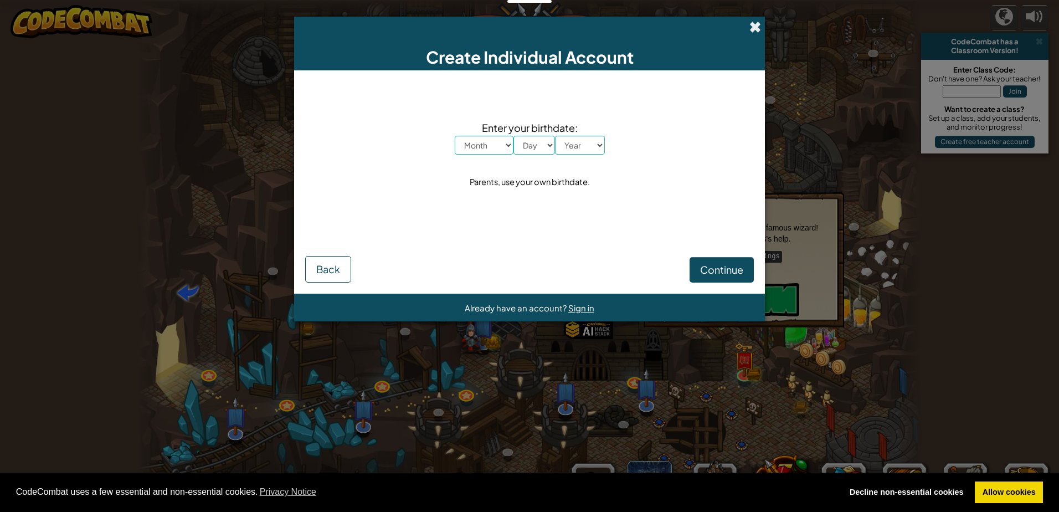
click at [757, 28] on span at bounding box center [755, 27] width 12 height 12
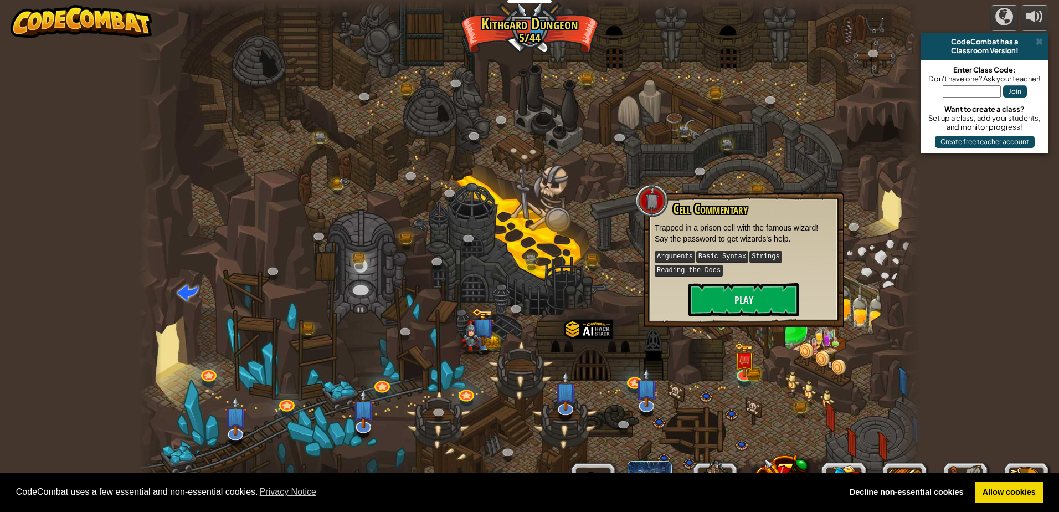
click at [440, 281] on div at bounding box center [529, 256] width 783 height 512
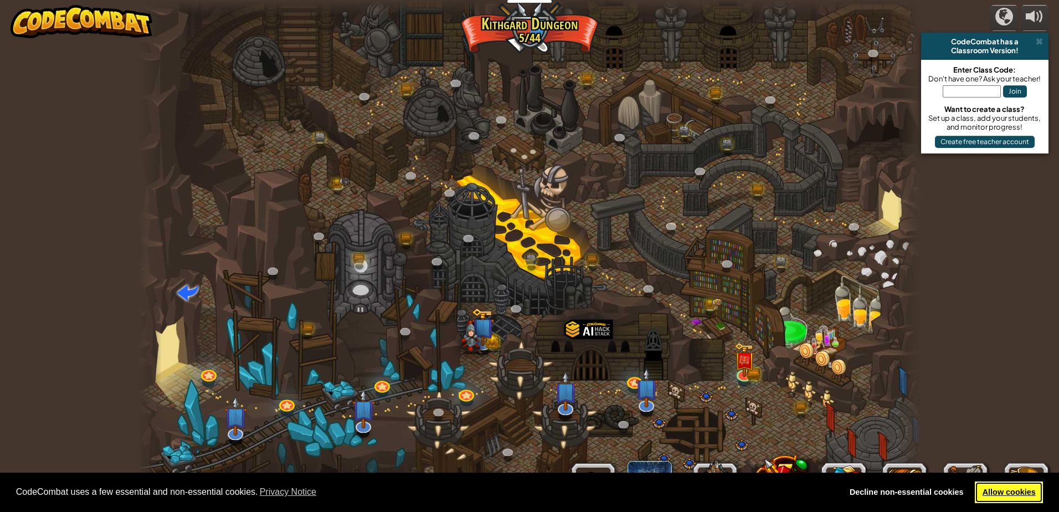
click at [993, 484] on link "Allow cookies" at bounding box center [1008, 492] width 68 height 22
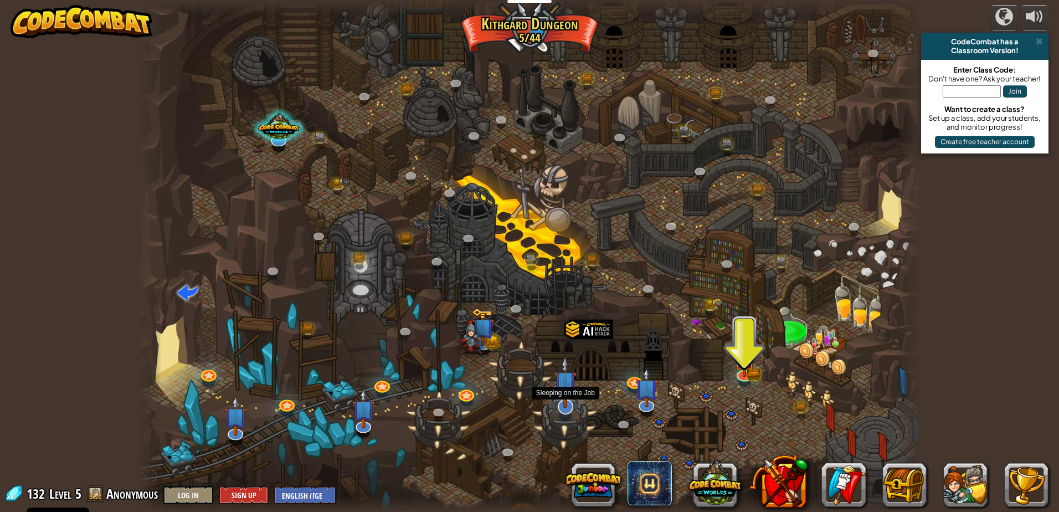
click at [562, 393] on img at bounding box center [565, 381] width 23 height 53
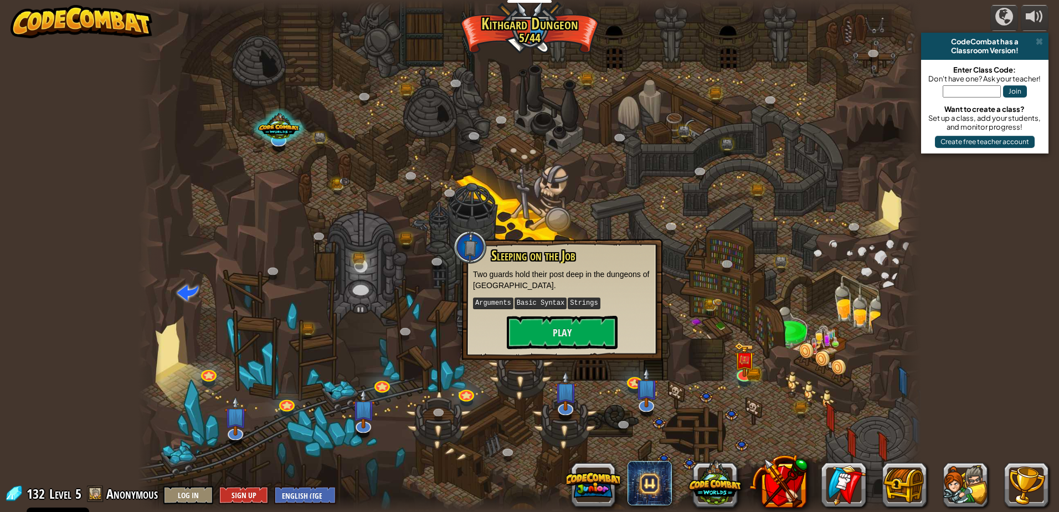
click at [419, 278] on div at bounding box center [529, 256] width 783 height 512
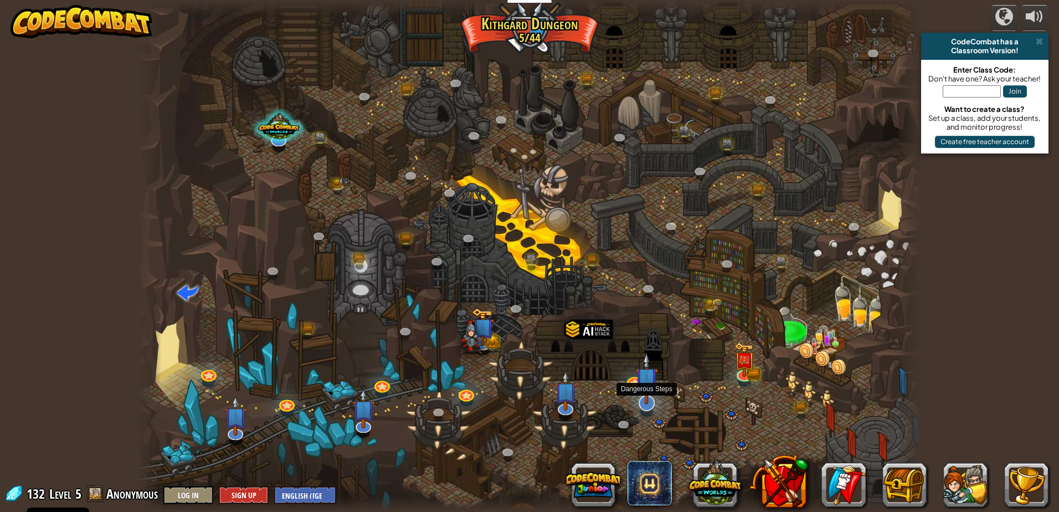
click at [644, 379] on img at bounding box center [646, 378] width 23 height 53
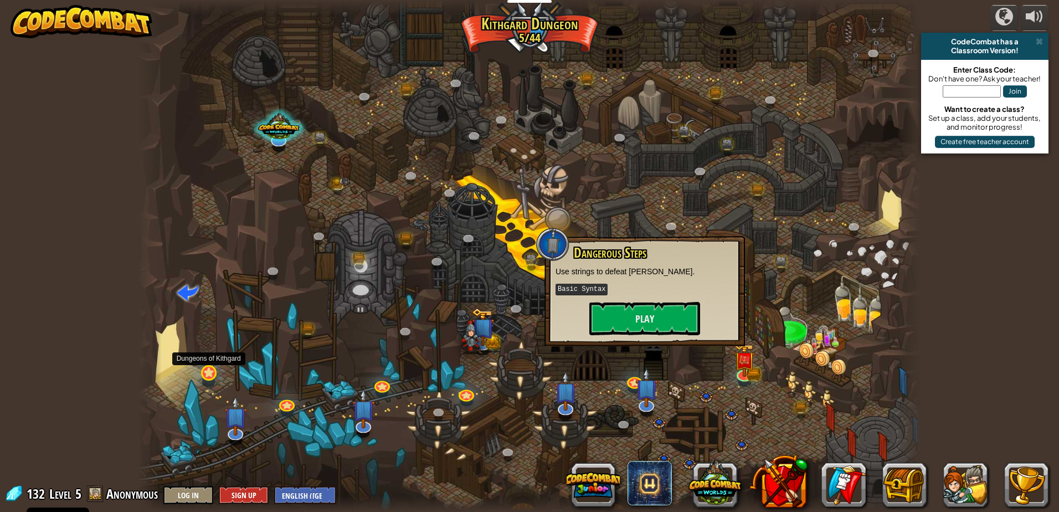
drag, startPoint x: 209, startPoint y: 359, endPoint x: 207, endPoint y: 369, distance: 10.2
click at [207, 369] on div "Twisted Canyon (Locked) Challenge: collect the most gold using all the programm…" at bounding box center [529, 256] width 783 height 512
click at [207, 369] on link at bounding box center [208, 372] width 22 height 22
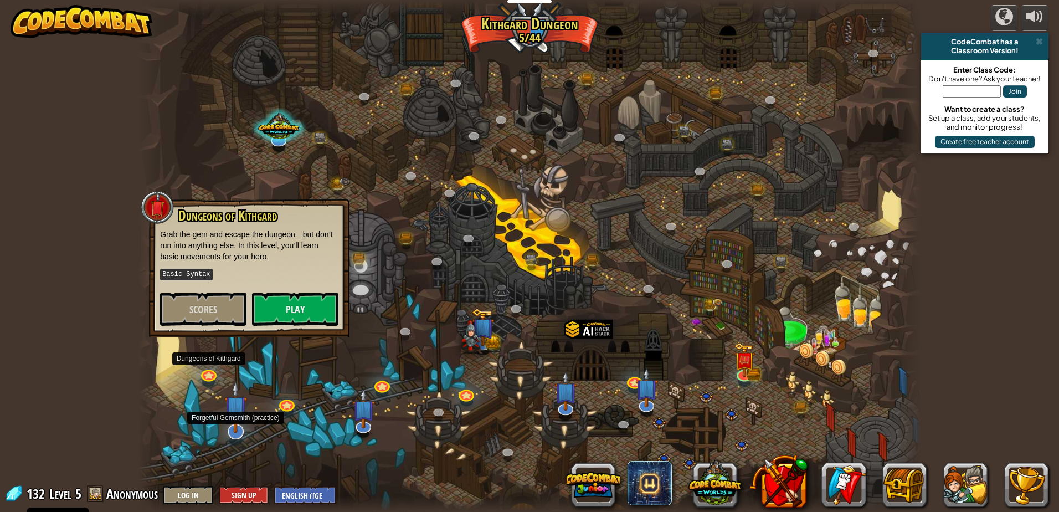
click at [244, 425] on img at bounding box center [235, 406] width 23 height 53
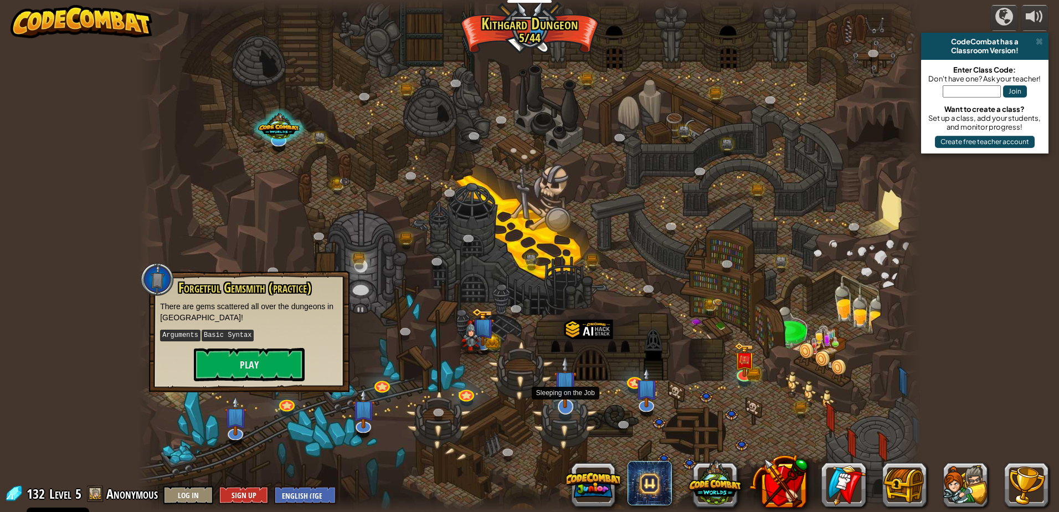
click at [562, 395] on img at bounding box center [565, 381] width 23 height 53
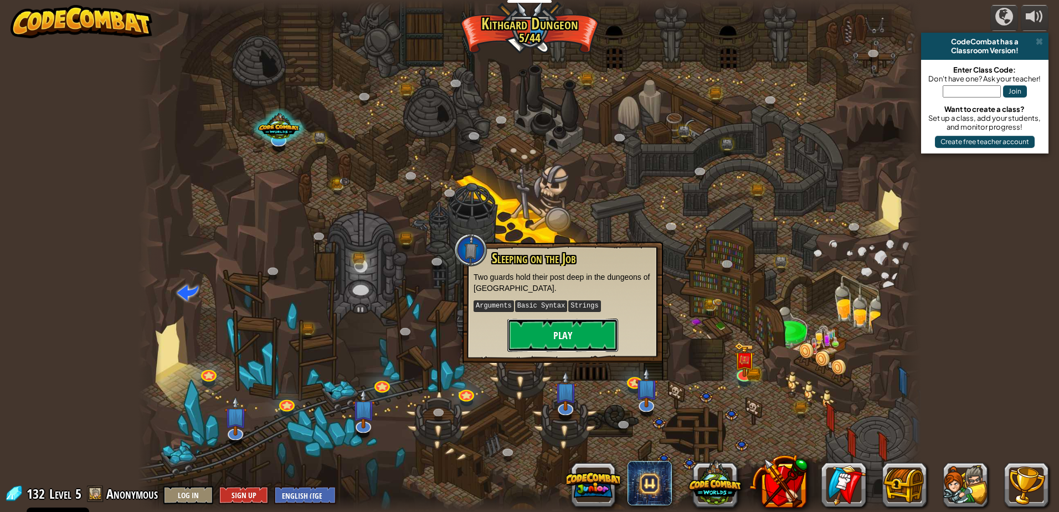
click at [567, 340] on button "Play" at bounding box center [562, 334] width 111 height 33
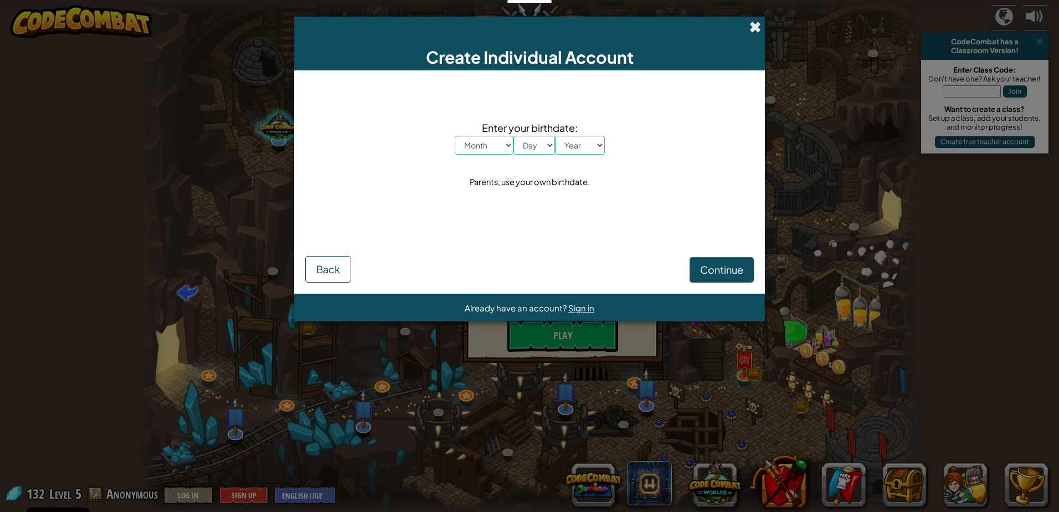
click at [751, 32] on span at bounding box center [755, 27] width 12 height 12
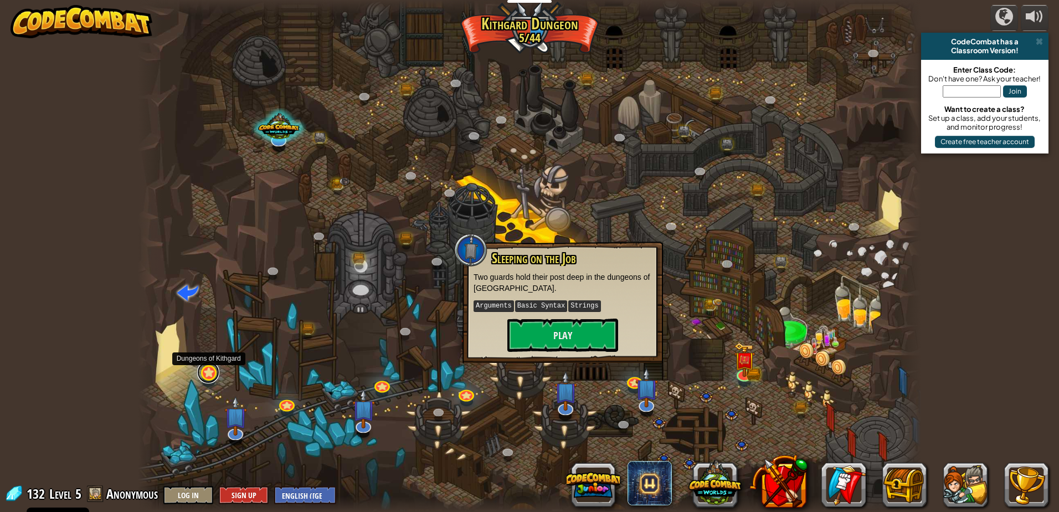
click at [211, 370] on link at bounding box center [208, 372] width 22 height 22
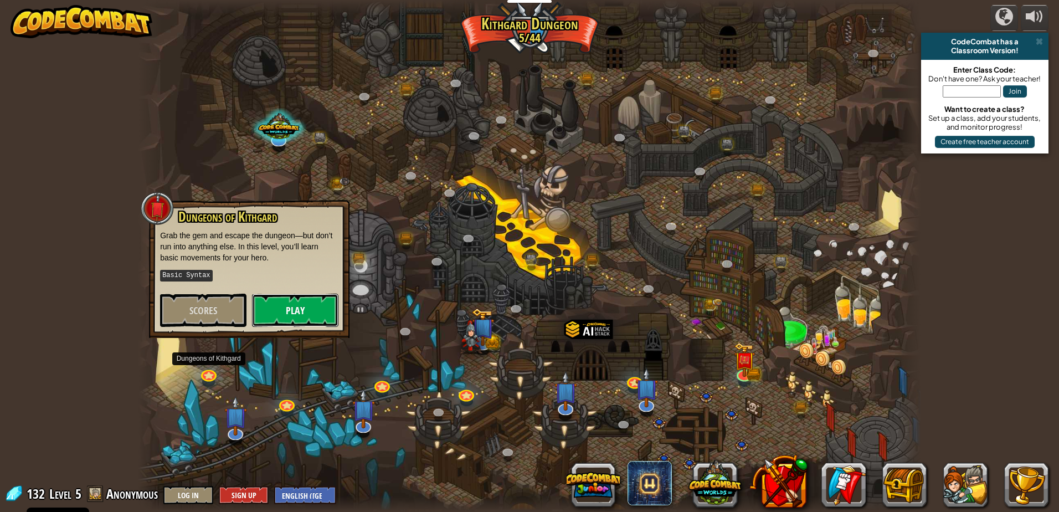
click at [293, 308] on button "Play" at bounding box center [295, 309] width 86 height 33
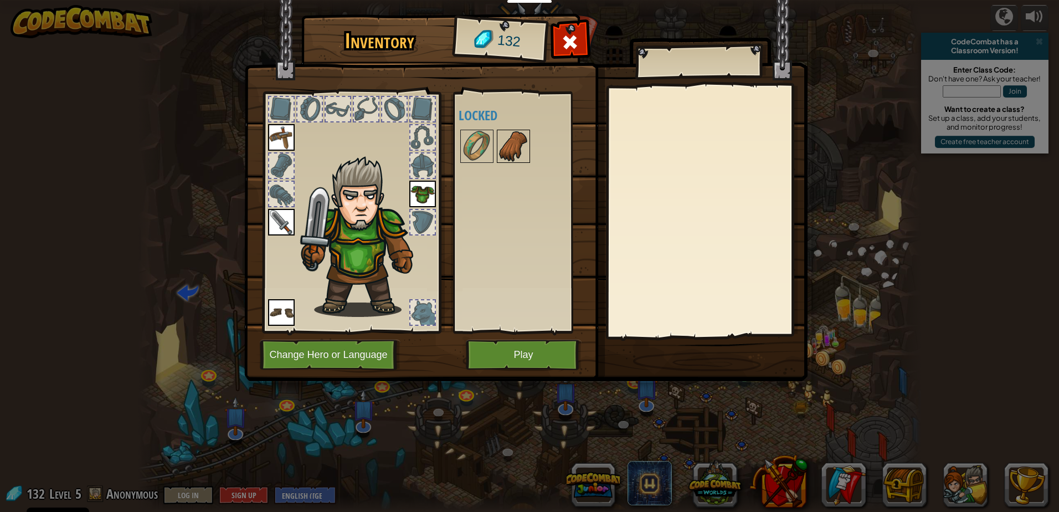
click at [503, 139] on img at bounding box center [513, 146] width 31 height 31
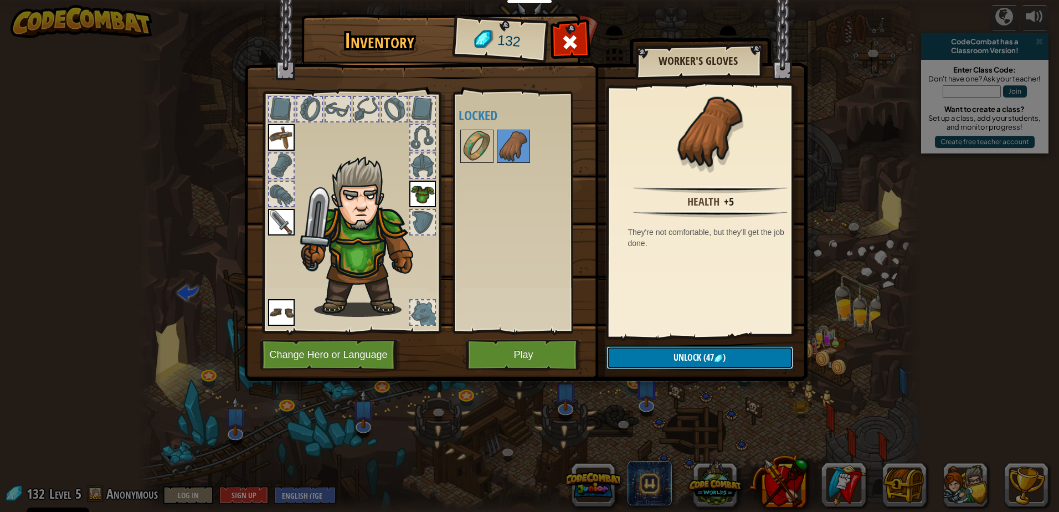
click at [672, 352] on button "Unlock (47 )" at bounding box center [699, 357] width 187 height 23
click at [663, 349] on button "Confirm" at bounding box center [699, 357] width 187 height 23
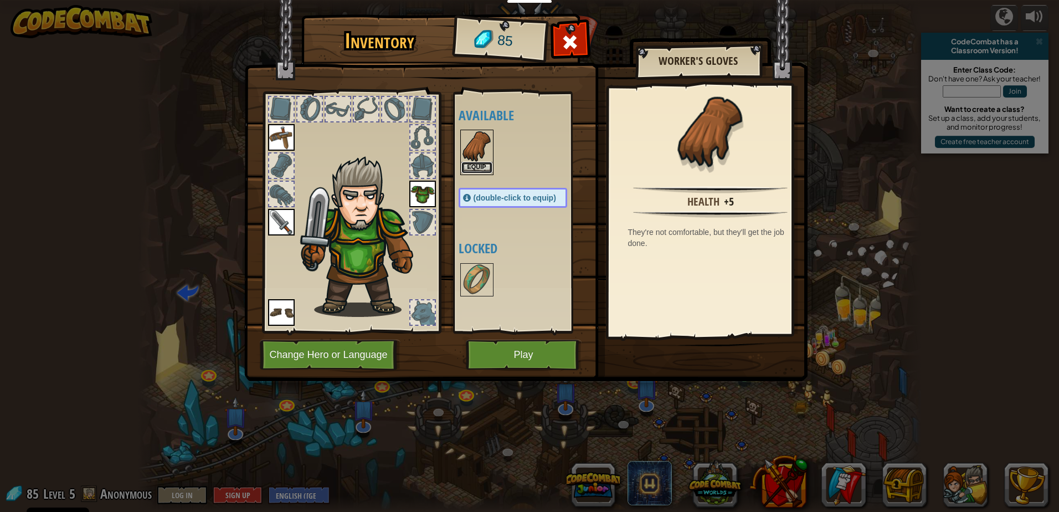
click at [476, 167] on button "Equip" at bounding box center [476, 168] width 31 height 12
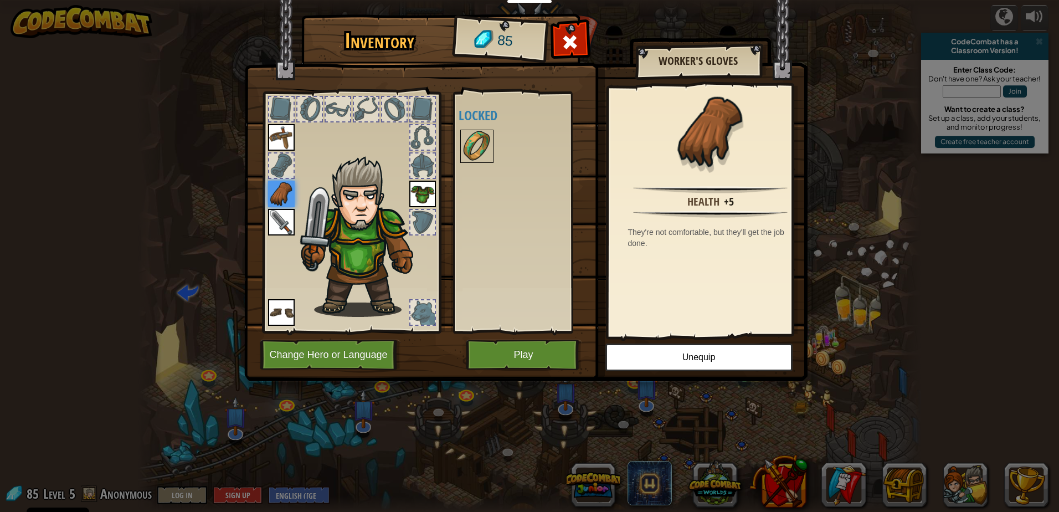
click at [462, 138] on img at bounding box center [476, 146] width 31 height 31
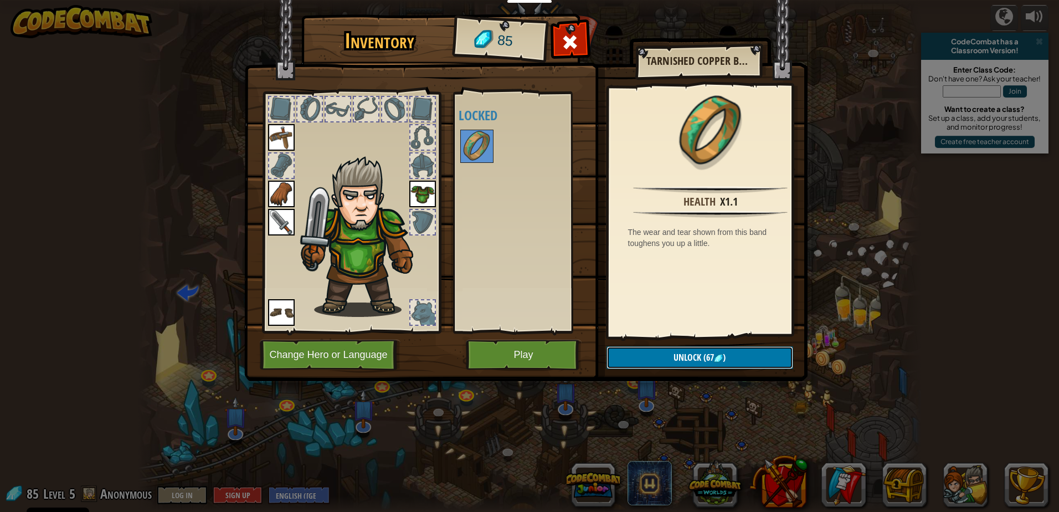
click at [660, 356] on button "Unlock (67 )" at bounding box center [699, 357] width 187 height 23
click at [660, 356] on button "Confirm" at bounding box center [699, 357] width 187 height 23
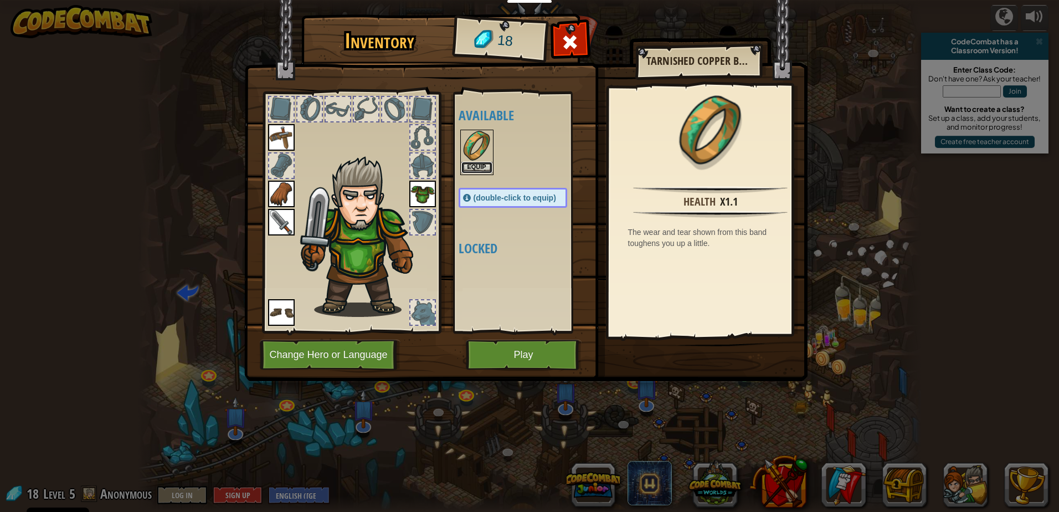
click at [487, 166] on button "Equip" at bounding box center [476, 168] width 31 height 12
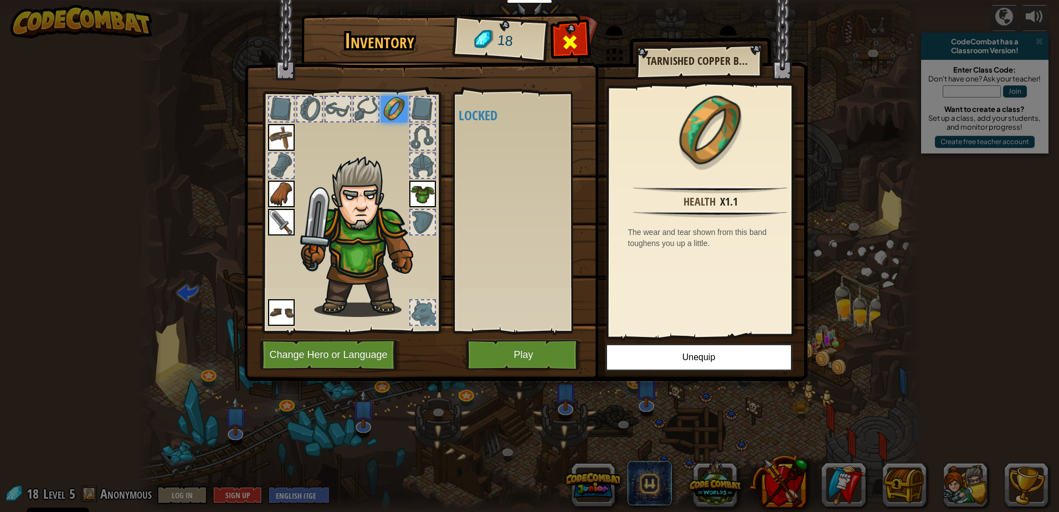
click at [565, 39] on span at bounding box center [570, 42] width 18 height 18
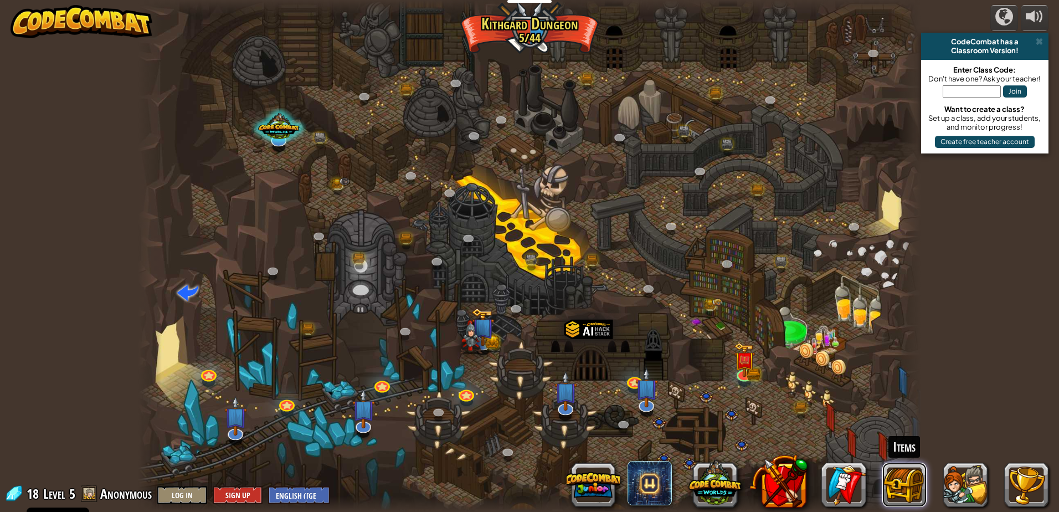
click at [887, 463] on button at bounding box center [904, 484] width 44 height 44
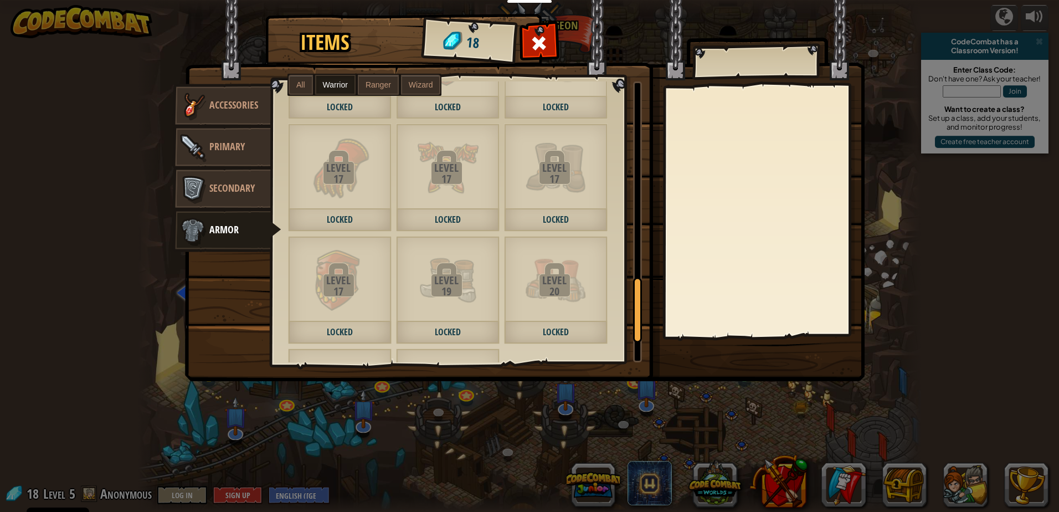
scroll to position [984, 0]
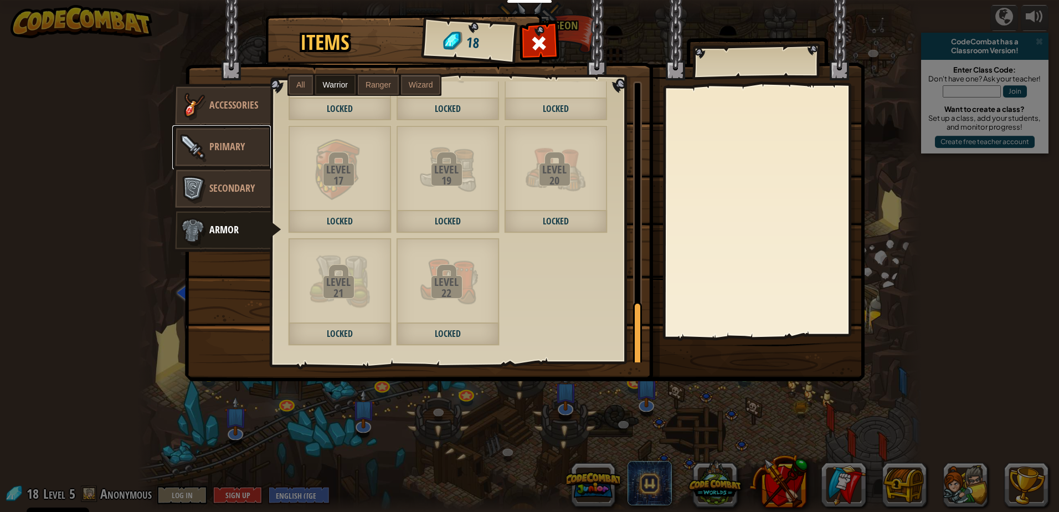
click at [228, 142] on span "Primary" at bounding box center [226, 147] width 35 height 14
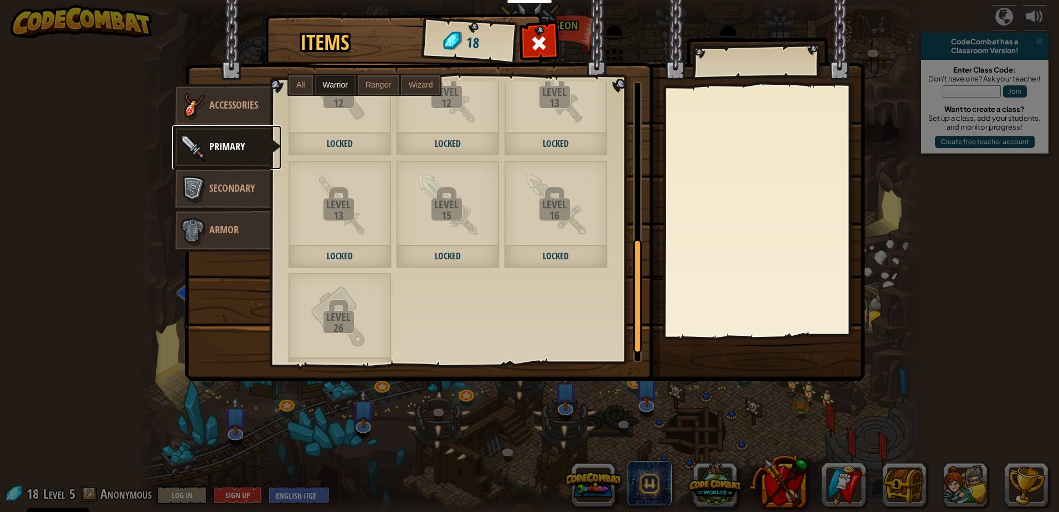
scroll to position [422, 0]
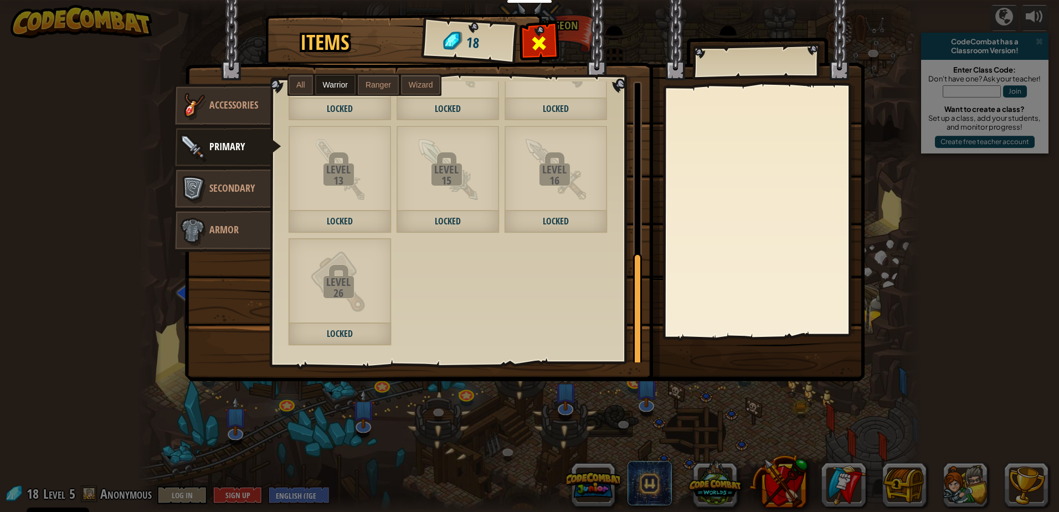
click at [544, 44] on span at bounding box center [539, 43] width 18 height 18
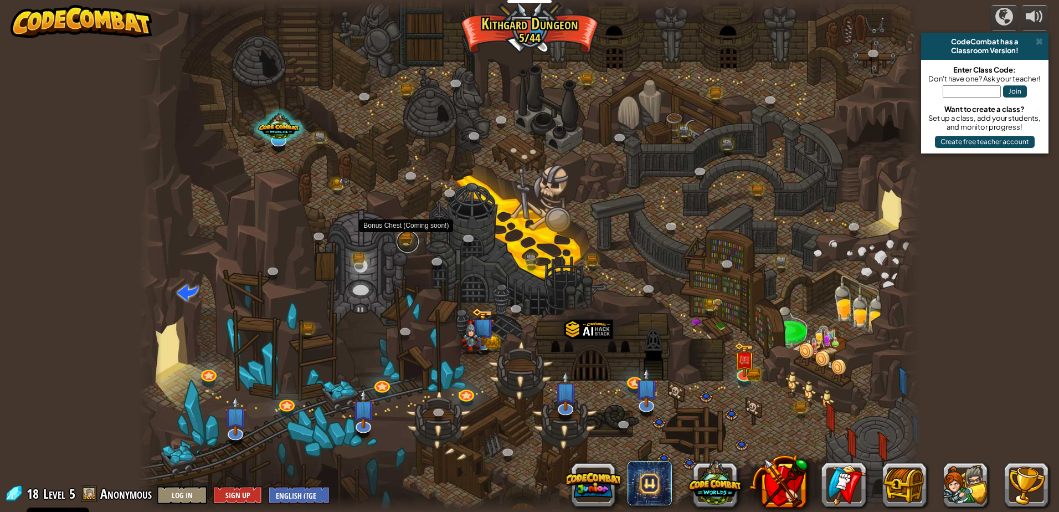
click at [407, 240] on link at bounding box center [407, 241] width 22 height 22
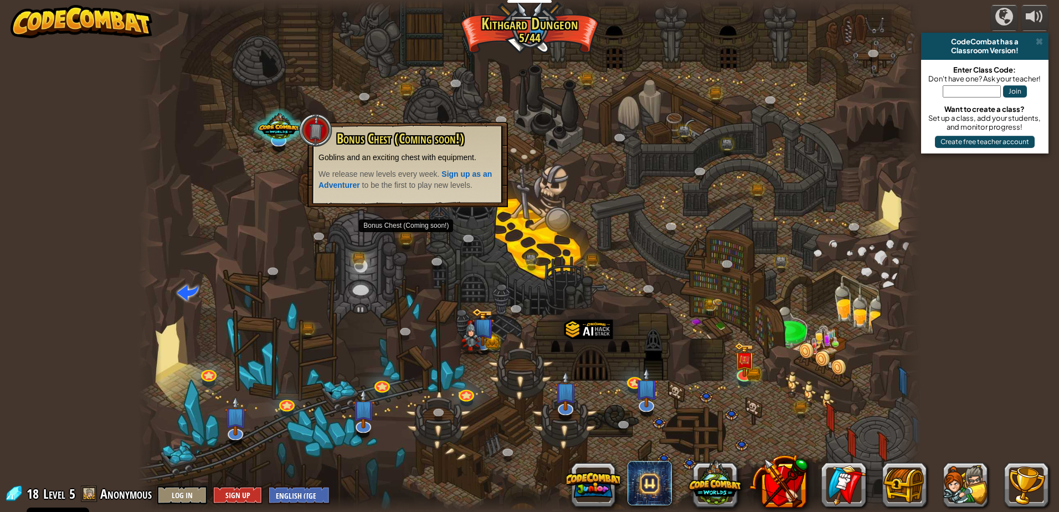
click at [264, 204] on div at bounding box center [529, 256] width 783 height 512
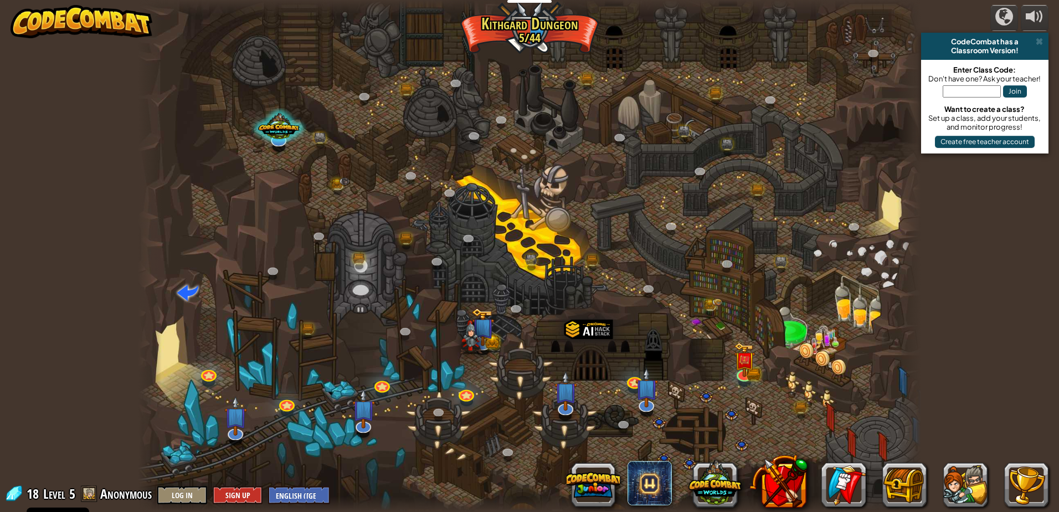
click at [305, 319] on div at bounding box center [529, 256] width 783 height 512
click at [305, 322] on div at bounding box center [529, 256] width 783 height 512
click at [308, 330] on link at bounding box center [309, 332] width 22 height 22
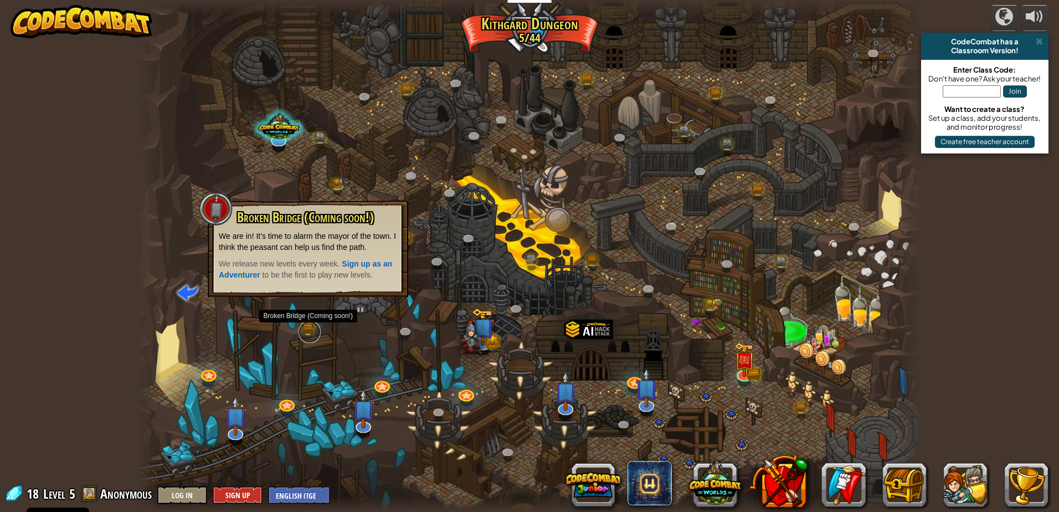
click at [308, 326] on link at bounding box center [309, 332] width 22 height 22
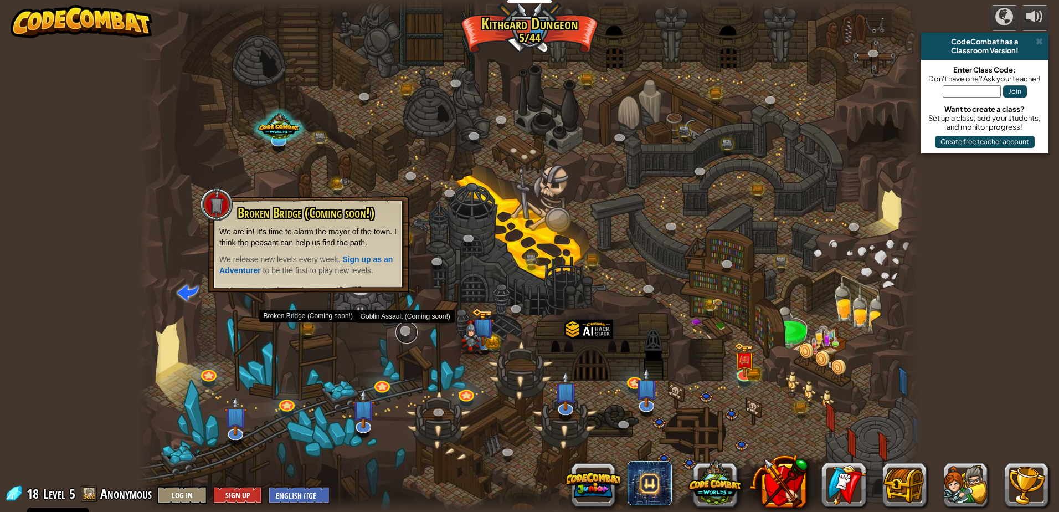
click at [409, 330] on link at bounding box center [406, 332] width 22 height 22
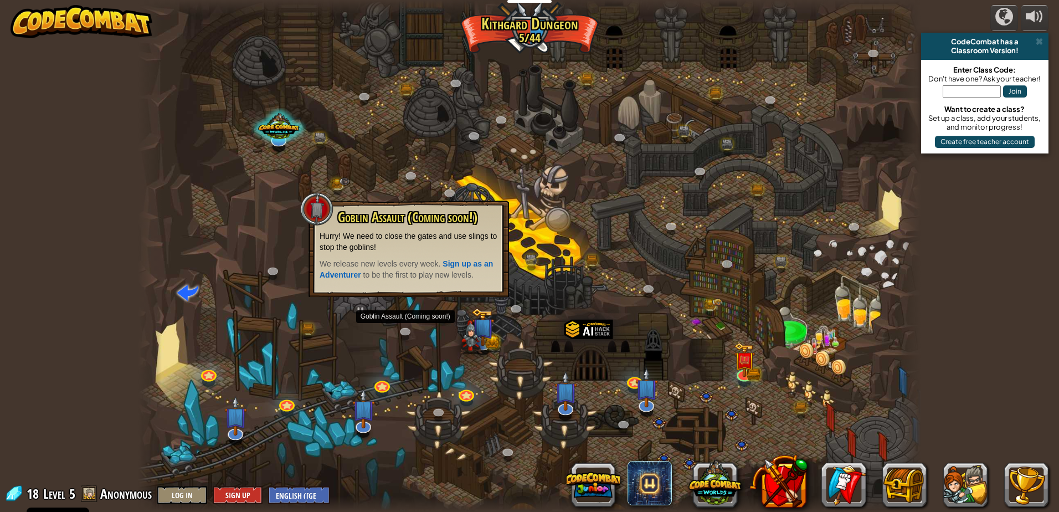
click at [715, 248] on div at bounding box center [529, 256] width 783 height 512
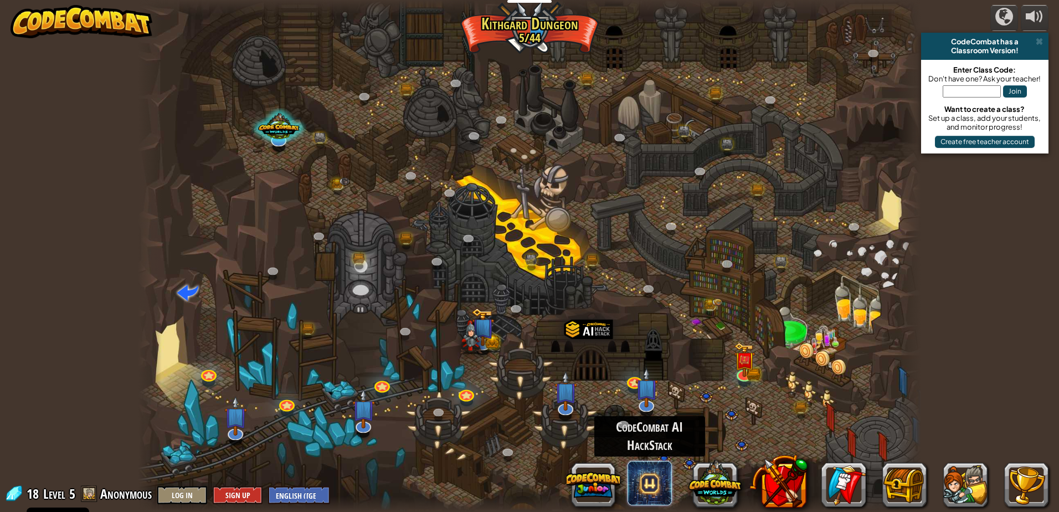
click at [657, 484] on span at bounding box center [649, 483] width 44 height 44
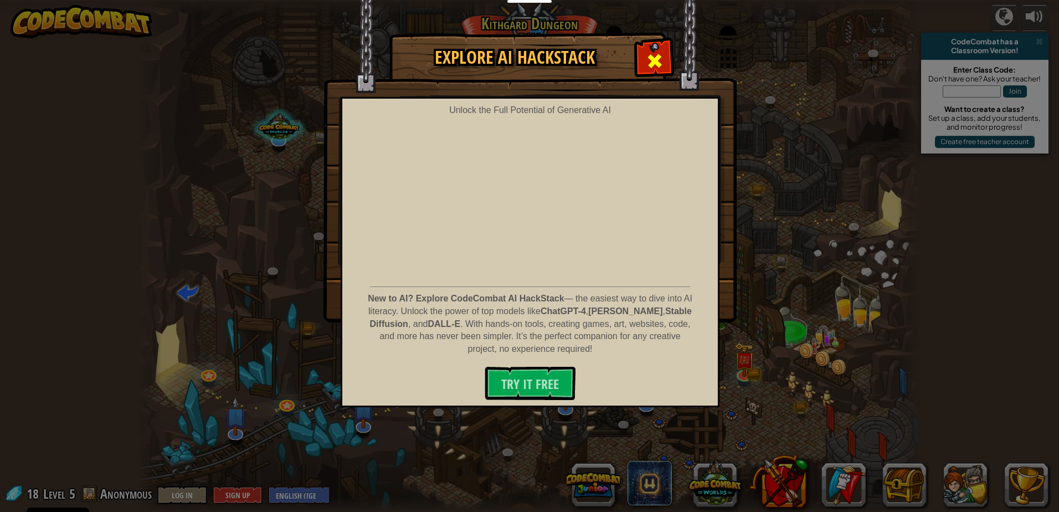
click at [648, 49] on div at bounding box center [654, 59] width 35 height 35
